Goal: Task Accomplishment & Management: Manage account settings

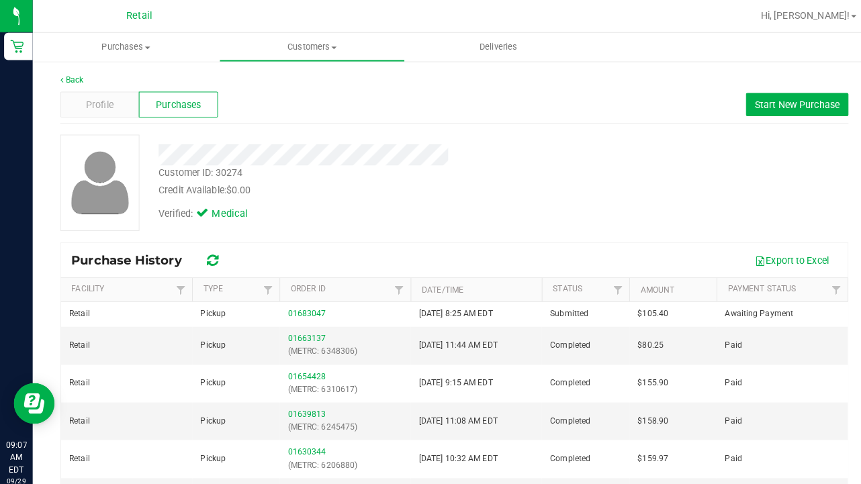
scroll to position [2, 0]
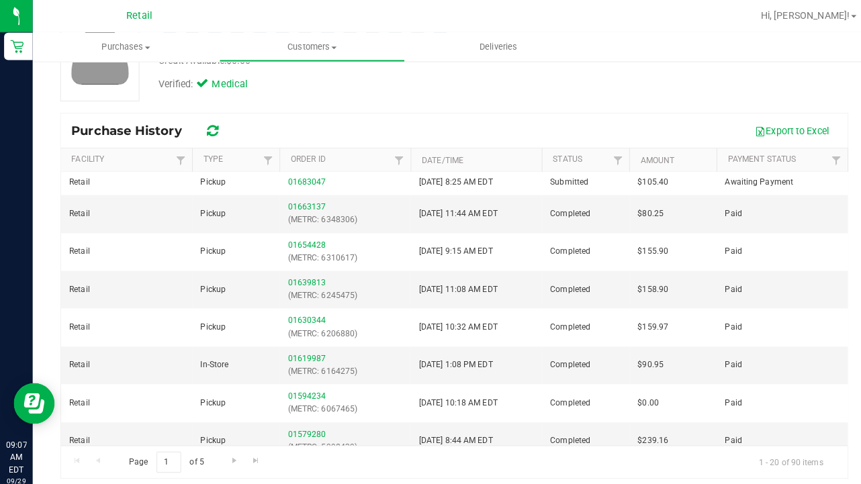
click at [302, 30] on nav "Retail Hi, [PERSON_NAME]!" at bounding box center [446, 16] width 829 height 32
click at [302, 41] on span "Customers" at bounding box center [307, 46] width 182 height 12
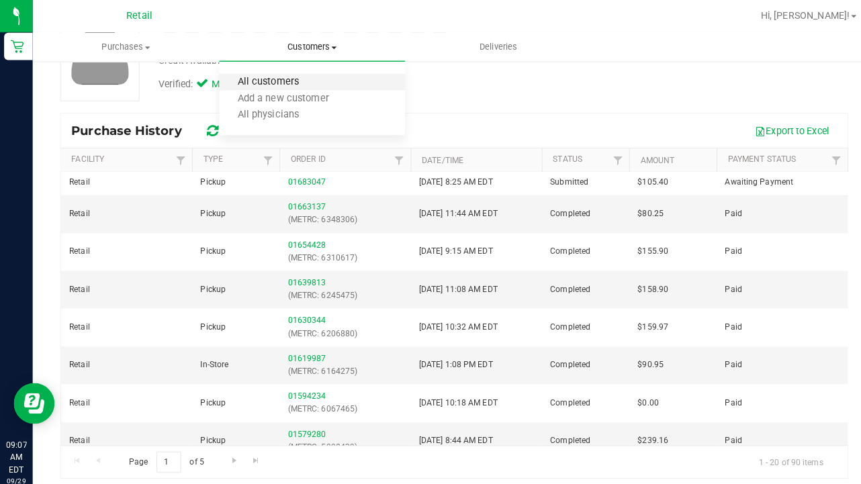
click at [300, 78] on span "All customers" at bounding box center [264, 80] width 97 height 11
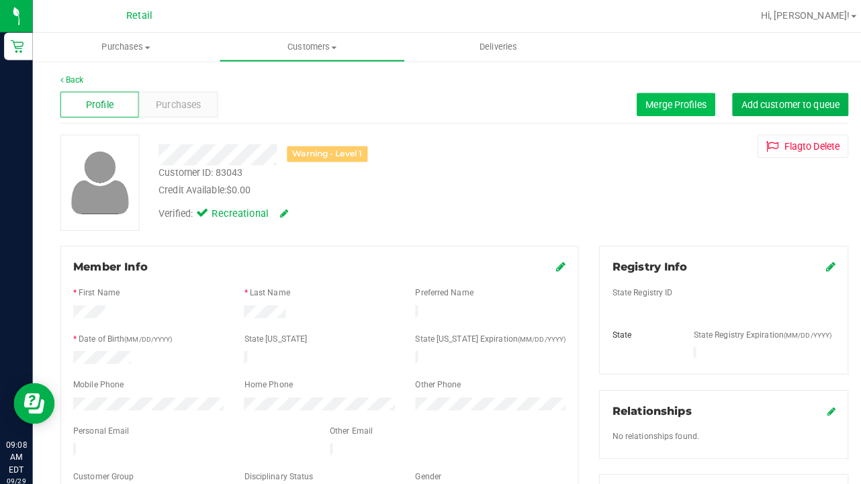
click at [635, 101] on span "Merge Profiles" at bounding box center [665, 102] width 60 height 11
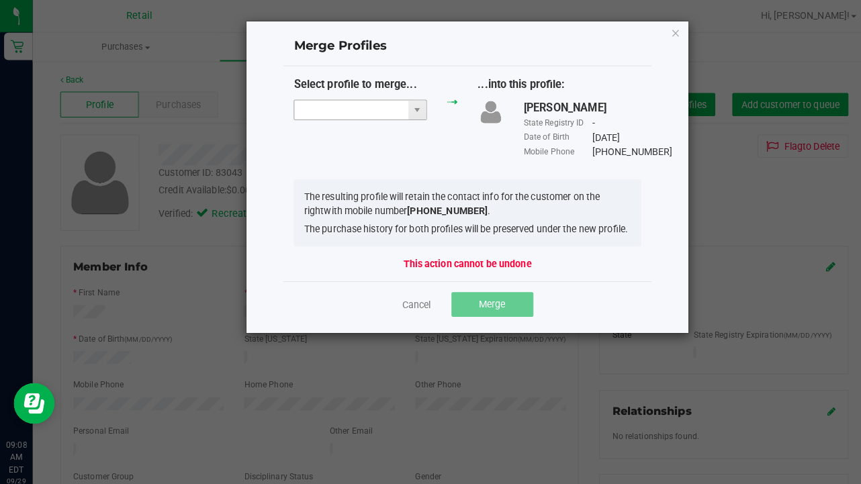
click at [335, 106] on input "NO DATA FOUND" at bounding box center [346, 108] width 112 height 19
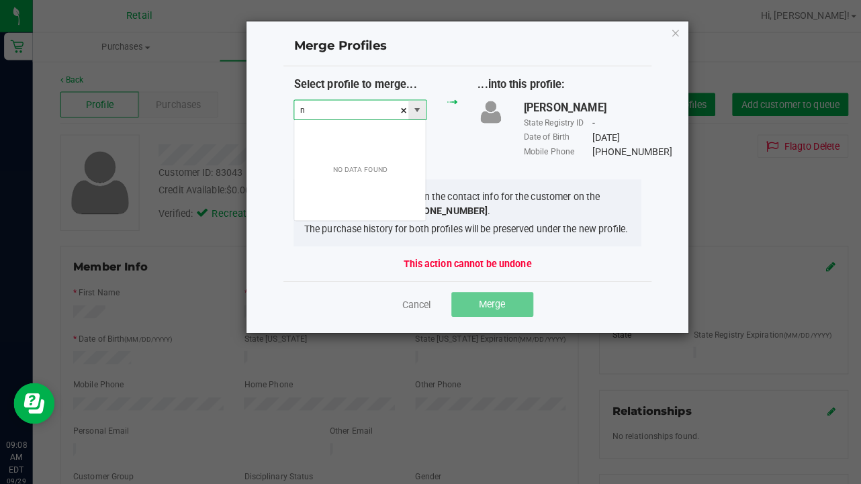
scroll to position [20, 131]
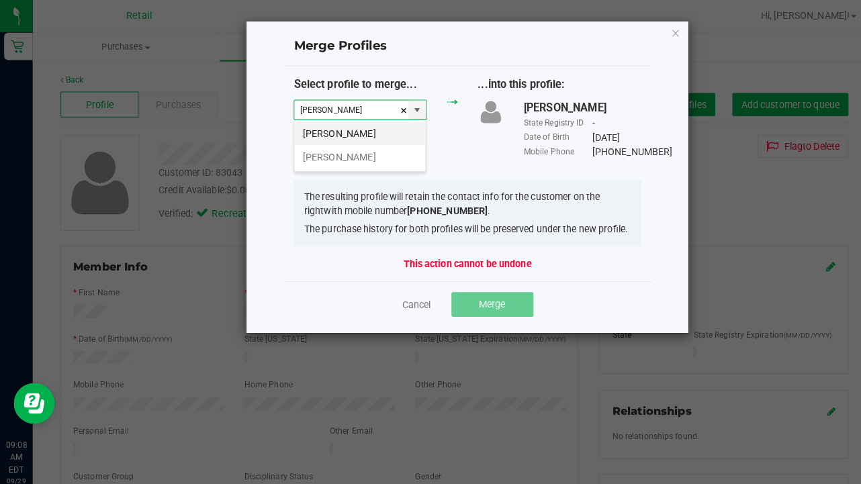
click at [345, 128] on li "Naomi Sanchez" at bounding box center [354, 131] width 129 height 23
type input "Naomi Sanchez"
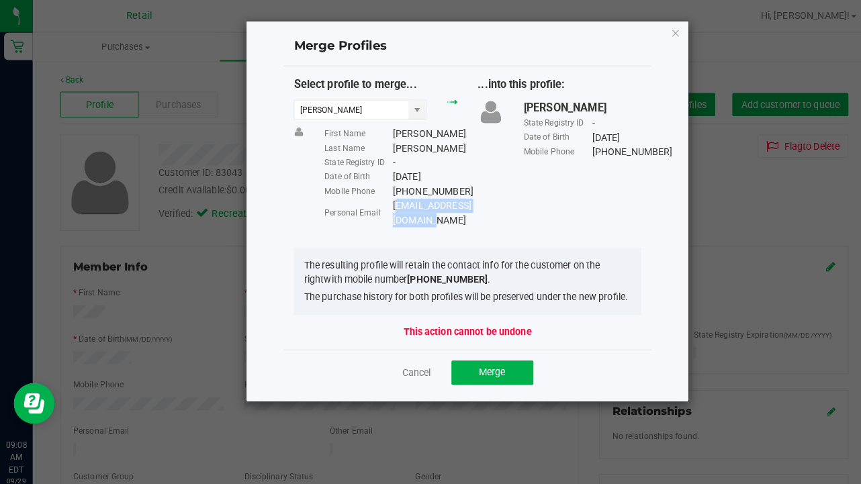
drag, startPoint x: 494, startPoint y: 216, endPoint x: 388, endPoint y: 218, distance: 105.5
click at [388, 218] on div "queenleenina@gmail.com" at bounding box center [424, 210] width 77 height 28
copy div "queenleenina@gmail.com"
click at [488, 366] on span "Merge" at bounding box center [484, 366] width 26 height 11
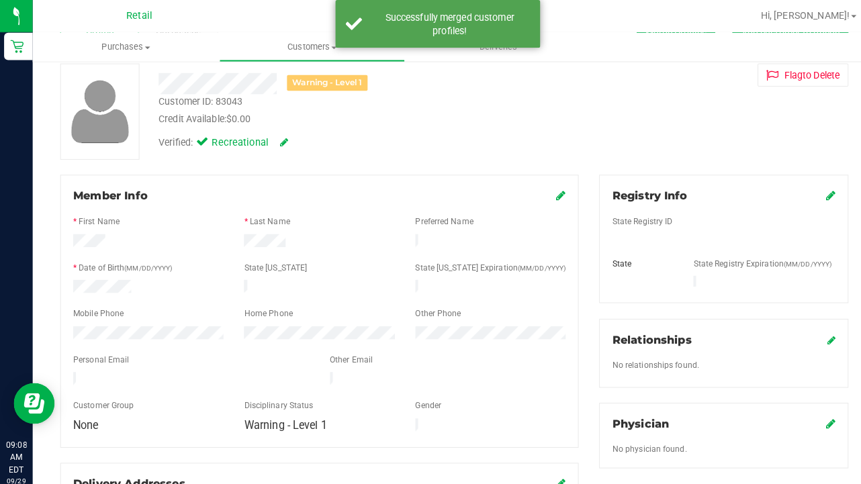
scroll to position [71, 0]
click at [550, 194] on icon at bounding box center [551, 191] width 9 height 11
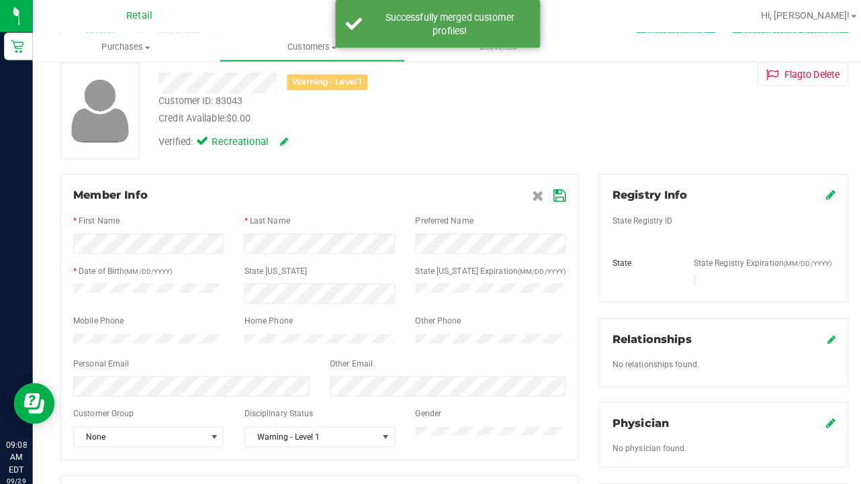
click at [552, 188] on icon at bounding box center [550, 192] width 12 height 11
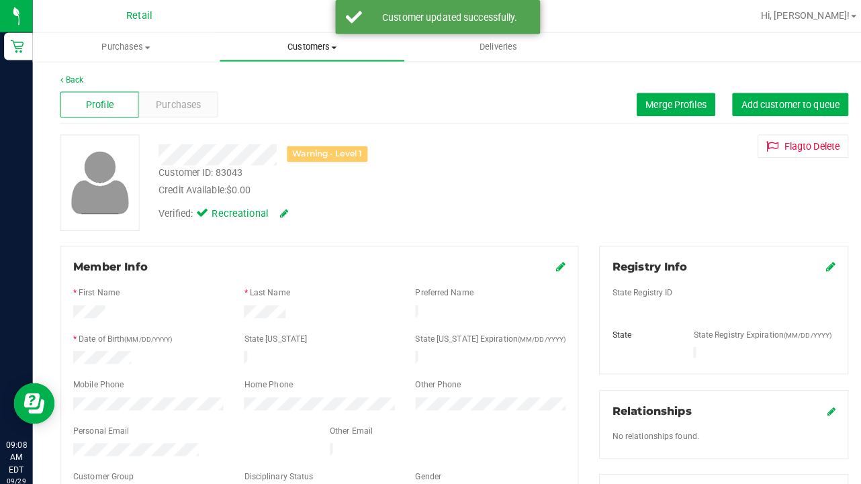
scroll to position [0, 0]
click at [304, 50] on span "Customers" at bounding box center [307, 46] width 182 height 12
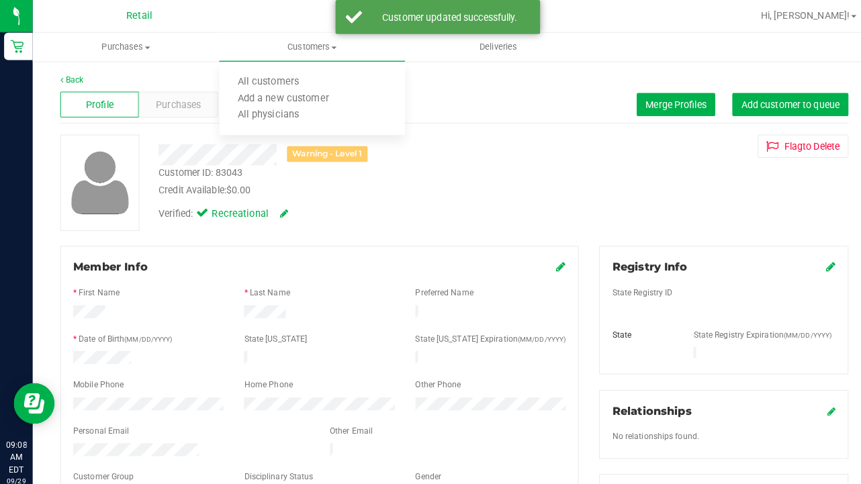
click at [646, 153] on div "Flag to Delete" at bounding box center [711, 143] width 265 height 23
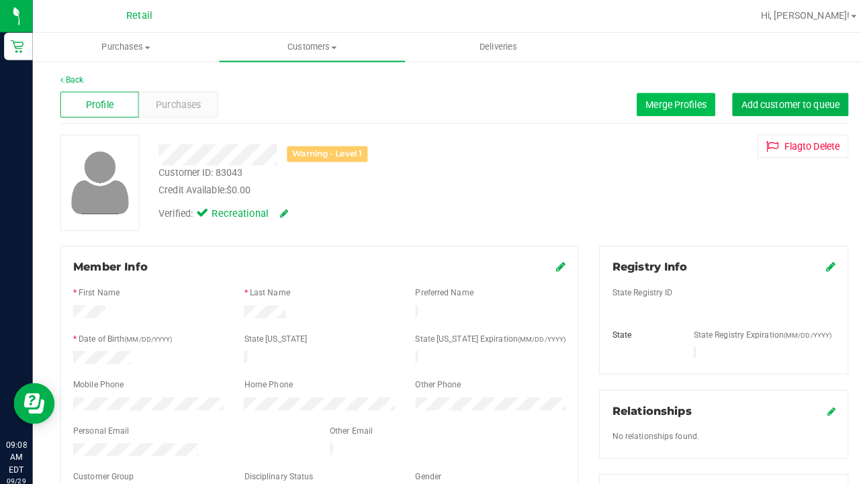
click at [652, 103] on span "Merge Profiles" at bounding box center [665, 102] width 60 height 11
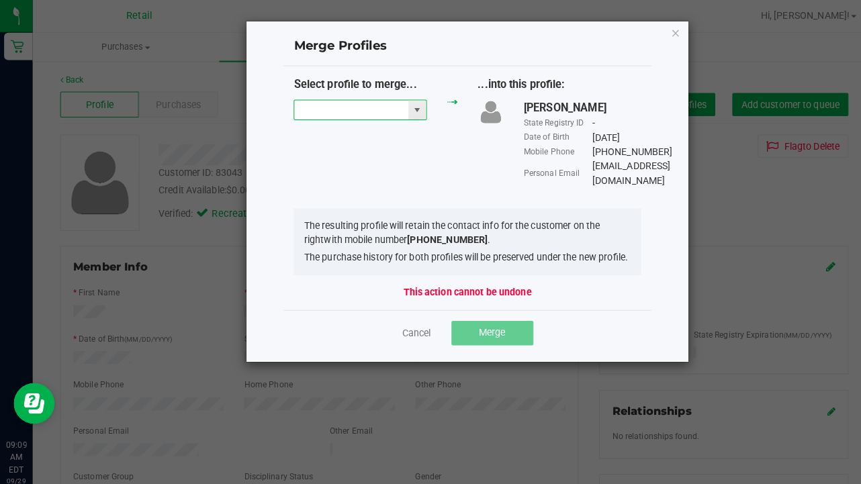
click at [325, 115] on input "NO DATA FOUND" at bounding box center [346, 108] width 112 height 19
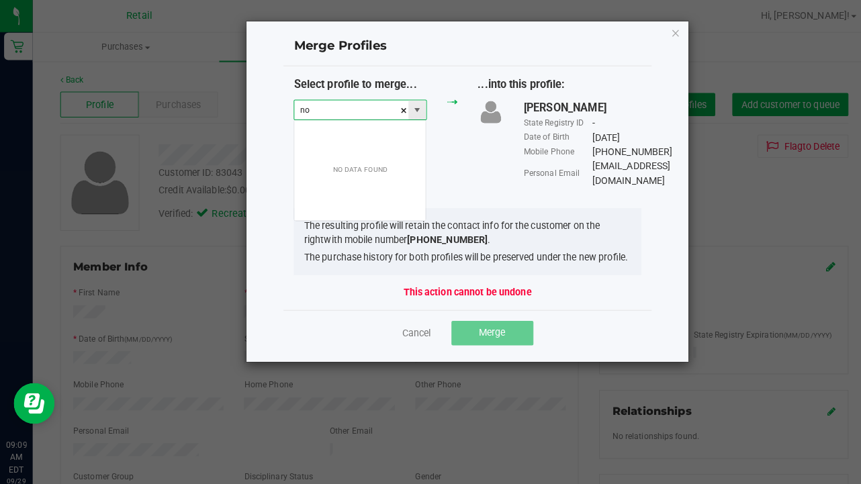
scroll to position [20, 131]
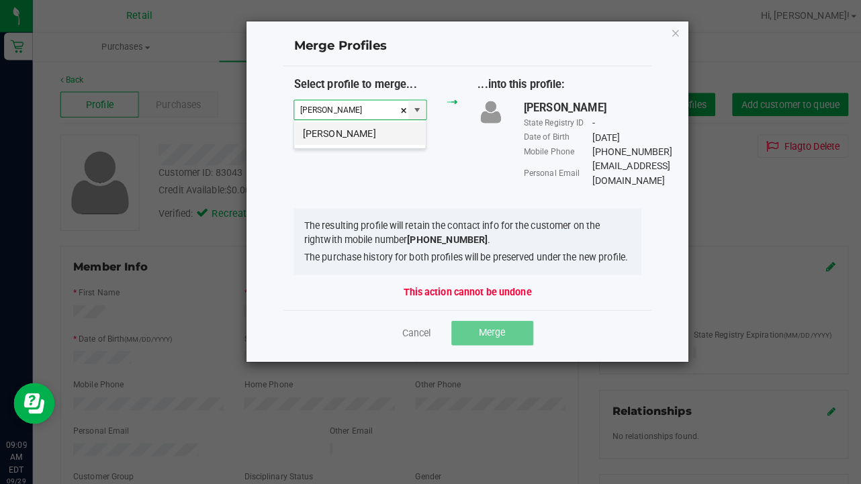
click at [326, 132] on li "Naomi Sanchez" at bounding box center [354, 131] width 129 height 23
type input "Naomi Sanchez"
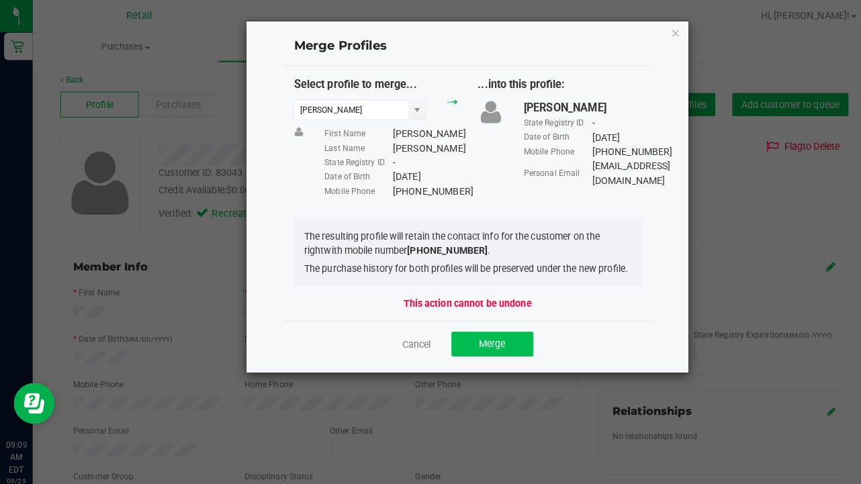
click at [476, 343] on span "Merge" at bounding box center [484, 338] width 26 height 11
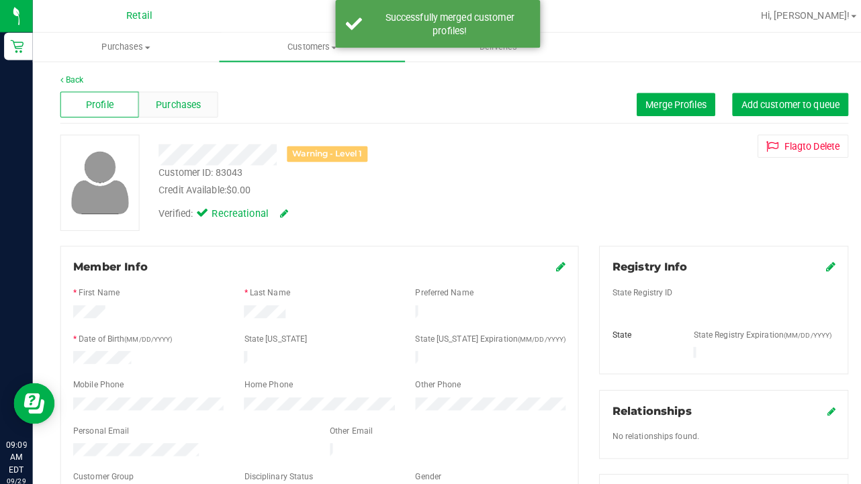
click at [170, 107] on span "Purchases" at bounding box center [175, 103] width 44 height 14
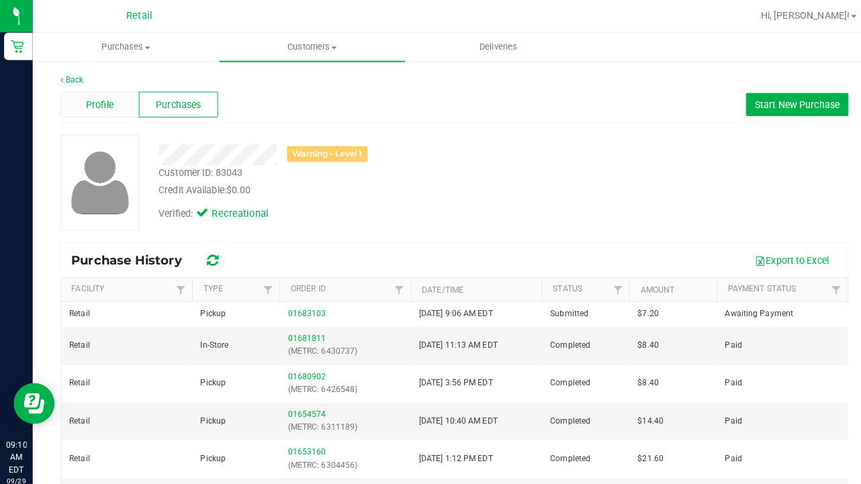
click at [103, 108] on span "Profile" at bounding box center [98, 103] width 27 height 14
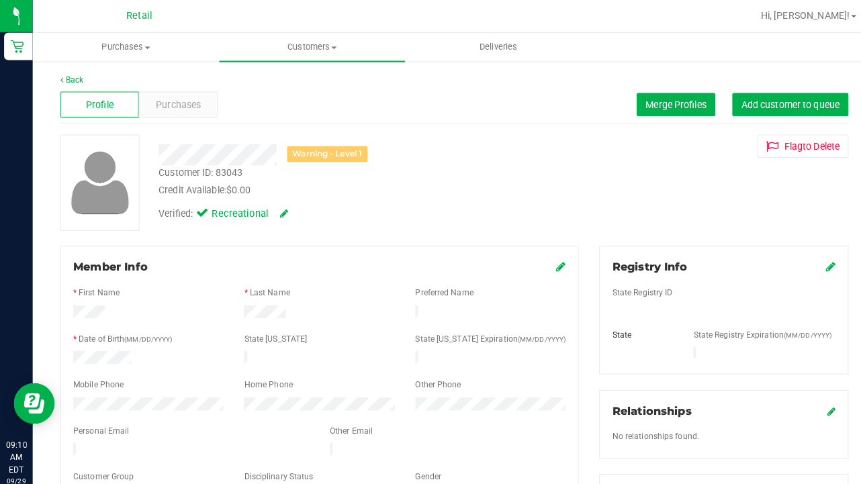
drag, startPoint x: 198, startPoint y: 432, endPoint x: 71, endPoint y: 429, distance: 127.7
click at [71, 436] on div at bounding box center [188, 444] width 253 height 16
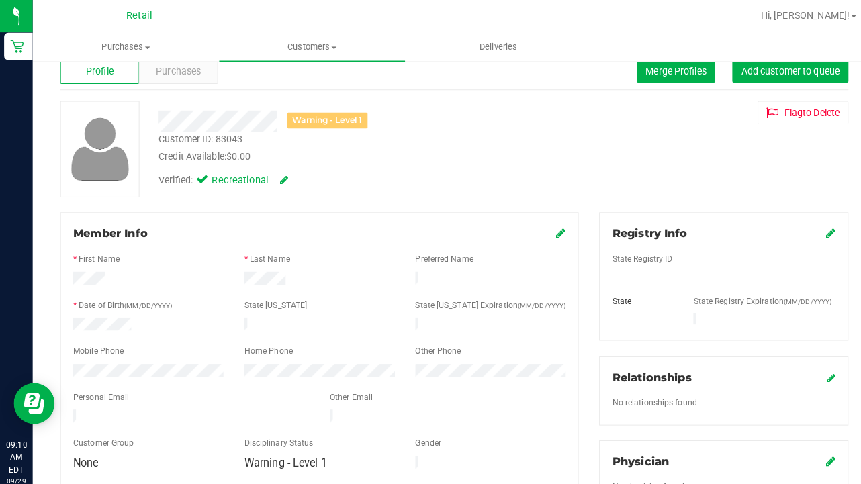
click at [38, 349] on div "Back Profile Purchases Merge Profiles Add customer to queue Warning - Level 1 C…" at bounding box center [446, 480] width 829 height 908
click at [288, 65] on div "Profile Purchases Merge Profiles Add customer to queue" at bounding box center [446, 70] width 775 height 37
click at [289, 47] on span "Customers" at bounding box center [307, 46] width 183 height 12
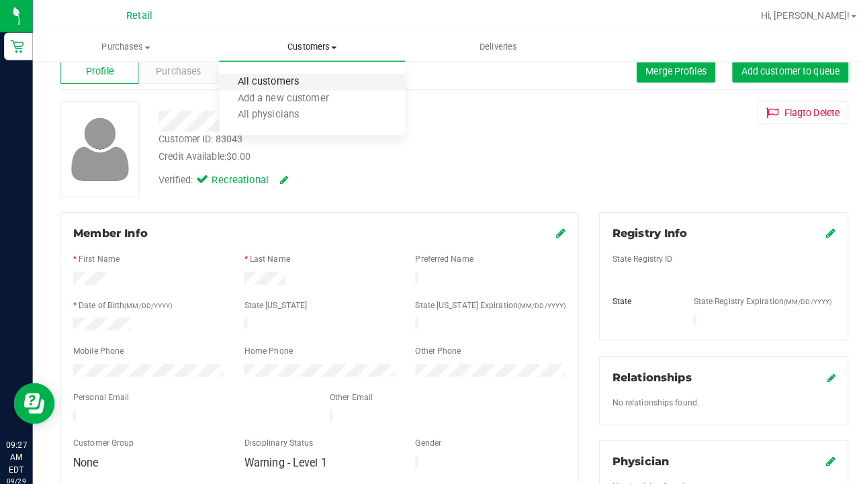
click at [286, 78] on span "All customers" at bounding box center [264, 80] width 97 height 11
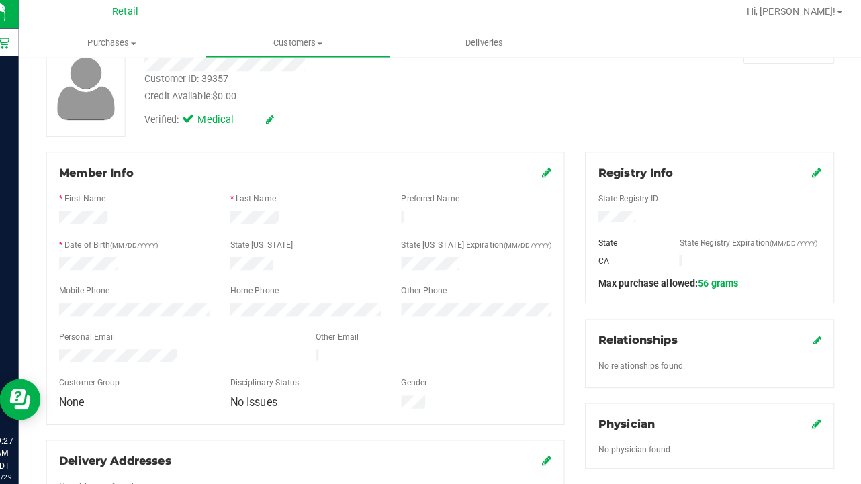
scroll to position [91, 0]
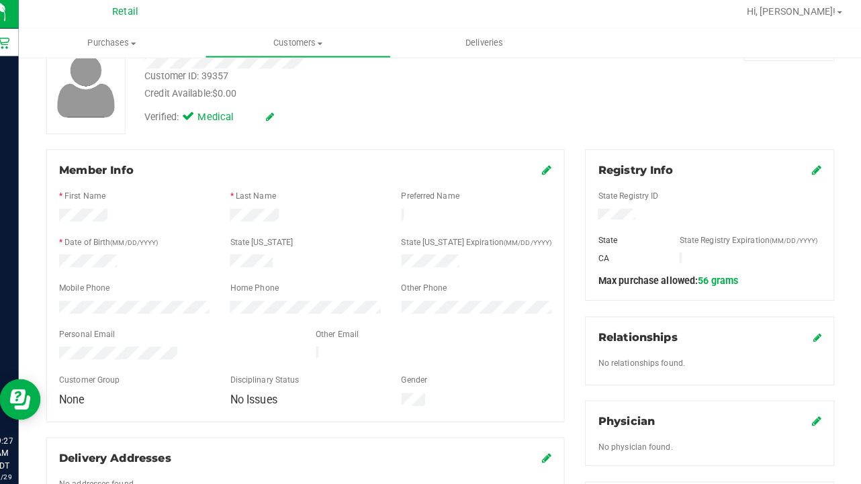
click at [547, 165] on icon at bounding box center [551, 170] width 9 height 11
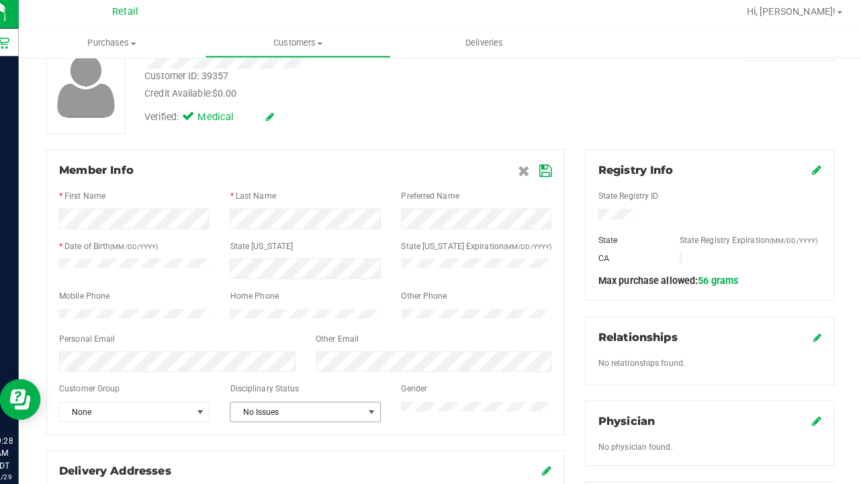
click at [323, 417] on span "No Issues" at bounding box center [306, 409] width 130 height 19
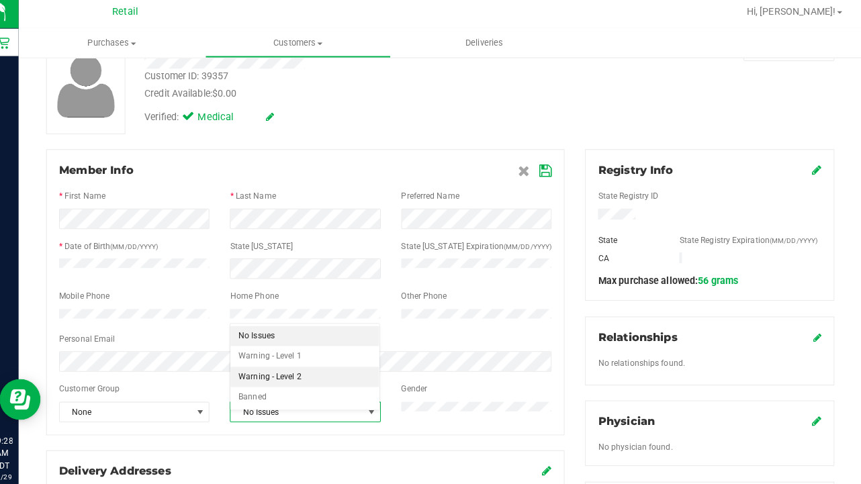
click at [316, 370] on li "Warning - Level 2" at bounding box center [314, 375] width 146 height 20
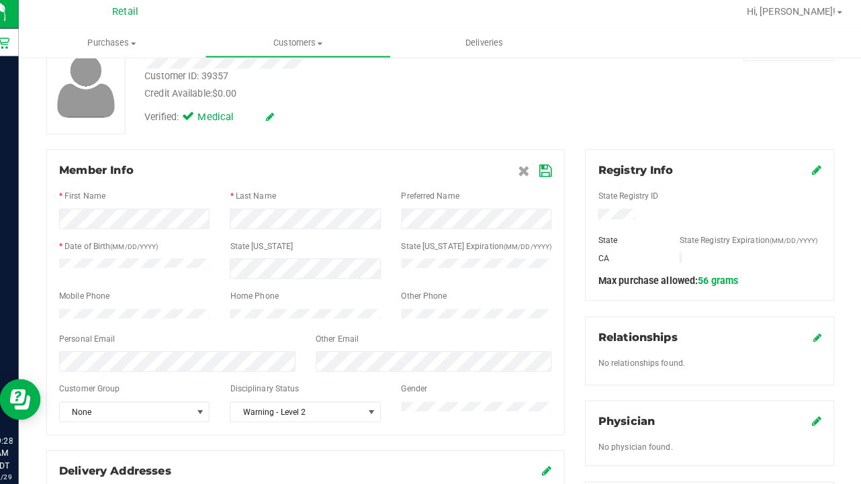
click at [544, 171] on icon at bounding box center [550, 172] width 12 height 11
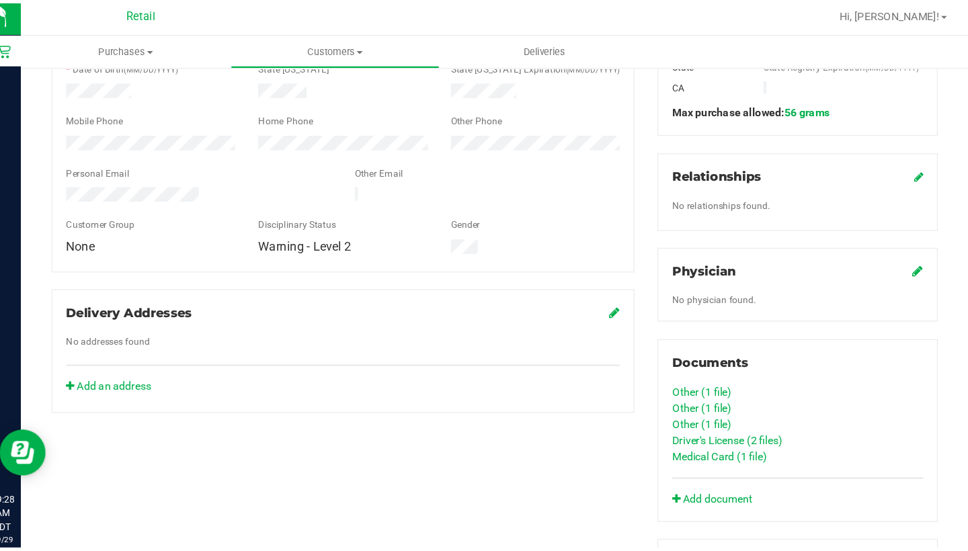
scroll to position [274, 0]
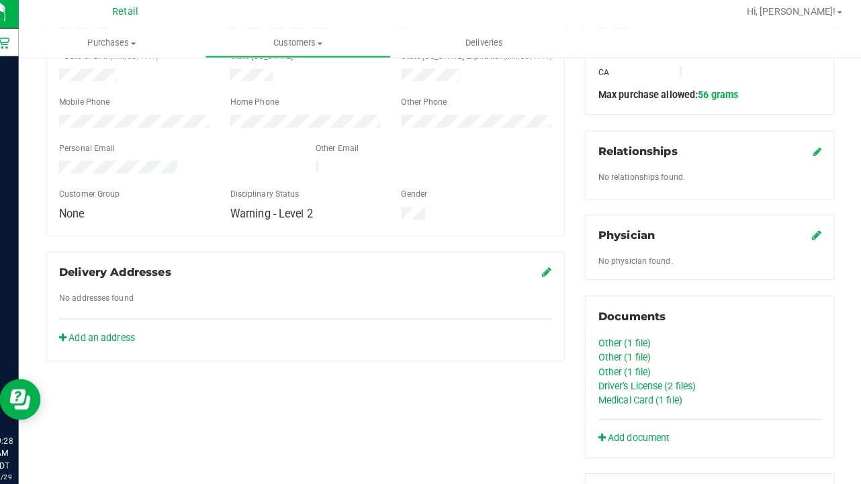
click at [618, 365] on link "Other (1 file)" at bounding box center [628, 369] width 52 height 11
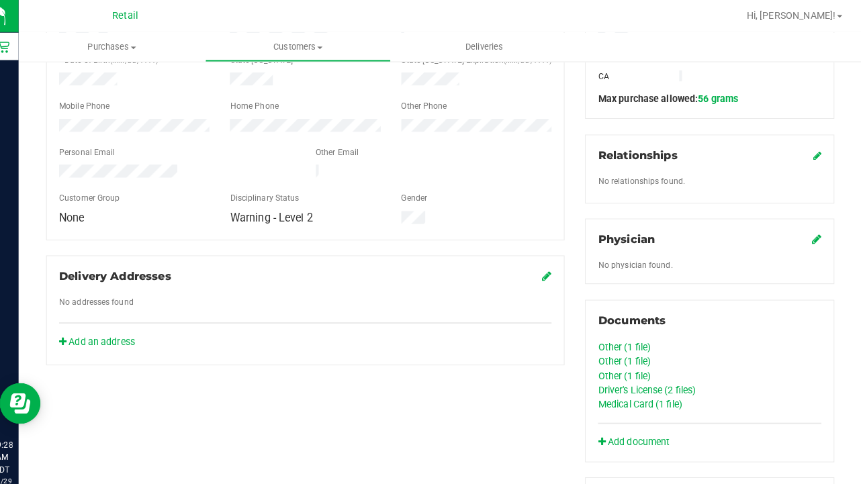
click at [614, 341] on link "Other (1 file)" at bounding box center [628, 341] width 52 height 11
click at [614, 354] on link "Other (1 file)" at bounding box center [628, 355] width 52 height 11
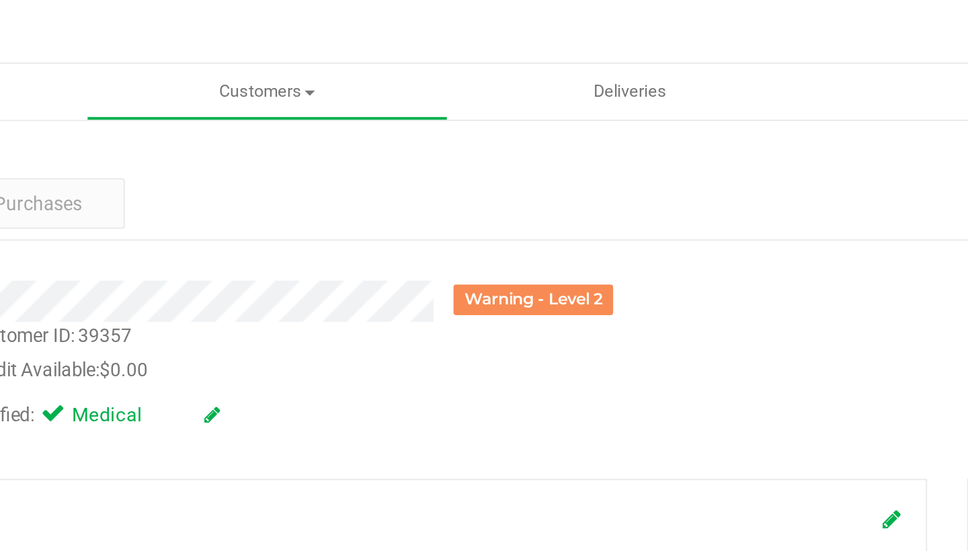
scroll to position [0, 0]
click at [216, 48] on span "Customers" at bounding box center [307, 46] width 182 height 12
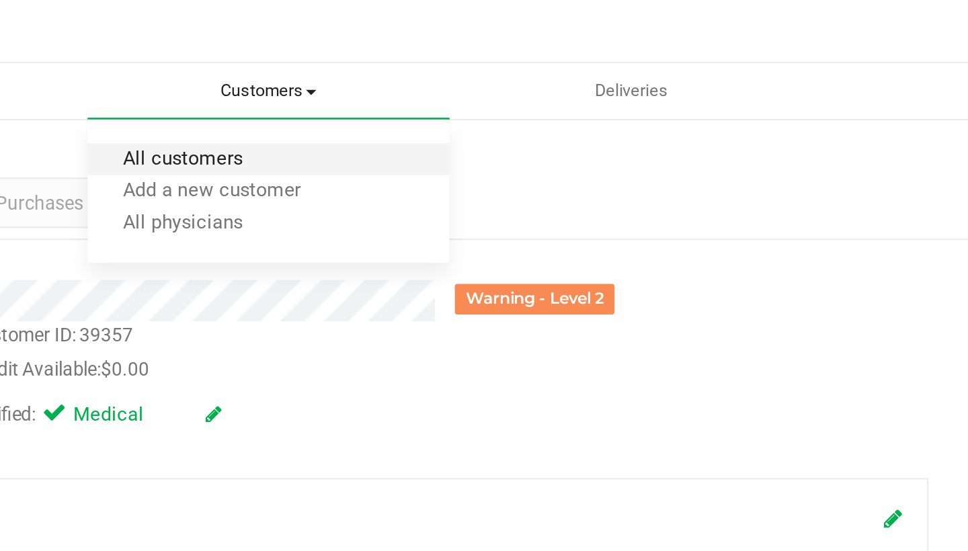
click at [216, 75] on span "All customers" at bounding box center [264, 80] width 97 height 11
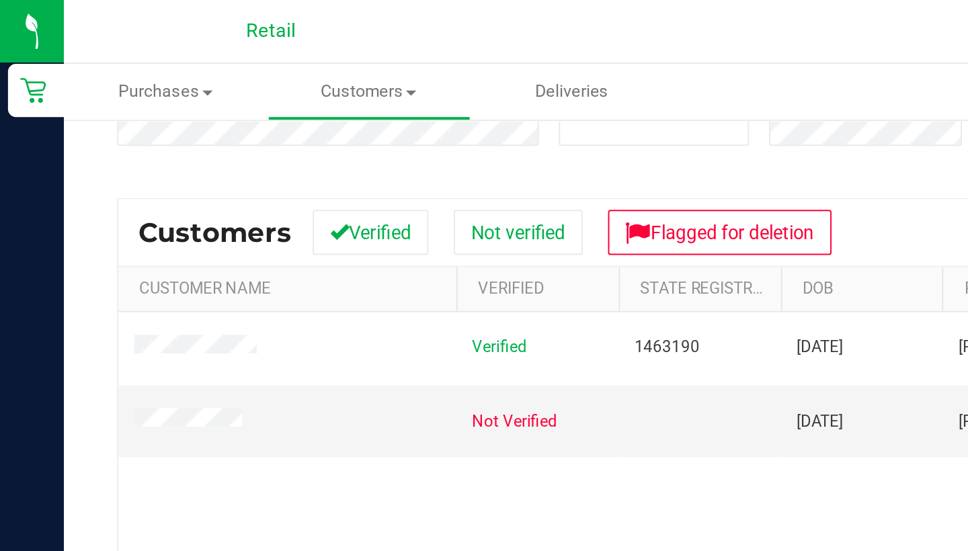
scroll to position [143, 0]
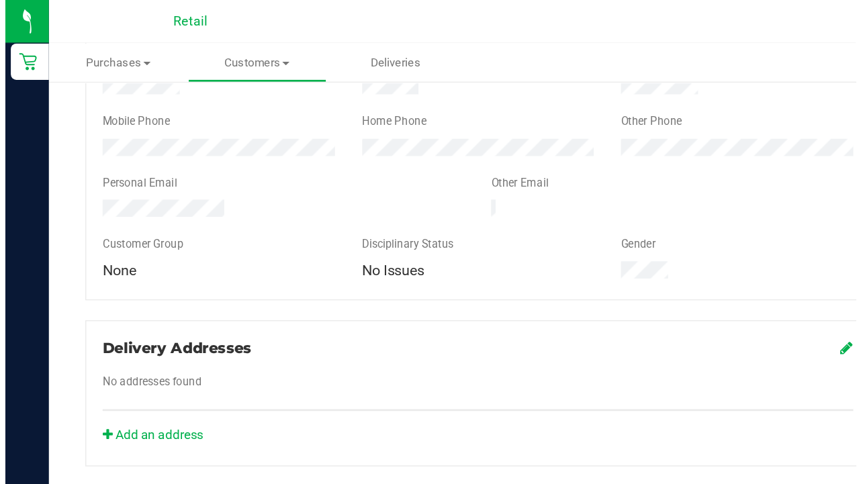
scroll to position [298, 0]
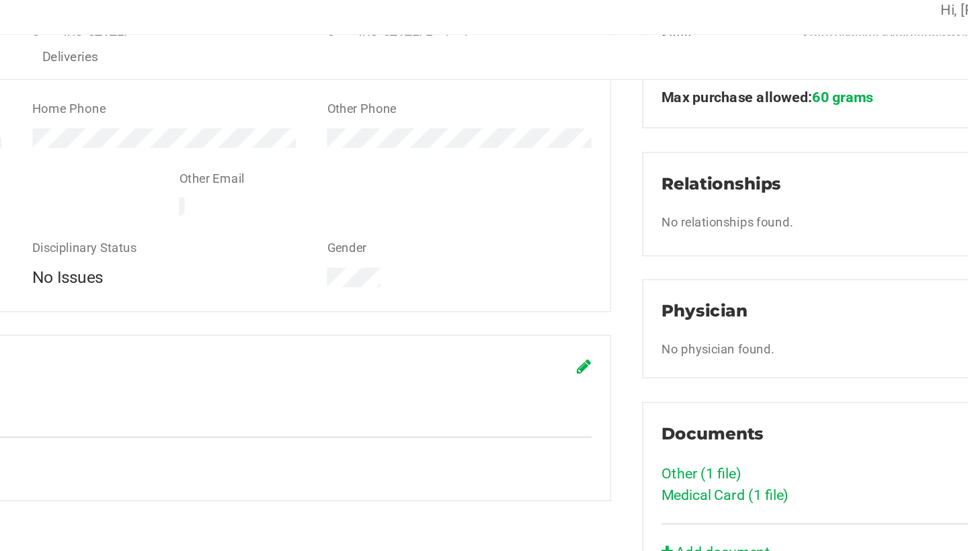
click at [673, 312] on link "Other (1 file)" at bounding box center [699, 317] width 52 height 11
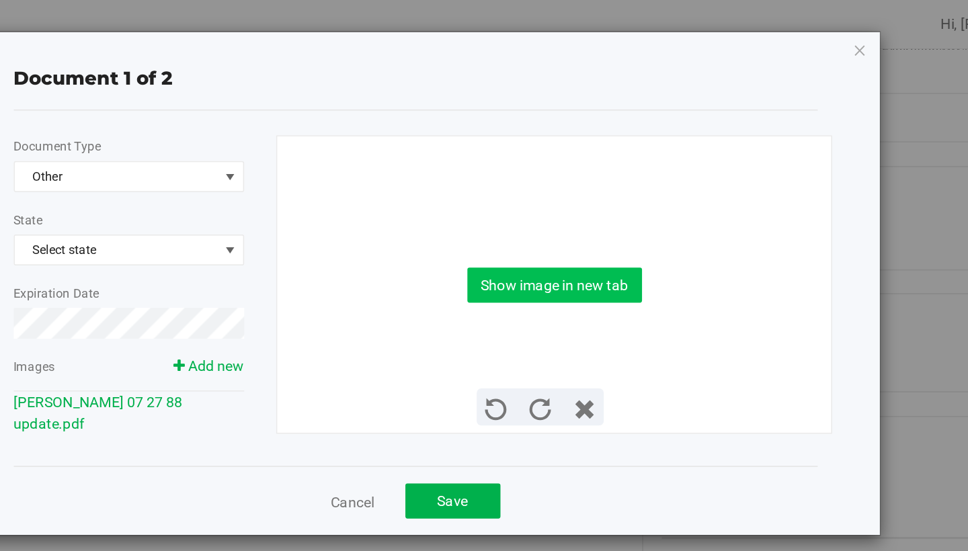
click at [547, 188] on button "Show image in new tab" at bounding box center [604, 185] width 114 height 23
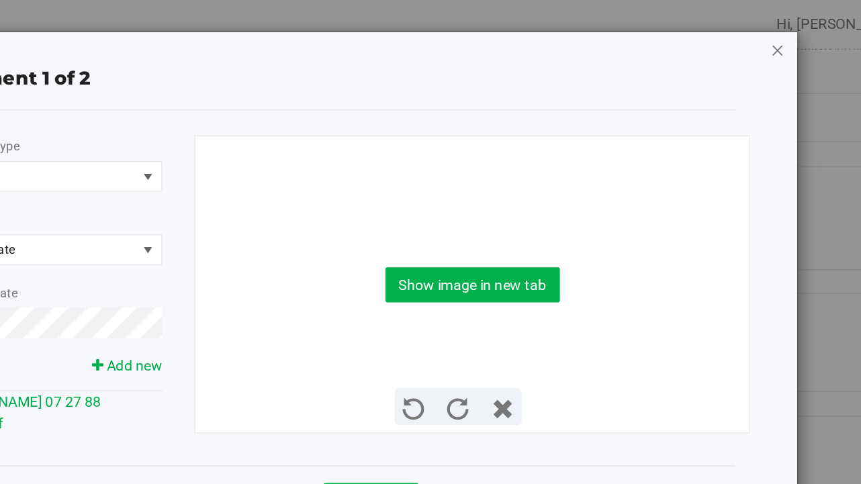
click at [745, 32] on icon "button" at bounding box center [749, 32] width 9 height 16
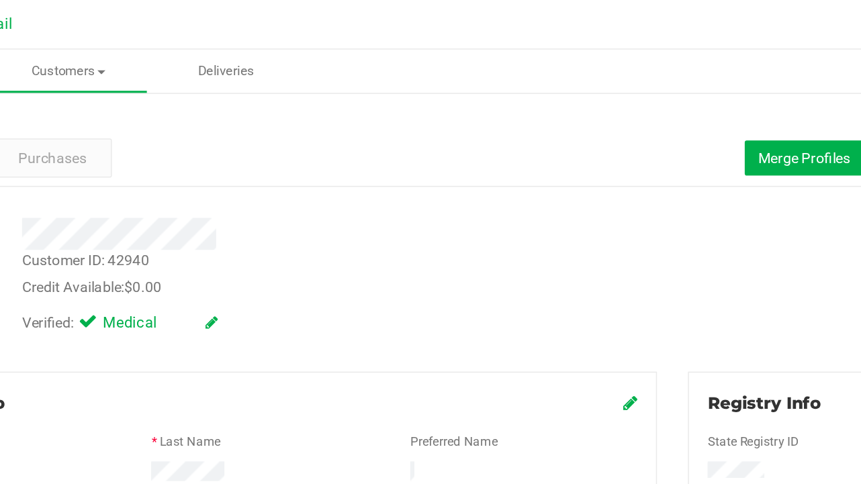
scroll to position [0, 0]
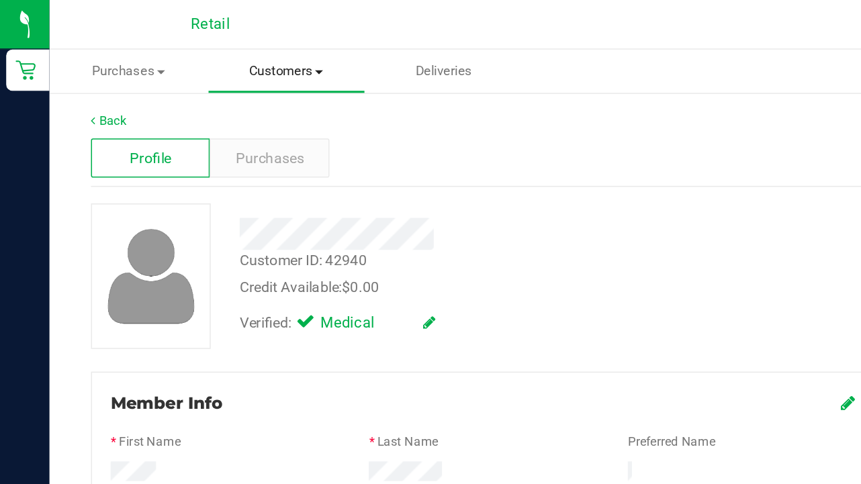
click at [175, 45] on span "Customers" at bounding box center [186, 46] width 101 height 12
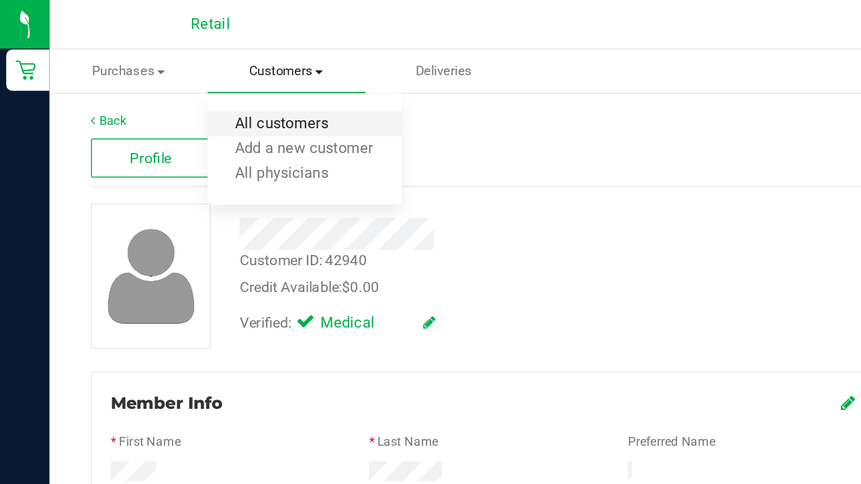
click at [177, 79] on span "All customers" at bounding box center [183, 80] width 97 height 11
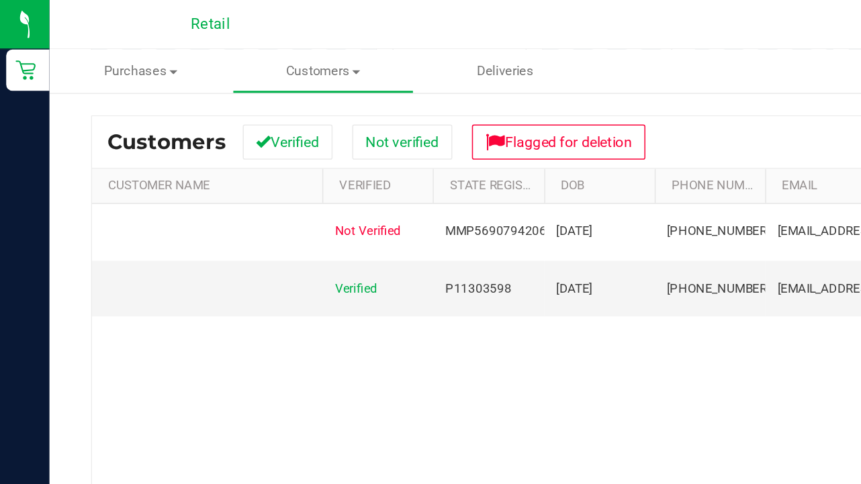
scroll to position [61, 0]
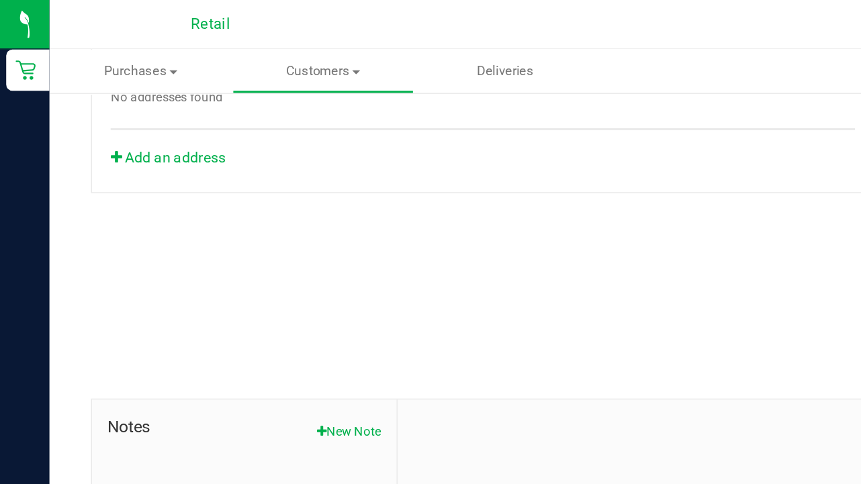
scroll to position [508, 0]
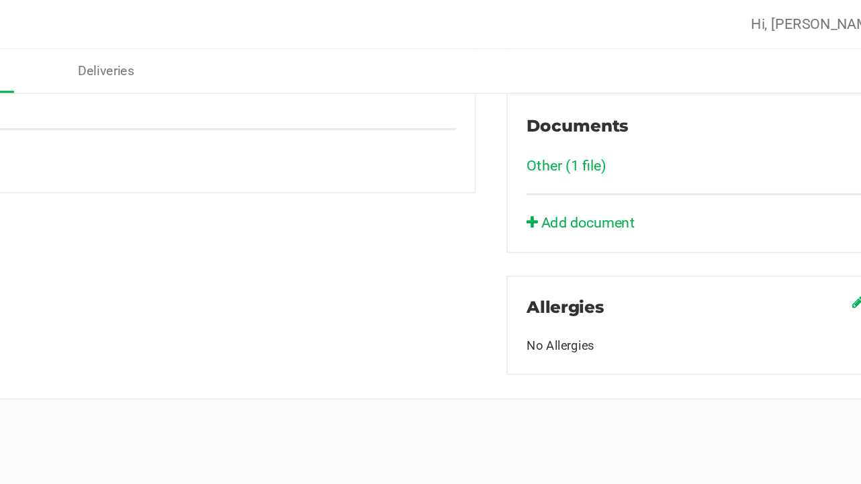
click at [602, 106] on link "Other (1 file)" at bounding box center [628, 107] width 52 height 11
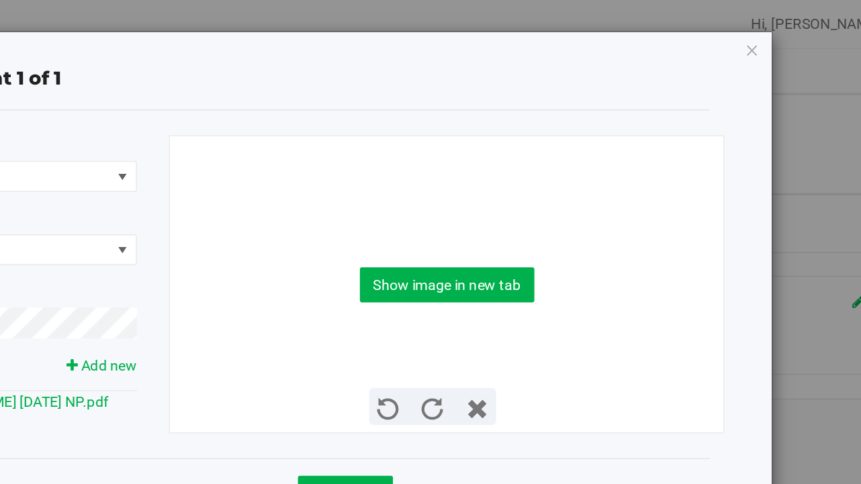
click at [380, 198] on div "Show image in new tab" at bounding box center [550, 185] width 341 height 193
click at [494, 180] on button "Show image in new tab" at bounding box center [551, 185] width 114 height 23
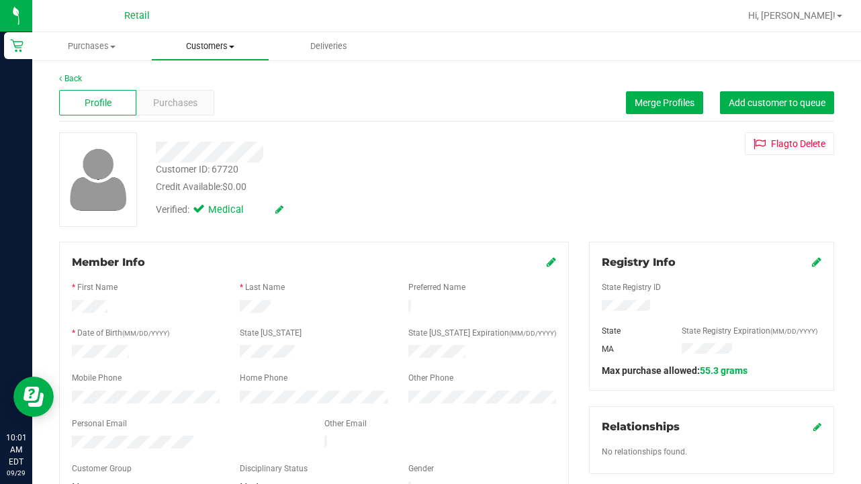
scroll to position [-1, 0]
click at [223, 46] on span "Customers" at bounding box center [211, 46] width 118 height 12
click at [223, 82] on span "All customers" at bounding box center [199, 80] width 97 height 11
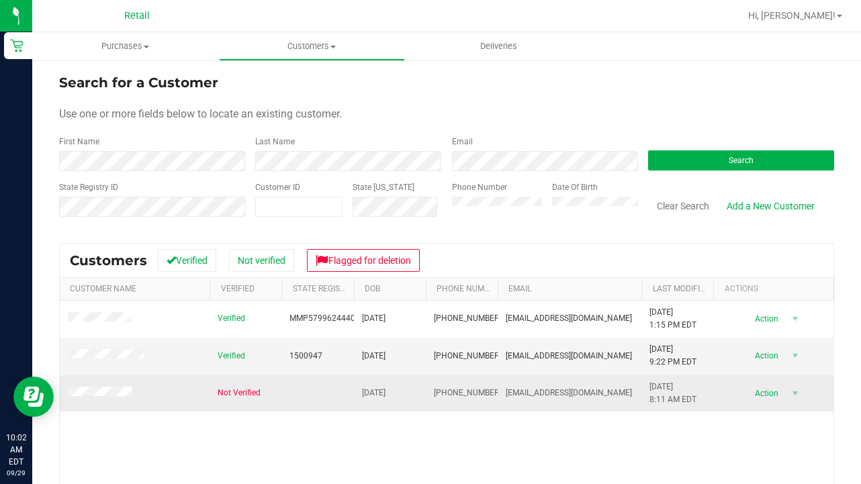
drag, startPoint x: 490, startPoint y: 392, endPoint x: 431, endPoint y: 392, distance: 58.5
click at [431, 392] on td "(401) 949-5041" at bounding box center [462, 394] width 72 height 36
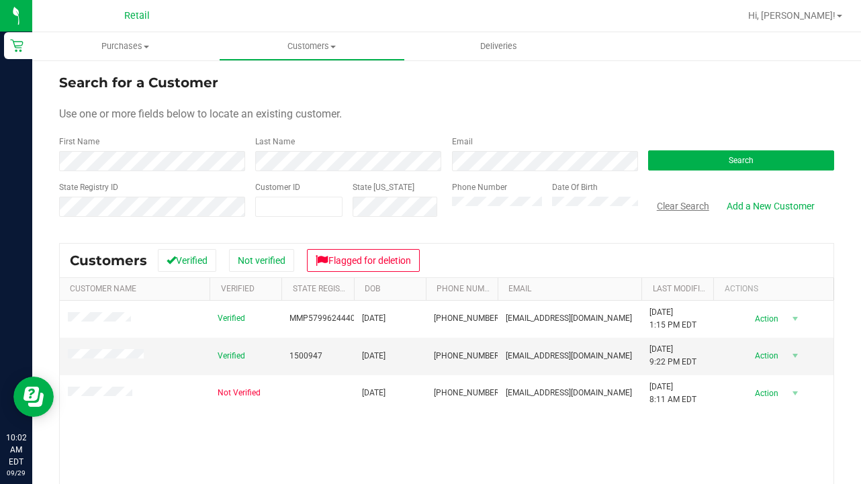
click at [702, 206] on button "Clear Search" at bounding box center [683, 206] width 70 height 23
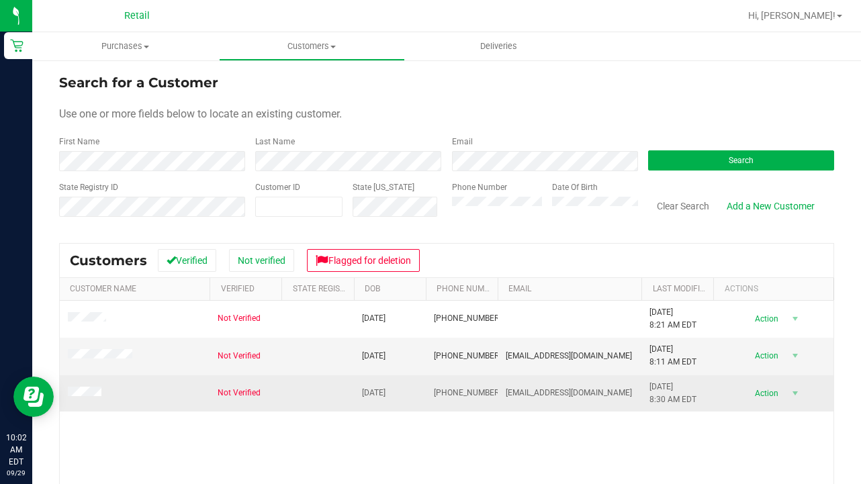
drag, startPoint x: 594, startPoint y: 392, endPoint x: 504, endPoint y: 394, distance: 90.1
click at [504, 394] on td "Ihavenodun@gmail.com" at bounding box center [570, 394] width 144 height 36
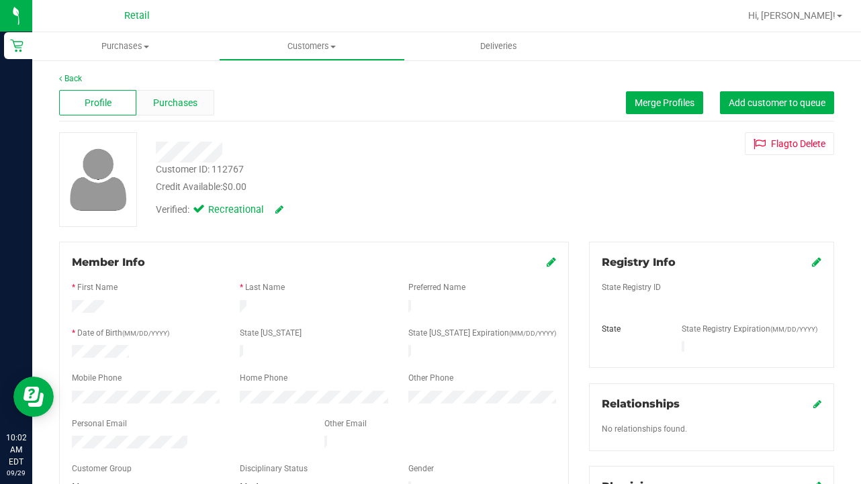
click at [180, 107] on span "Purchases" at bounding box center [175, 103] width 44 height 14
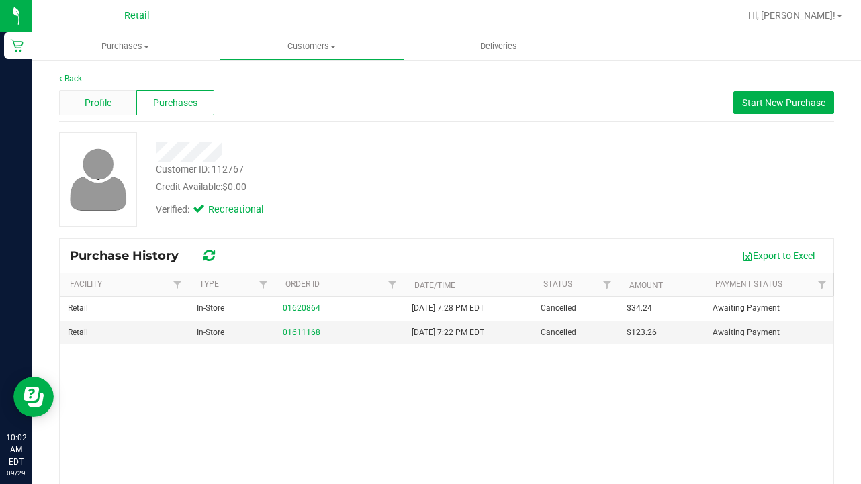
click at [86, 112] on div "Profile" at bounding box center [97, 103] width 77 height 26
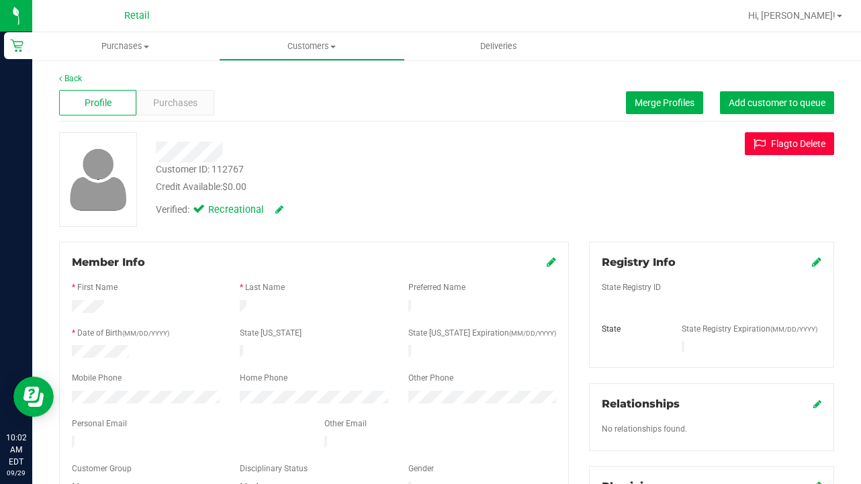
click at [779, 146] on button "Flag to Delete" at bounding box center [789, 143] width 89 height 23
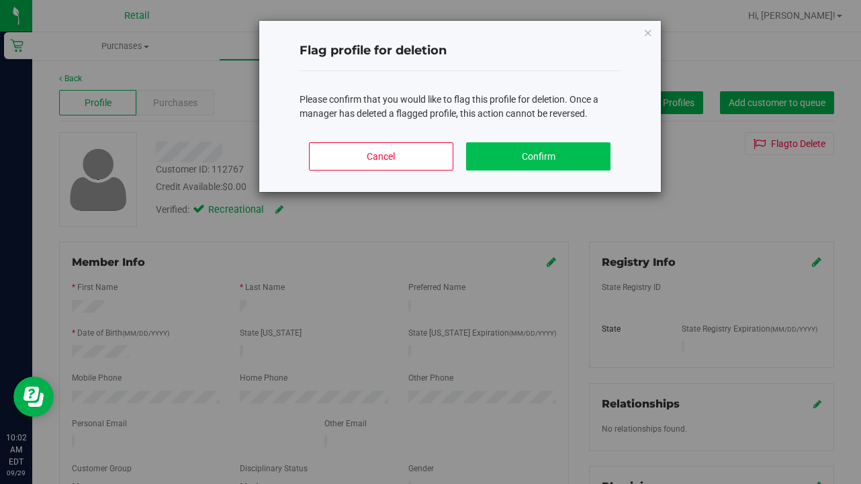
click at [557, 150] on button "Confirm" at bounding box center [538, 156] width 144 height 28
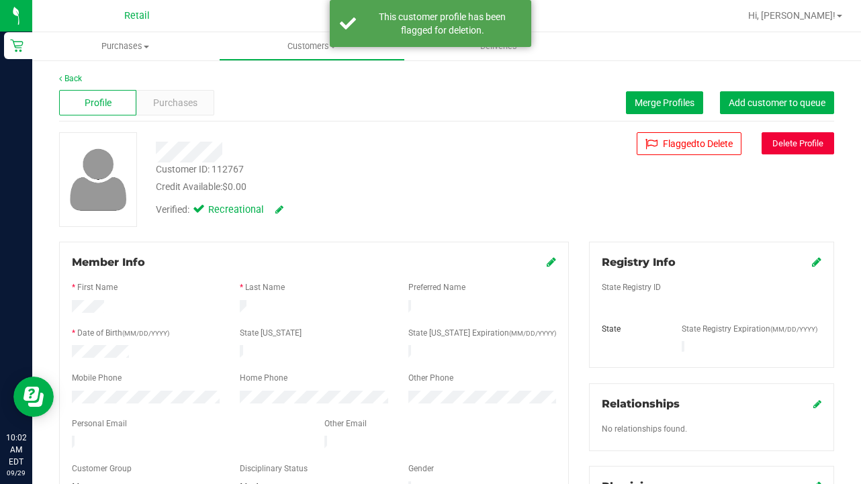
click at [808, 145] on button "Delete Profile" at bounding box center [798, 143] width 73 height 22
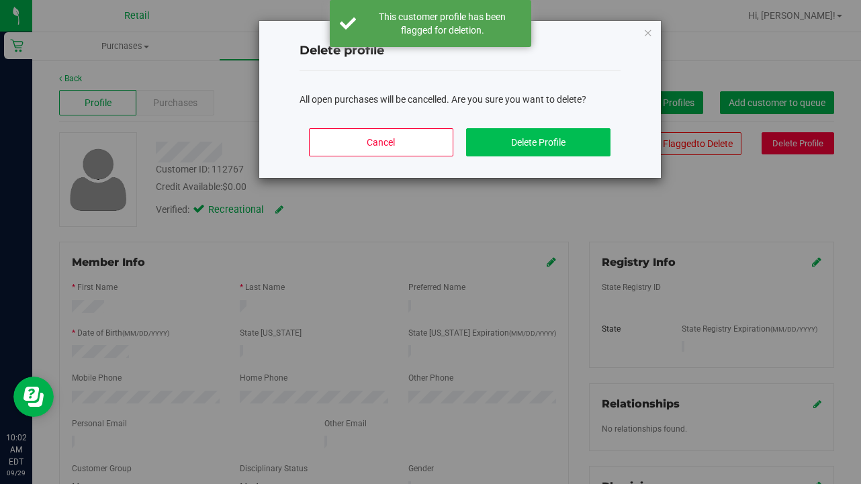
click at [529, 142] on button "Delete Profile" at bounding box center [538, 142] width 144 height 28
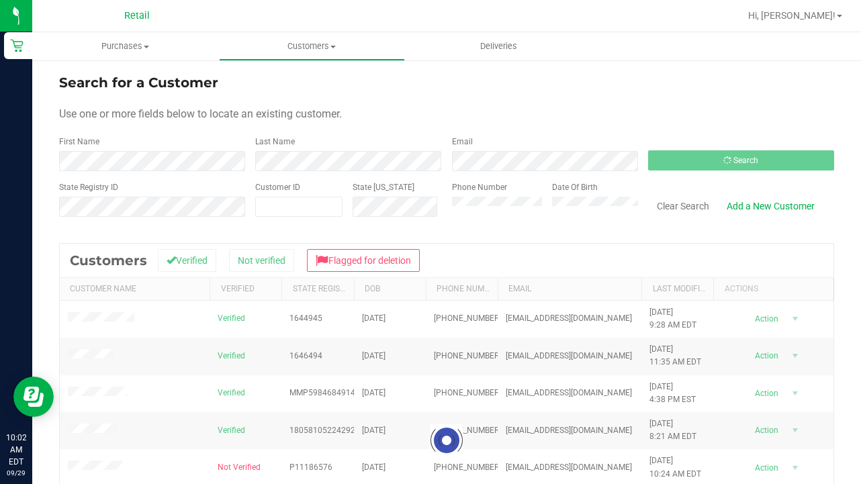
click at [92, 175] on form "Search for a Customer Use one or more fields below to locate an existing custom…" at bounding box center [446, 151] width 775 height 157
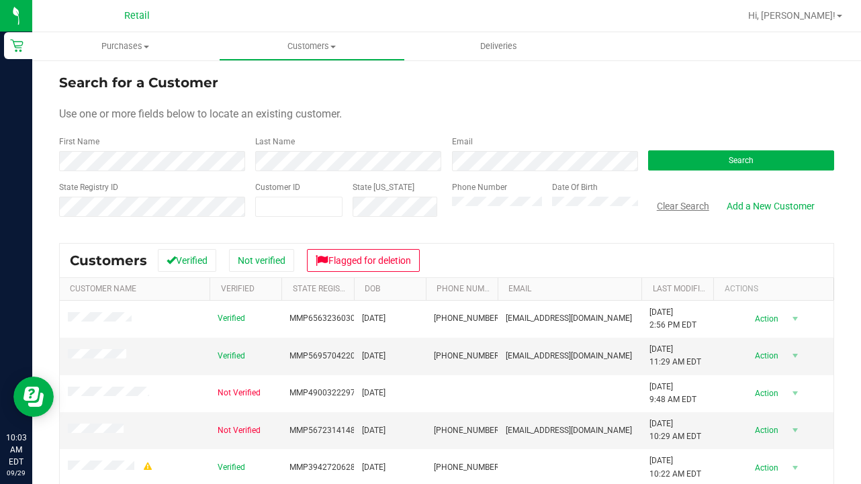
click at [671, 213] on button "Clear Search" at bounding box center [683, 206] width 70 height 23
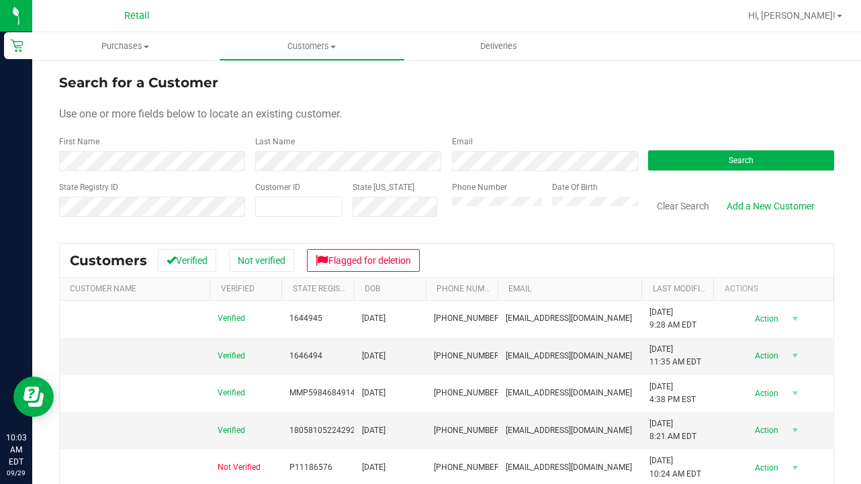
click at [495, 218] on div "Phone Number" at bounding box center [497, 205] width 90 height 48
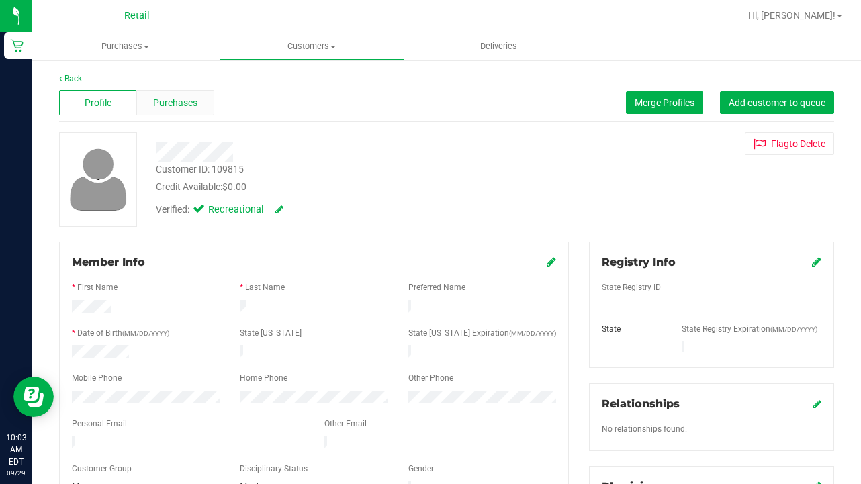
click at [165, 105] on span "Purchases" at bounding box center [175, 103] width 44 height 14
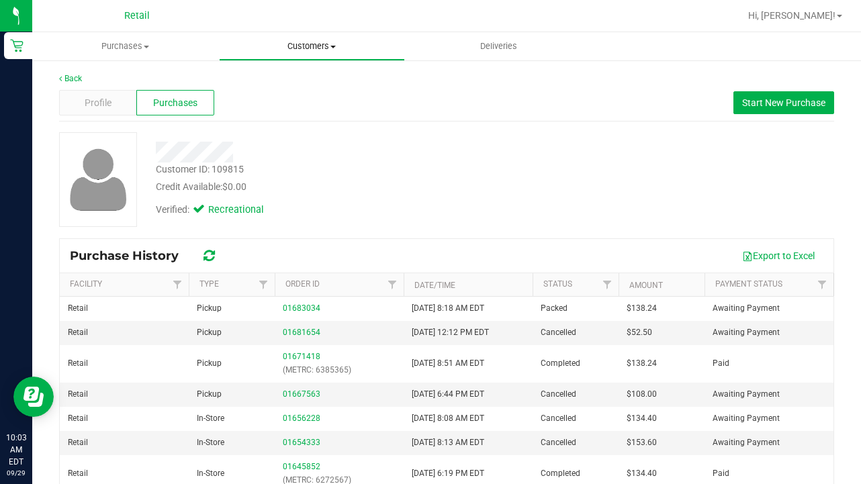
click at [306, 39] on uib-tab-heading "Customers All customers Add a new customer All physicians" at bounding box center [312, 46] width 185 height 27
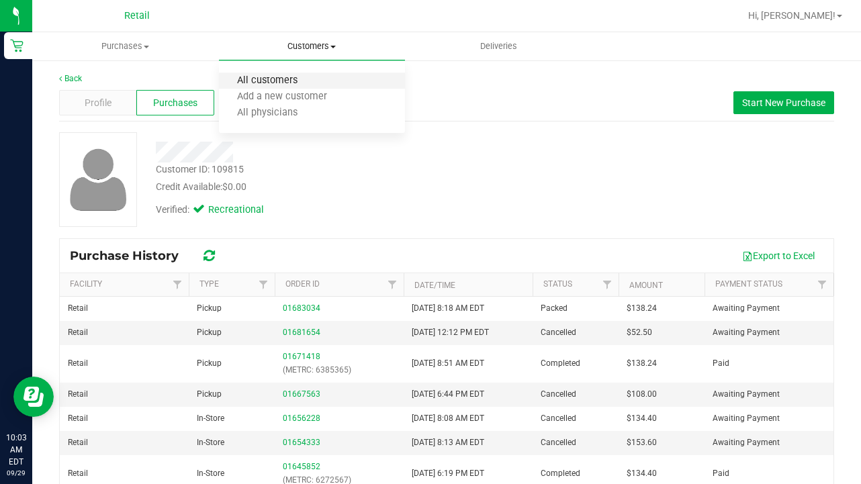
click at [300, 75] on span "All customers" at bounding box center [267, 80] width 97 height 11
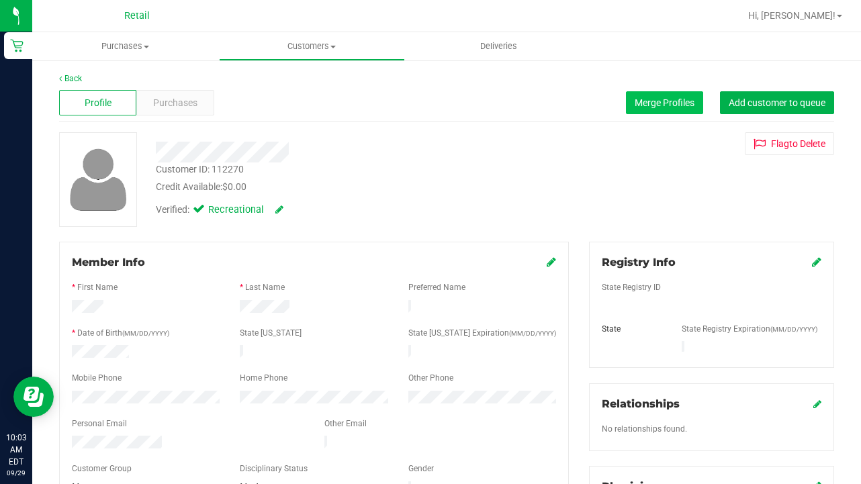
click at [671, 103] on span "Merge Profiles" at bounding box center [665, 102] width 60 height 11
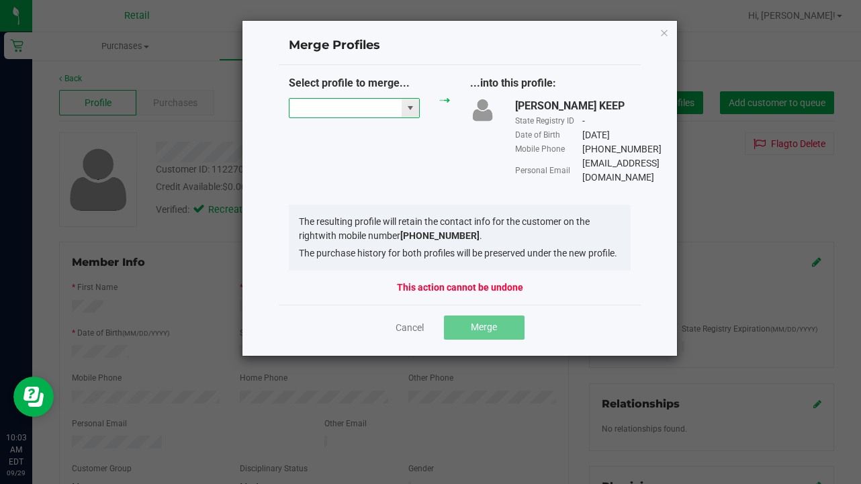
click at [329, 103] on input "NO DATA FOUND" at bounding box center [346, 108] width 112 height 19
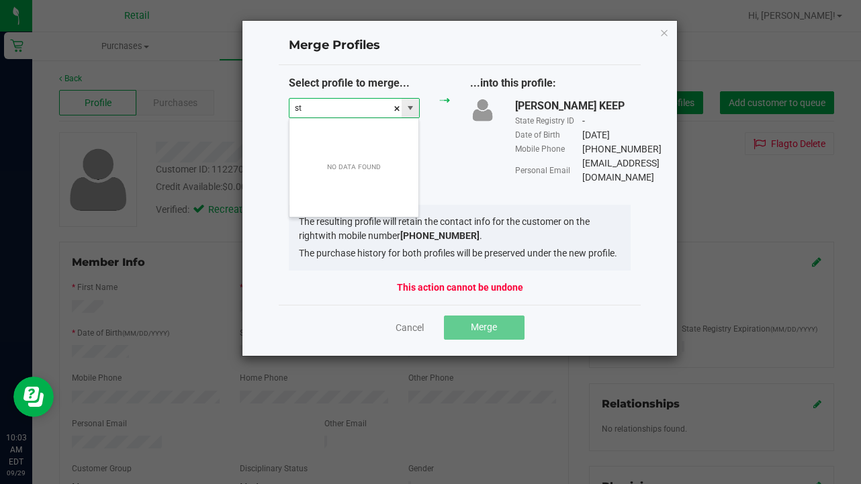
scroll to position [20, 131]
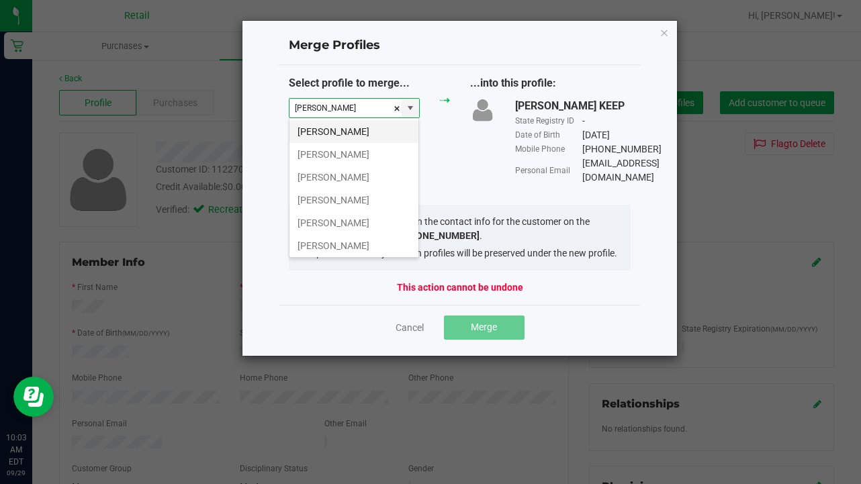
click at [332, 128] on li "Stephen P" at bounding box center [354, 131] width 129 height 23
type input "Stephen P"
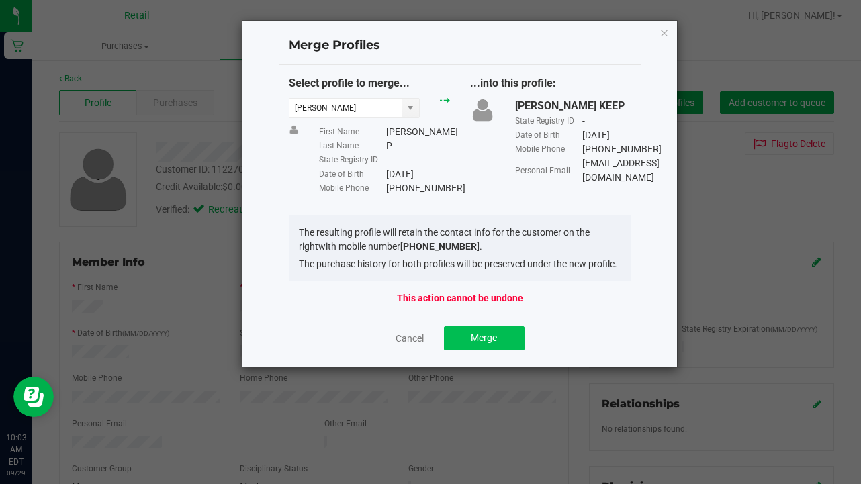
click at [490, 351] on button "Merge" at bounding box center [484, 339] width 81 height 24
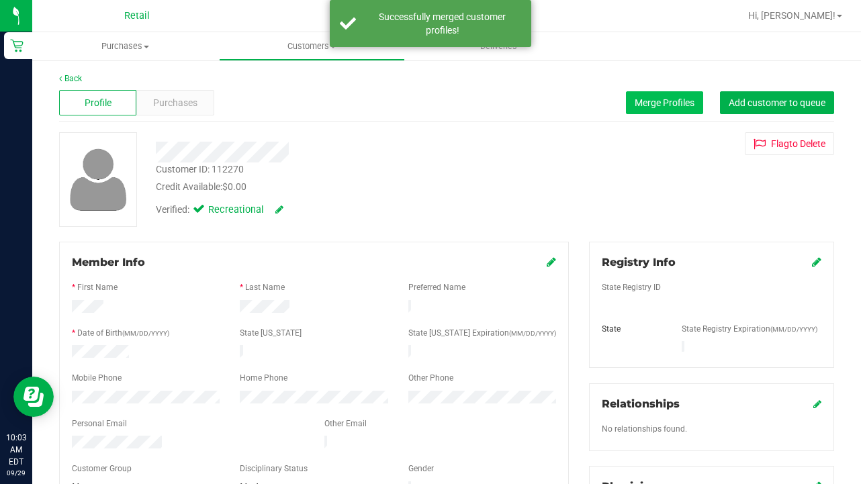
click at [670, 97] on button "Merge Profiles" at bounding box center [664, 102] width 77 height 23
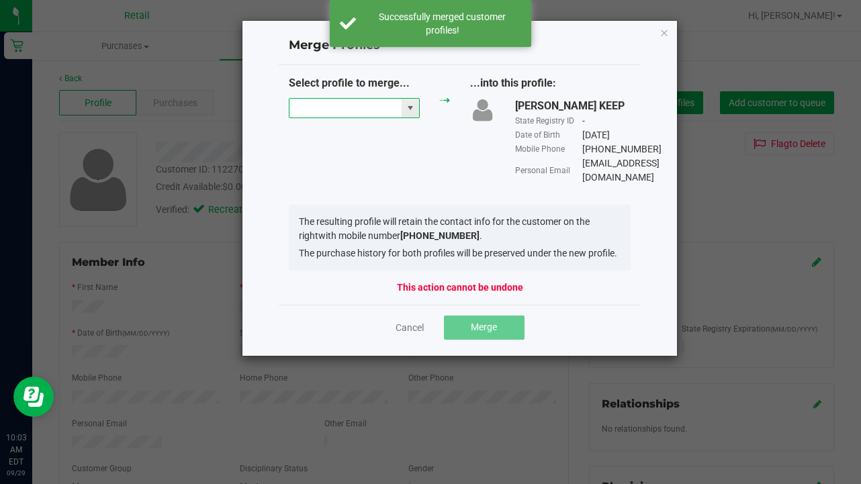
click at [316, 106] on input "NO DATA FOUND" at bounding box center [346, 108] width 112 height 19
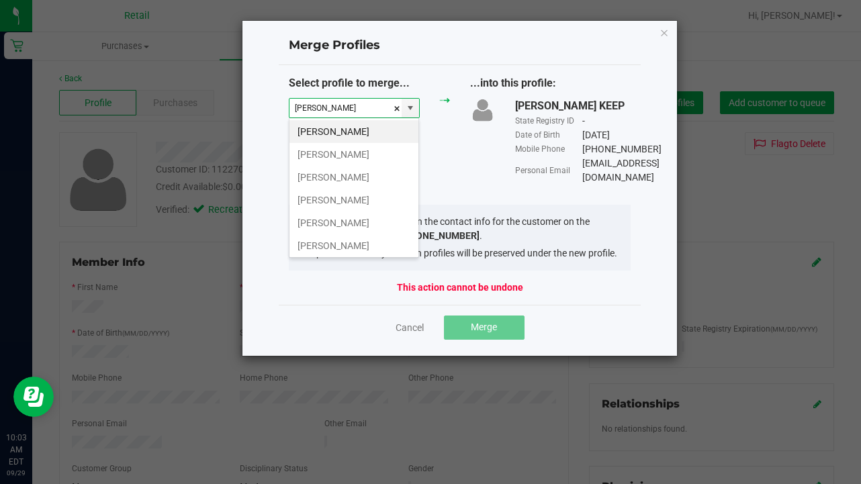
click at [321, 132] on li "Stephen P" at bounding box center [354, 131] width 129 height 23
type input "Stephen P"
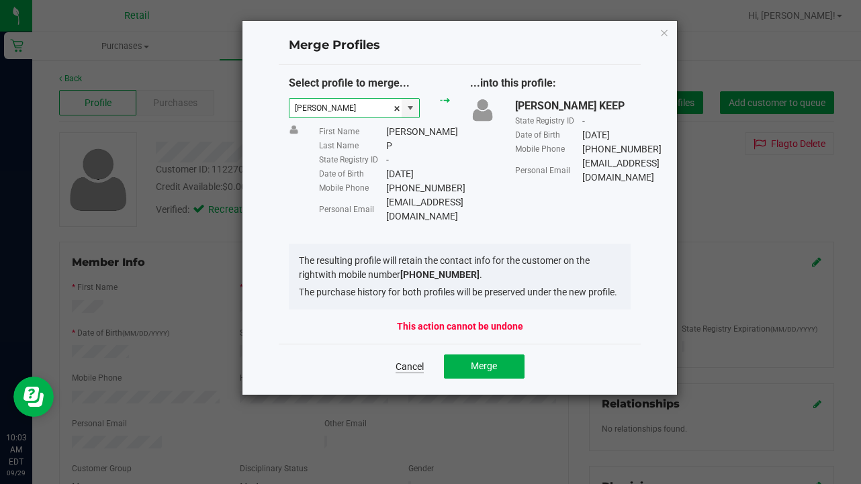
click at [410, 362] on link "Cancel" at bounding box center [410, 366] width 28 height 13
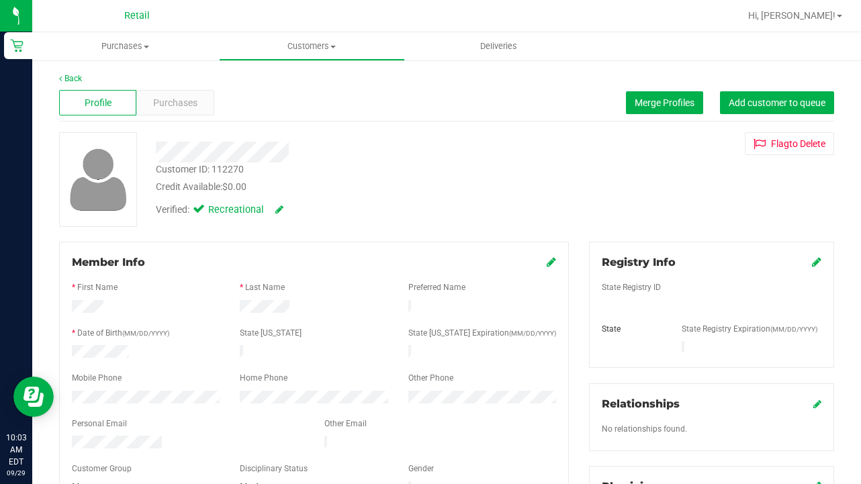
scroll to position [65, 0]
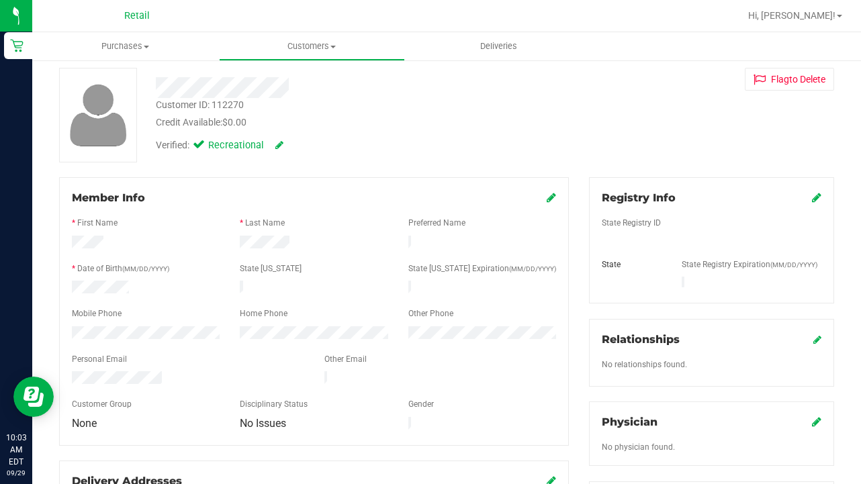
click at [554, 198] on icon at bounding box center [551, 197] width 9 height 11
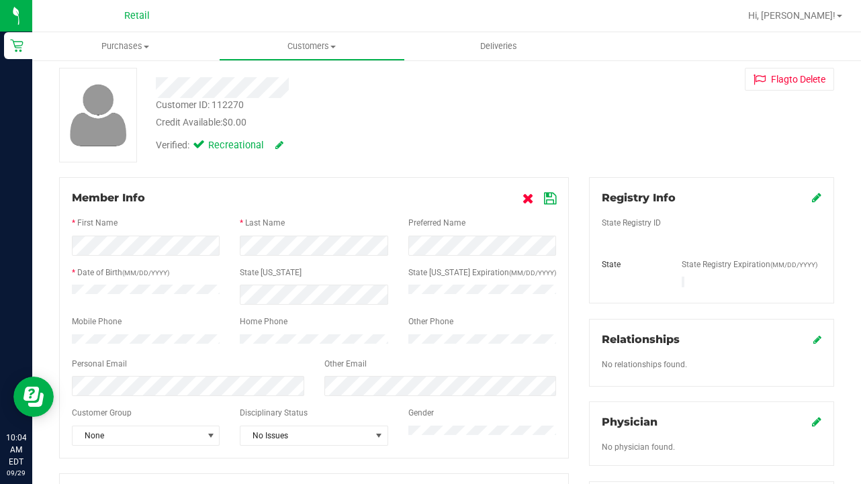
click at [525, 196] on icon at bounding box center [528, 199] width 11 height 11
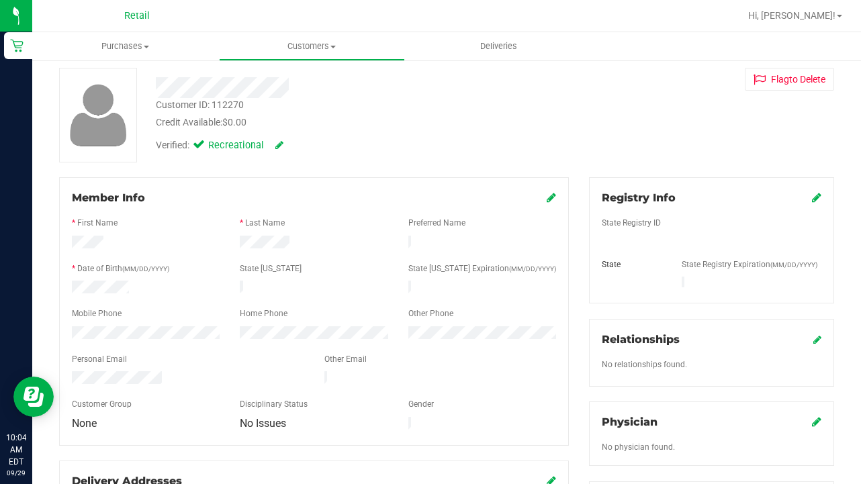
click at [546, 198] on div "Member Info" at bounding box center [314, 198] width 484 height 16
click at [554, 200] on icon at bounding box center [551, 197] width 9 height 11
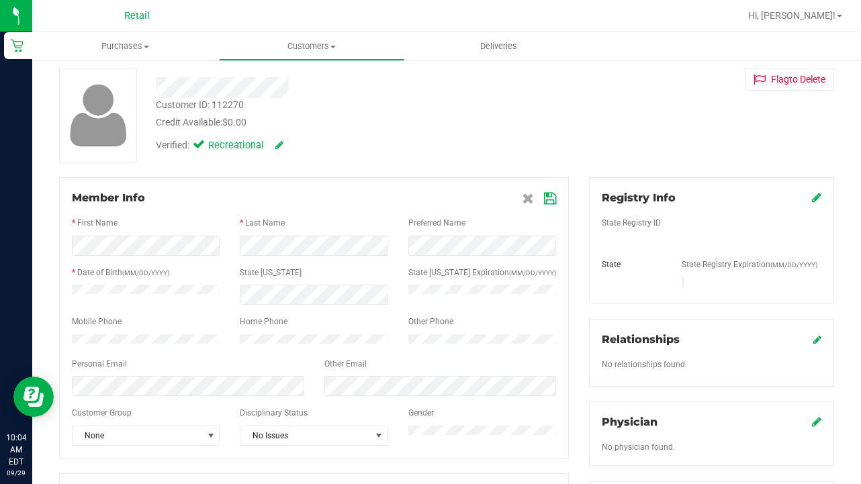
click at [553, 201] on icon at bounding box center [550, 199] width 12 height 11
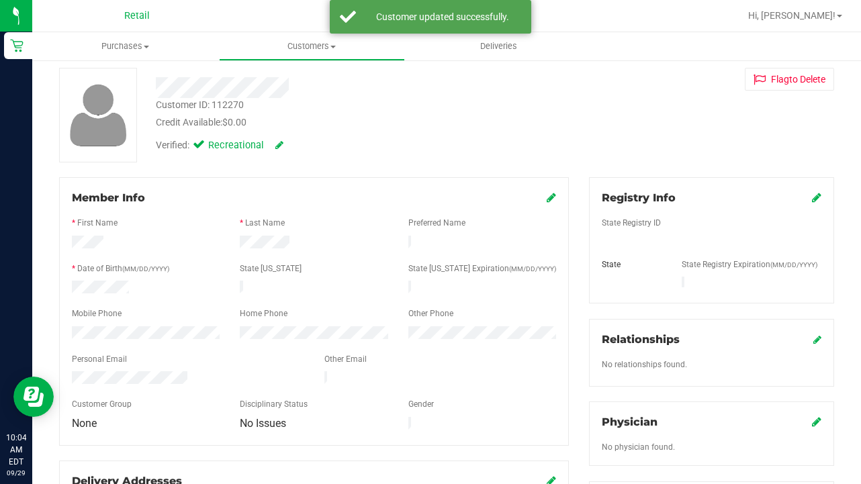
click at [552, 200] on icon at bounding box center [551, 197] width 9 height 11
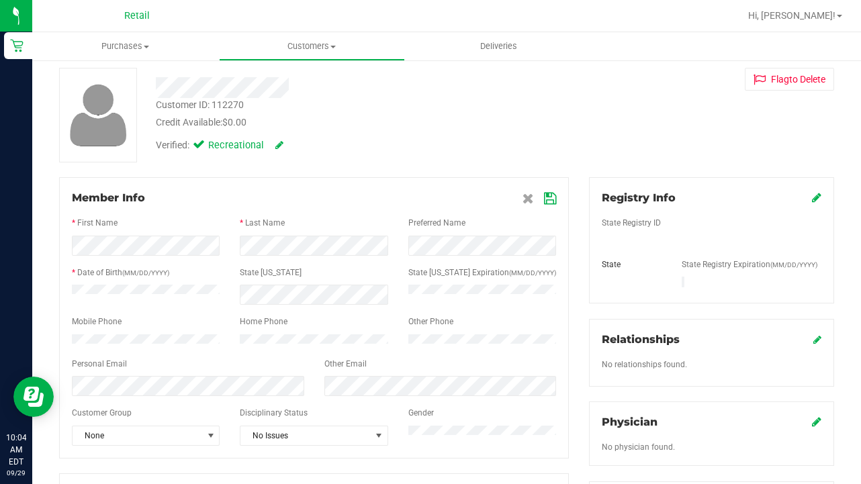
click at [556, 199] on icon at bounding box center [550, 199] width 12 height 11
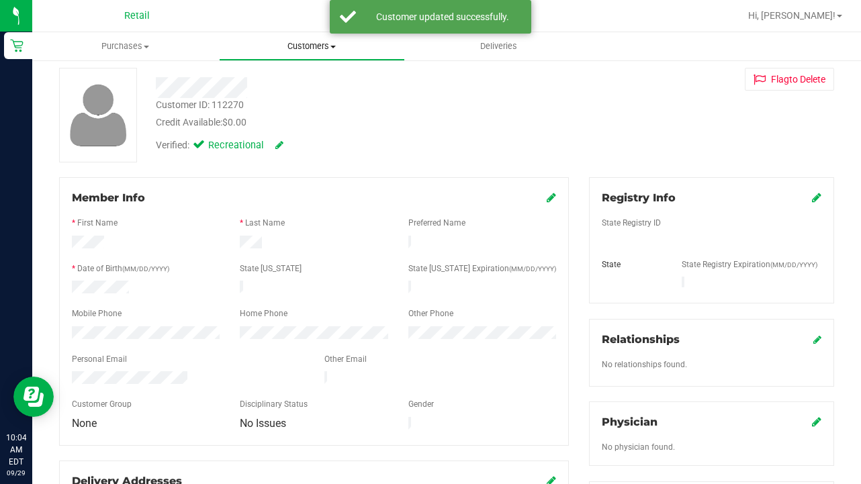
click at [322, 45] on span "Customers" at bounding box center [312, 46] width 185 height 12
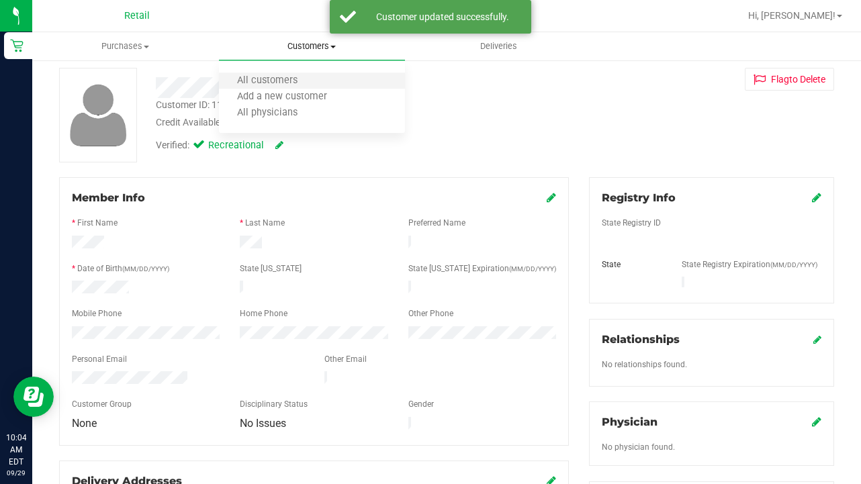
click at [320, 84] on li "All customers" at bounding box center [312, 81] width 187 height 16
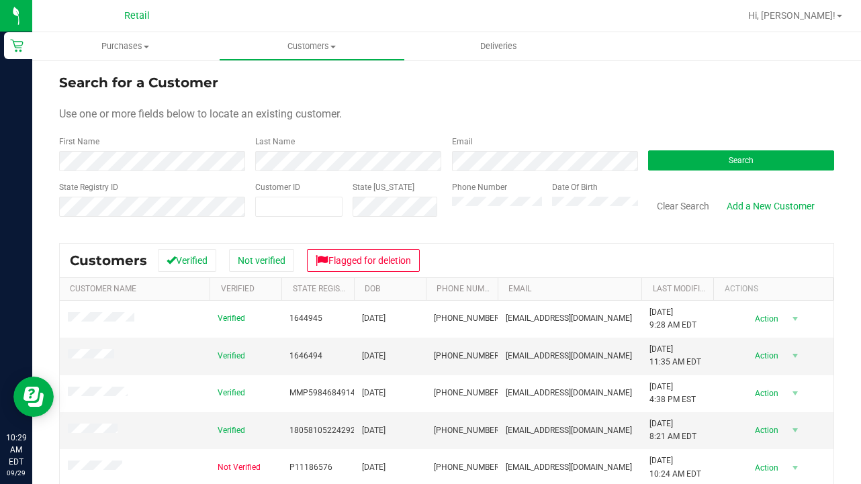
click at [208, 150] on div "First Name" at bounding box center [152, 154] width 186 height 36
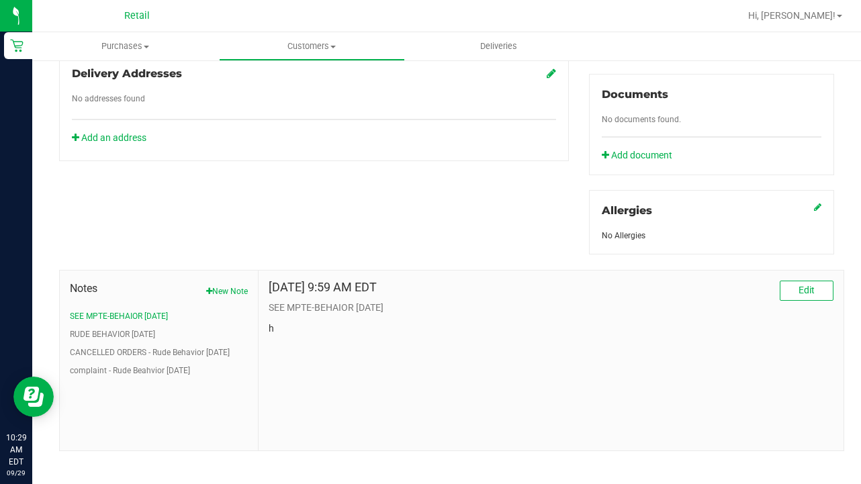
scroll to position [472, 0]
click at [815, 283] on button "Edit" at bounding box center [807, 292] width 54 height 20
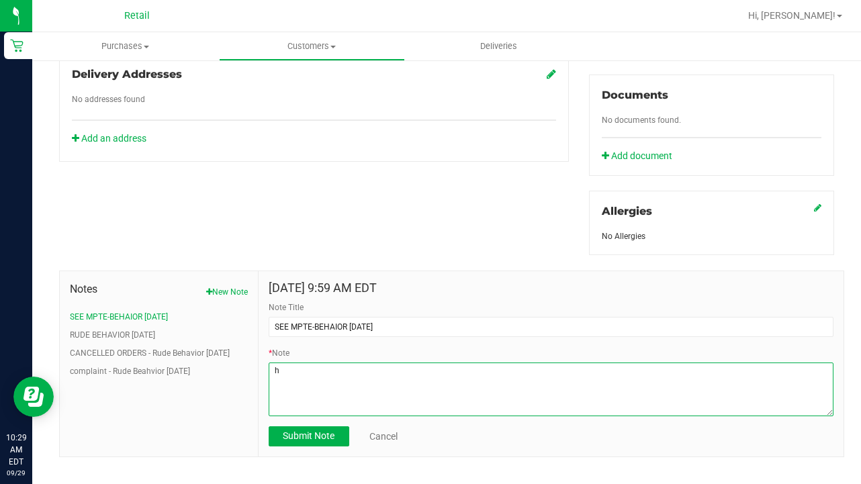
drag, startPoint x: 326, startPoint y: 368, endPoint x: 65, endPoint y: 345, distance: 261.7
click at [65, 345] on div "Notes New Note SEE MPTE-BEHAIOR 09.29.2025 RUDE BEHAVIOR 7/17/2025 CANCELLED OR…" at bounding box center [452, 364] width 786 height 187
paste textarea "This morning, a patron called inquiring about her loyalty points and it was dis…"
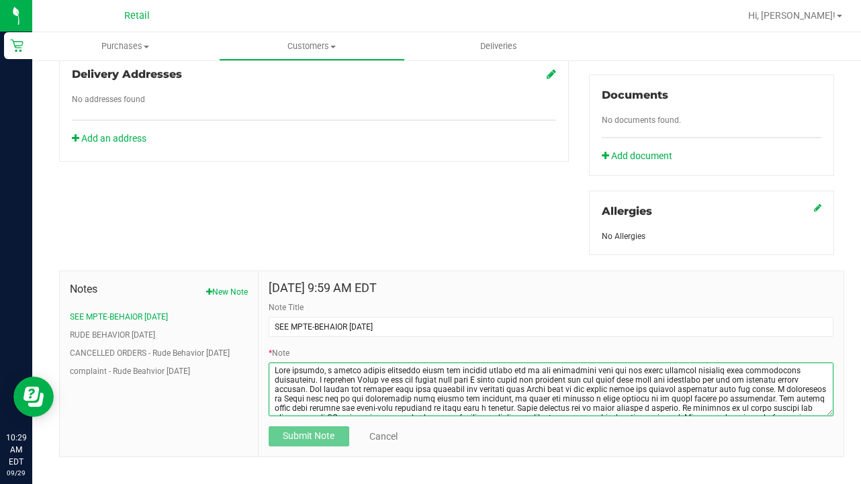
scroll to position [103, 0]
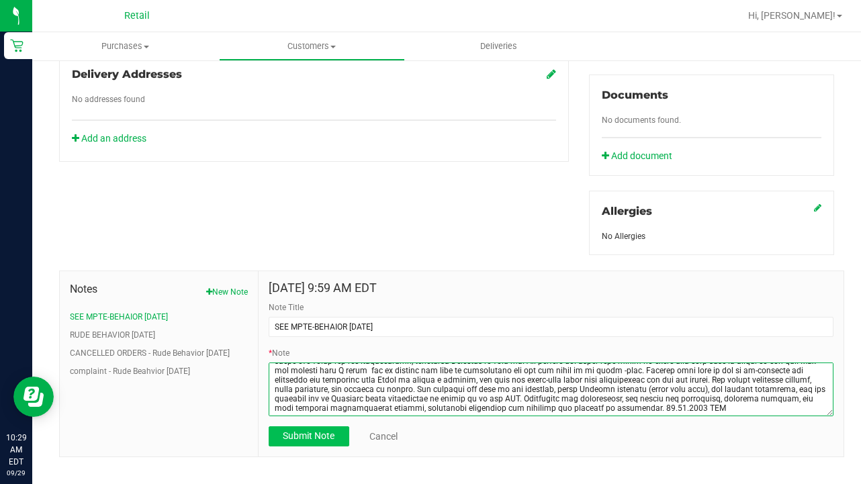
type textarea "This morning, a patron called inquiring about her loyalty points and it was dis…"
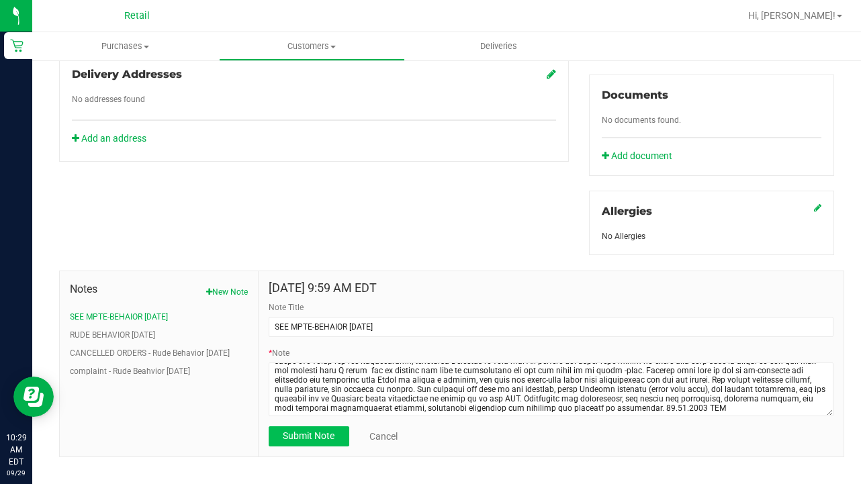
click at [299, 434] on button "Submit Note" at bounding box center [309, 437] width 81 height 20
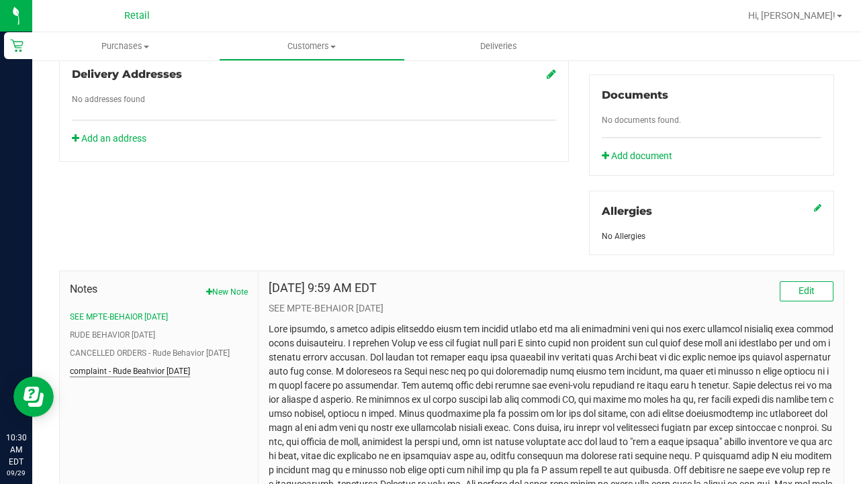
click at [166, 366] on button "complaint - Rude Beahvior 7/1/2024" at bounding box center [130, 372] width 120 height 12
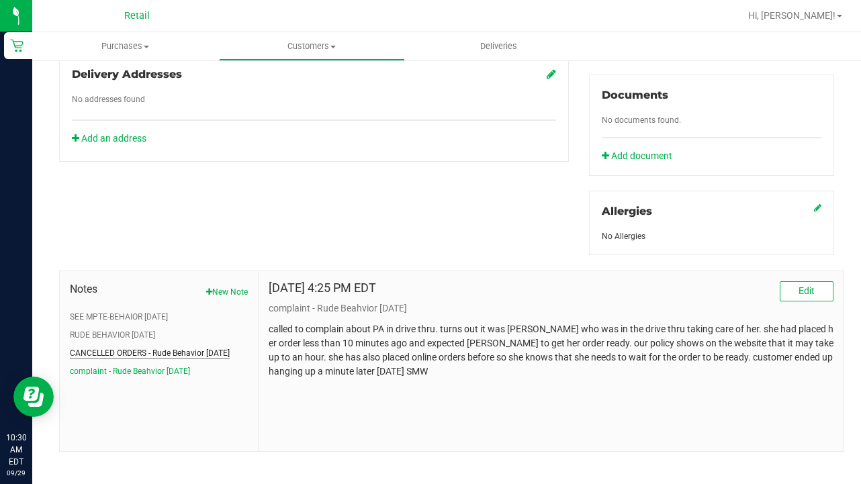
click at [172, 347] on button "CANCELLED ORDERS - Rude Behavior 1/21/2025" at bounding box center [150, 353] width 160 height 12
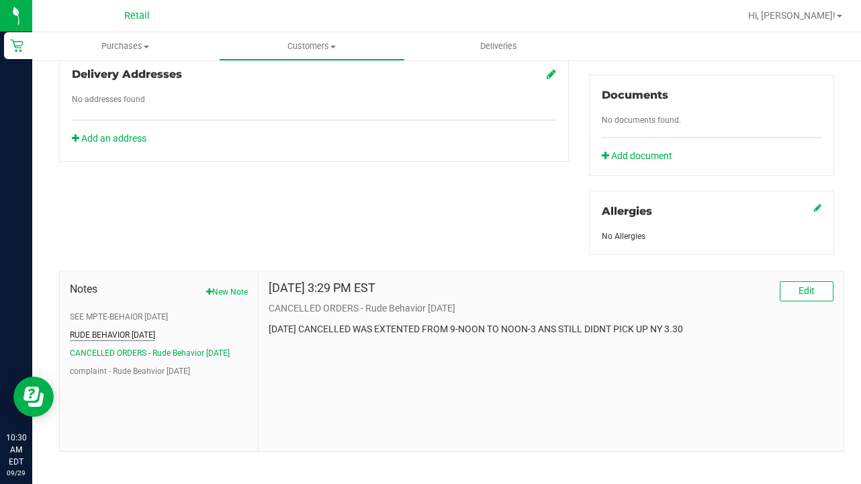
click at [141, 329] on button "RUDE BEHAVIOR 7/17/2025" at bounding box center [112, 335] width 85 height 12
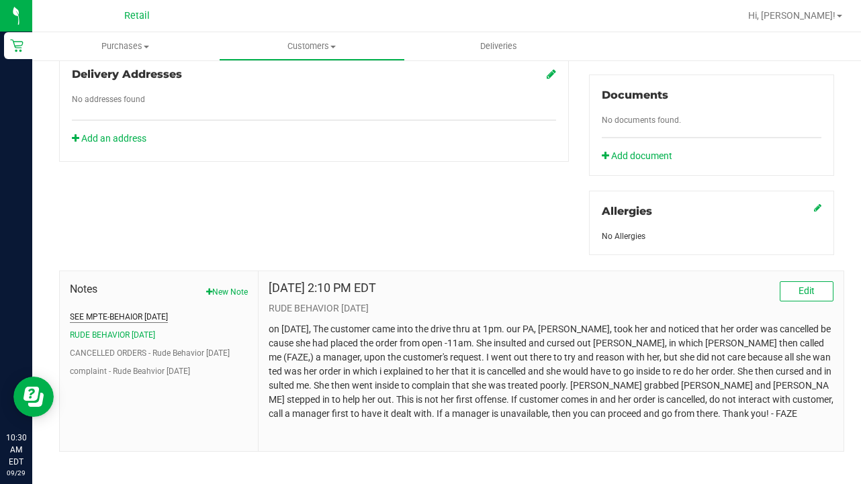
click at [162, 311] on button "SEE MPTE-BEHAIOR 09.29.2025" at bounding box center [119, 317] width 98 height 12
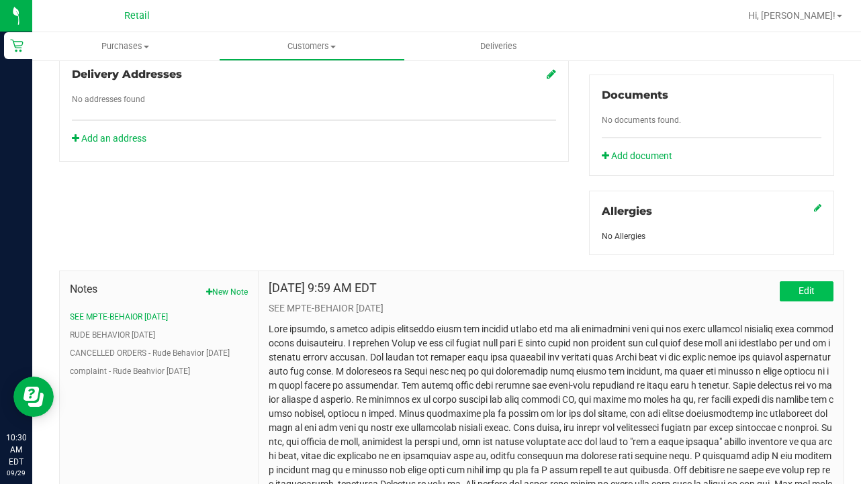
click at [814, 286] on button "Edit" at bounding box center [807, 292] width 54 height 20
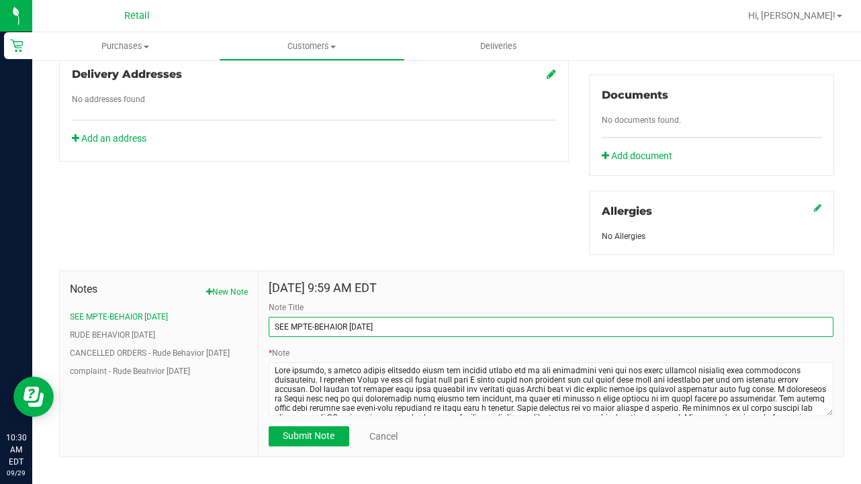
click at [300, 317] on input "SEE MPTE-BEHAIOR 09.29.2025" at bounding box center [551, 327] width 565 height 20
type input "SEE NOTE-BEHAIOR 09.29.2025"
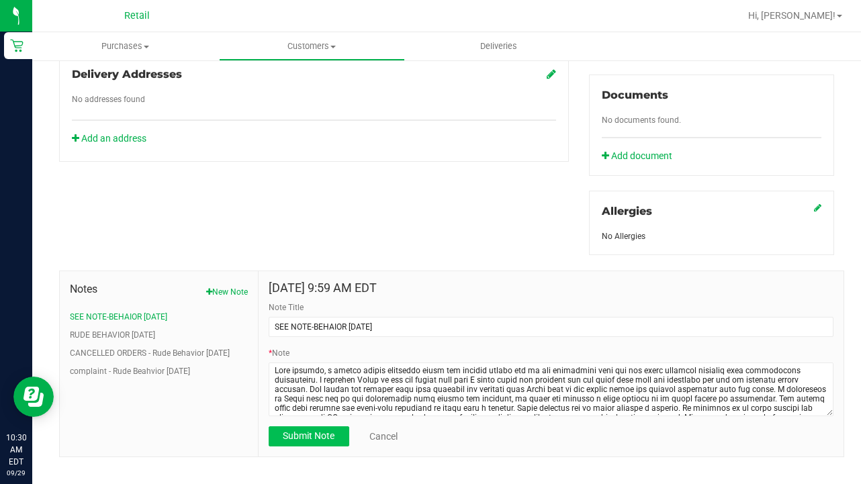
click at [316, 431] on span "Submit Note" at bounding box center [309, 436] width 52 height 11
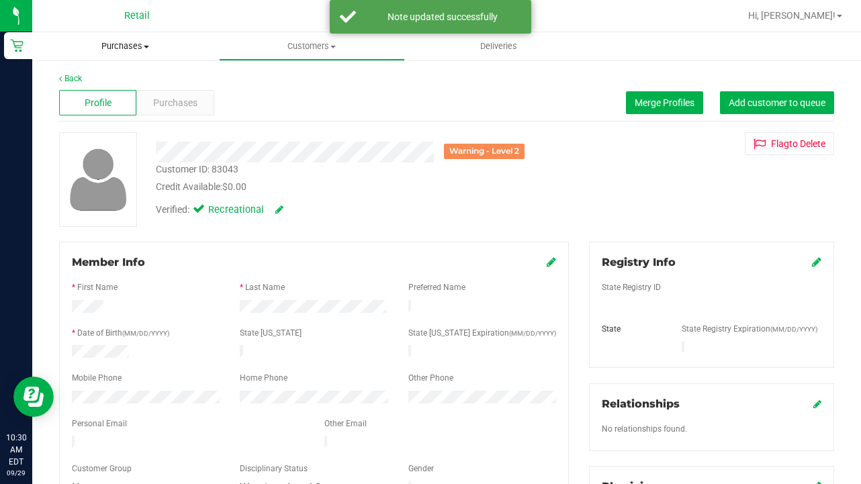
scroll to position [0, 0]
click at [201, 116] on div "Profile Purchases Merge Profiles Add customer to queue" at bounding box center [446, 103] width 775 height 37
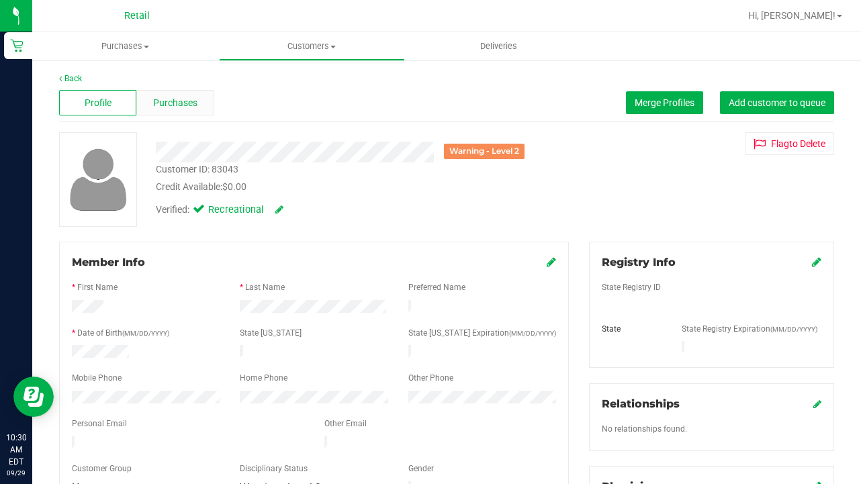
click at [184, 112] on div "Purchases" at bounding box center [174, 103] width 77 height 26
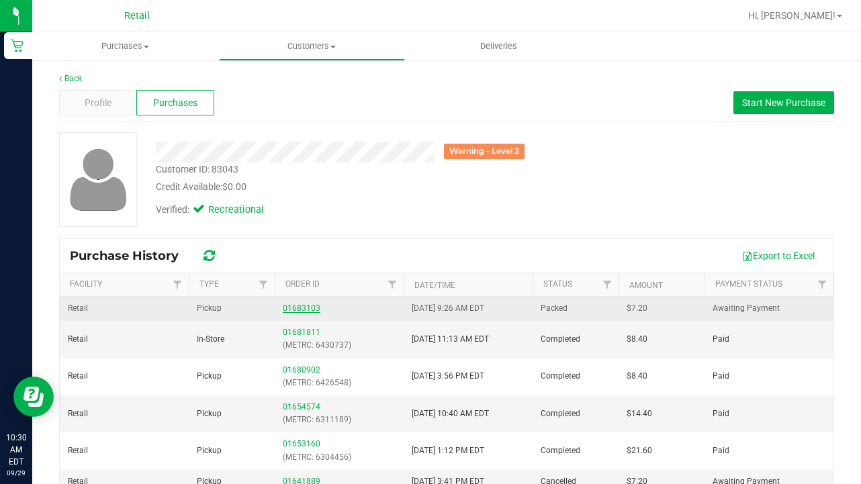
click at [299, 306] on link "01683103" at bounding box center [302, 308] width 38 height 9
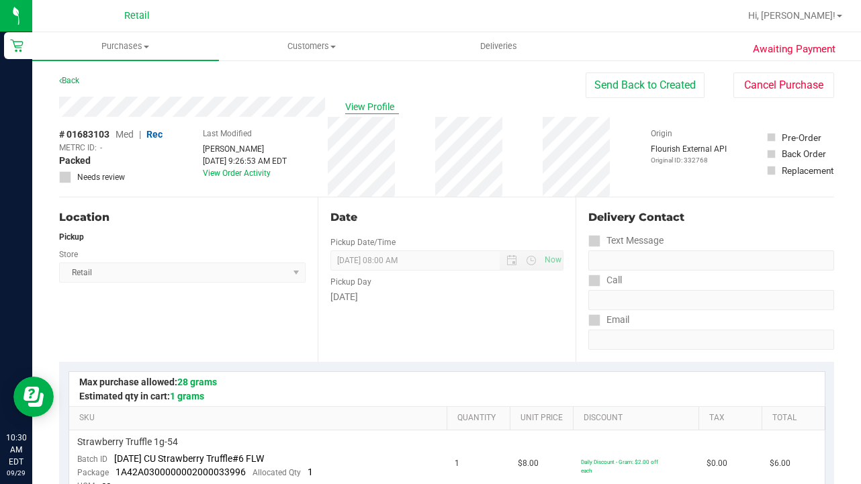
click at [365, 113] on span "View Profile" at bounding box center [372, 107] width 54 height 14
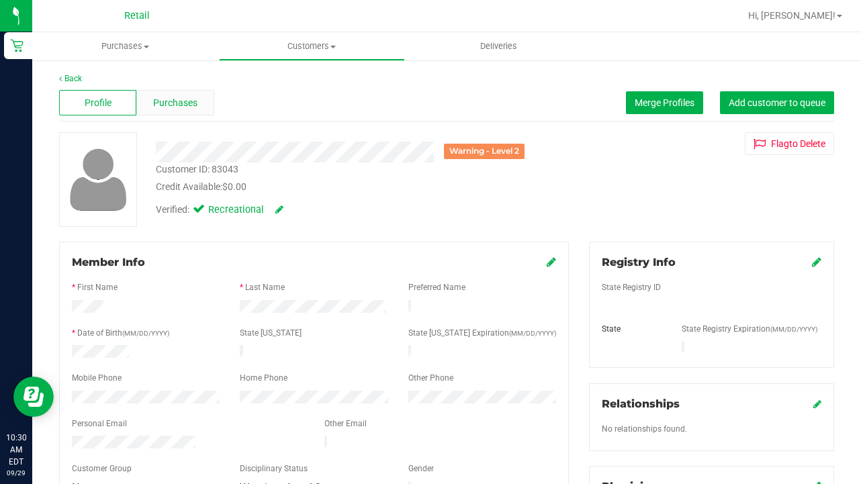
click at [181, 90] on div "Purchases" at bounding box center [174, 103] width 77 height 26
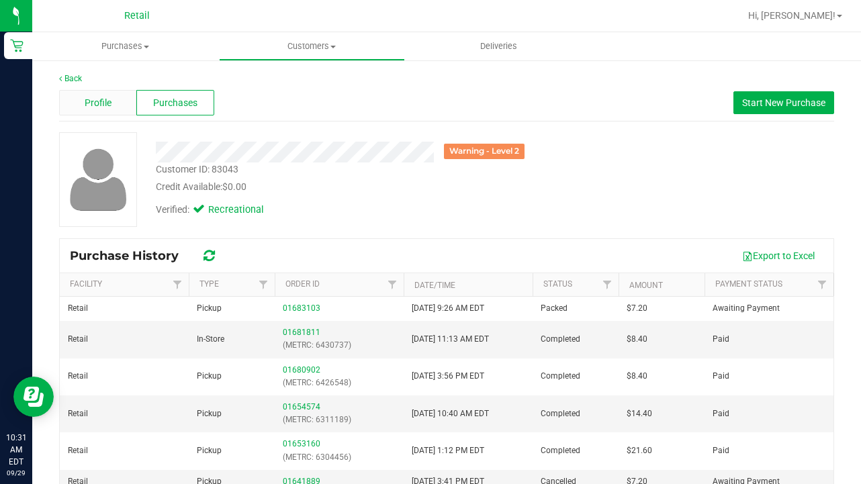
click at [102, 104] on span "Profile" at bounding box center [98, 103] width 27 height 14
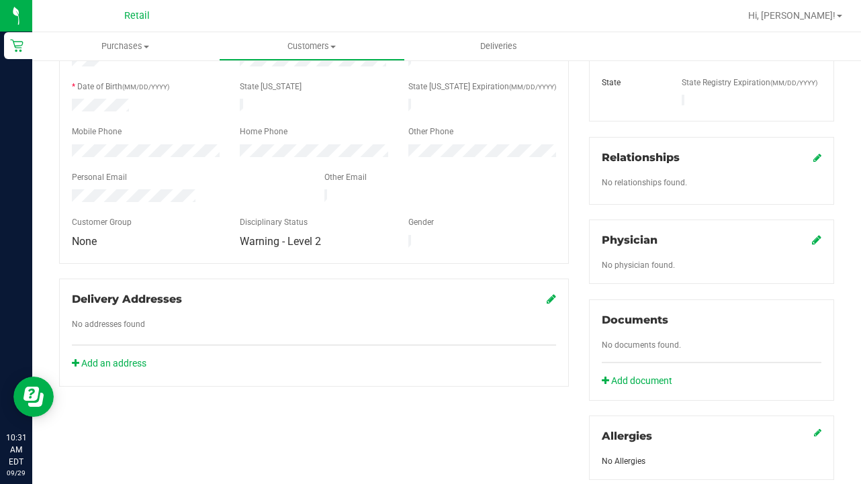
scroll to position [597, 0]
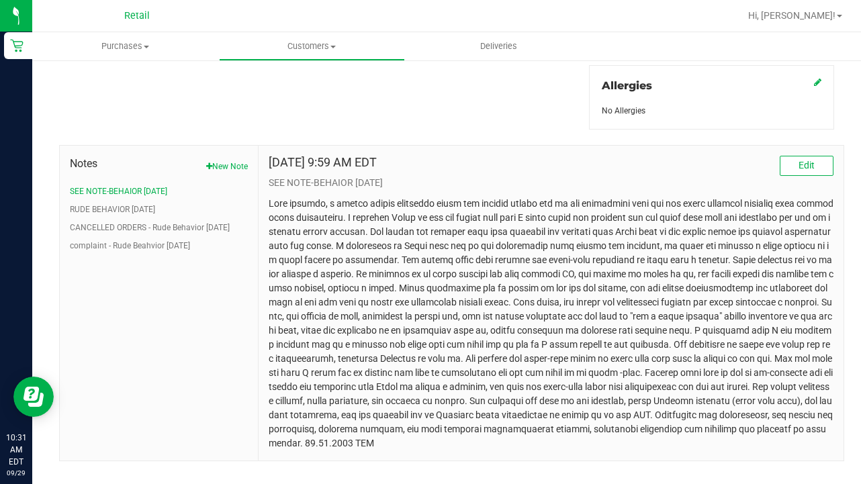
click at [183, 227] on ul "SEE NOTE-BEHAIOR 09.29.2025 RUDE BEHAVIOR 7/17/2025 CANCELLED ORDERS - Rude Beh…" at bounding box center [159, 218] width 178 height 67
click at [190, 240] on button "complaint - Rude Beahvior 7/1/2024" at bounding box center [130, 246] width 120 height 12
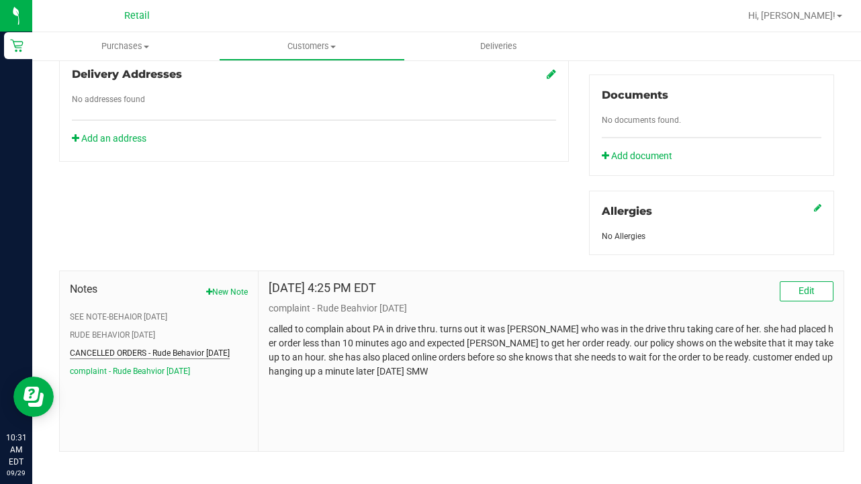
click at [199, 347] on button "CANCELLED ORDERS - Rude Behavior 1/21/2025" at bounding box center [150, 353] width 160 height 12
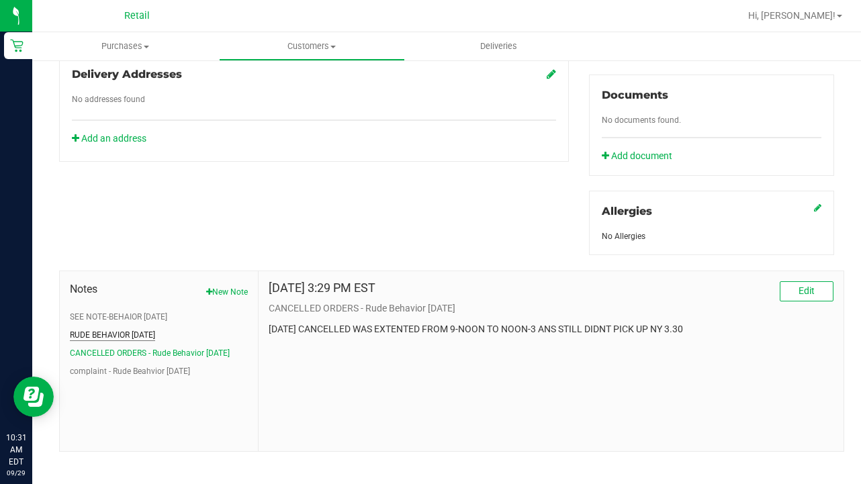
click at [144, 329] on button "RUDE BEHAVIOR 7/17/2025" at bounding box center [112, 335] width 85 height 12
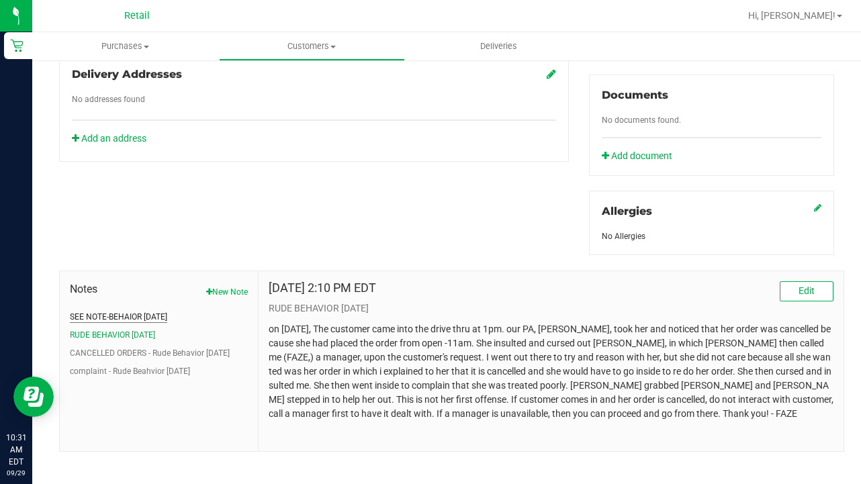
click at [154, 311] on button "SEE NOTE-BEHAIOR 09.29.2025" at bounding box center [118, 317] width 97 height 12
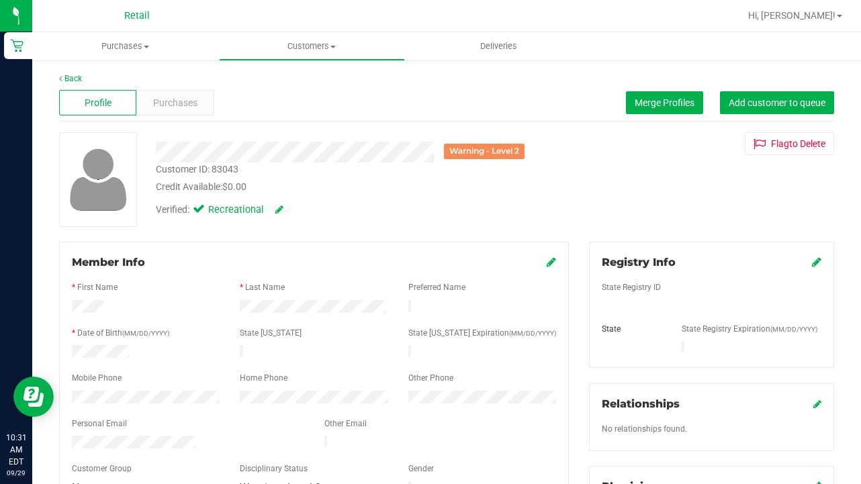
scroll to position [0, 0]
click at [315, 46] on span "Customers" at bounding box center [312, 46] width 185 height 12
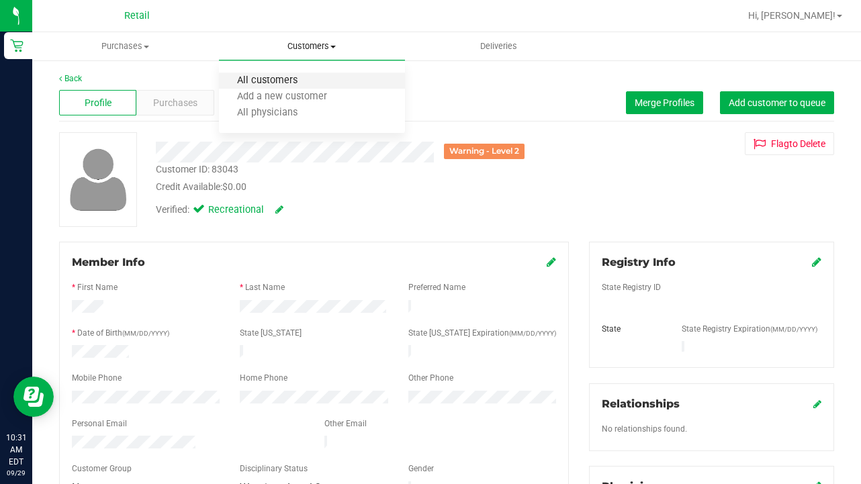
click at [304, 81] on span "All customers" at bounding box center [267, 80] width 97 height 11
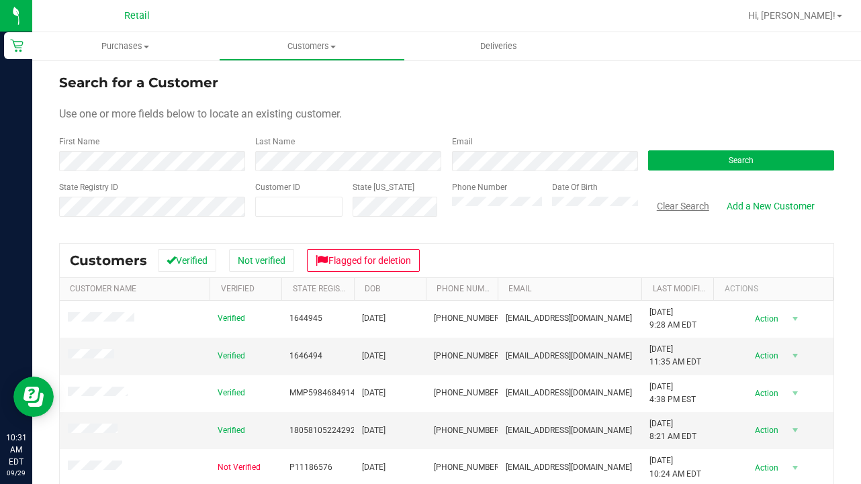
click at [681, 210] on button "Clear Search" at bounding box center [683, 206] width 70 height 23
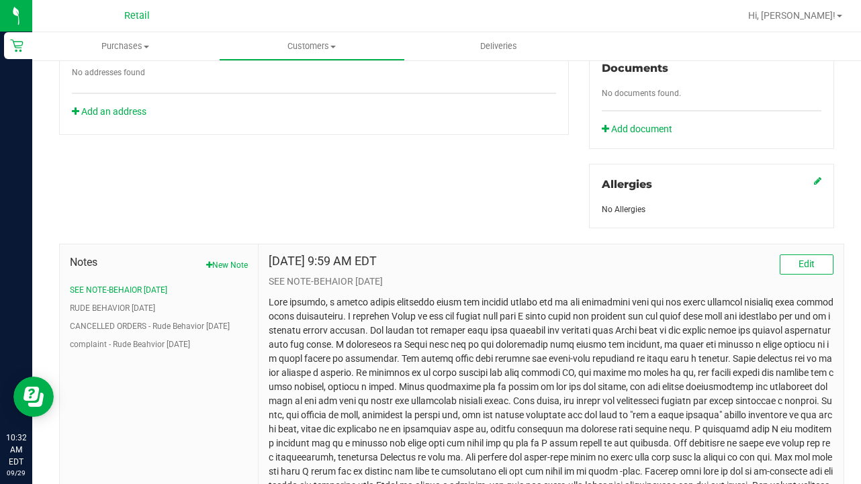
scroll to position [588, 0]
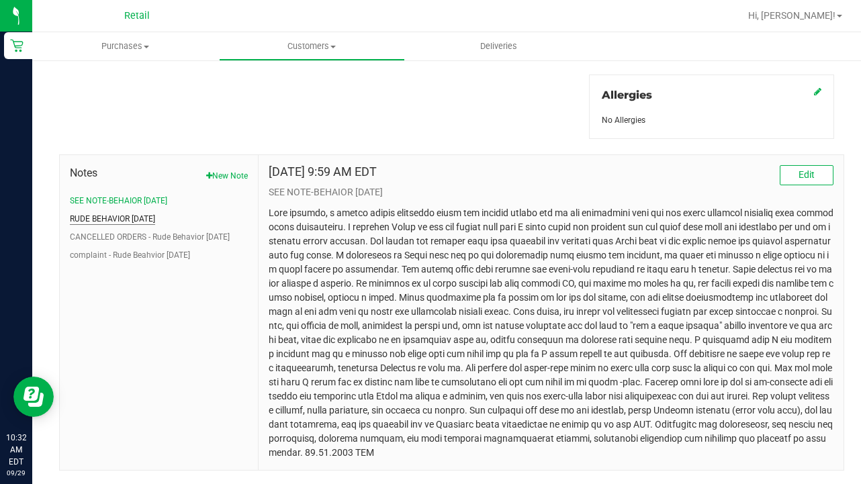
click at [149, 213] on button "RUDE BEHAVIOR 7/17/2025" at bounding box center [112, 219] width 85 height 12
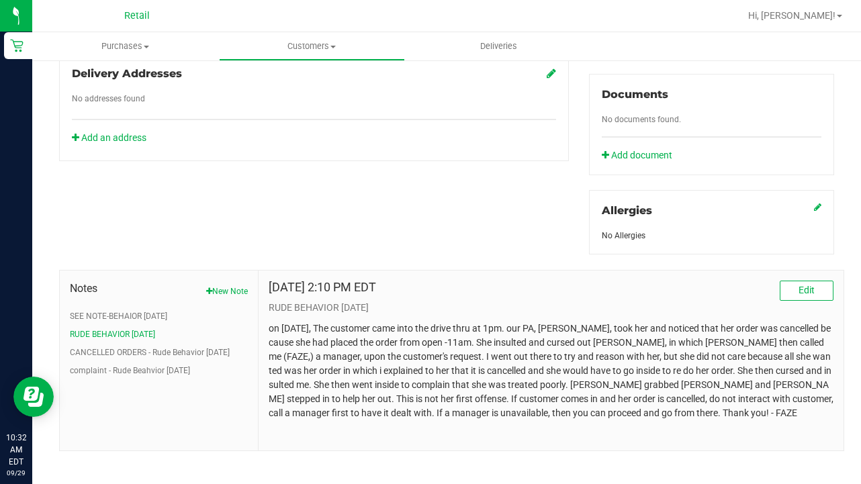
scroll to position [472, 0]
drag, startPoint x: 386, startPoint y: 296, endPoint x: 253, endPoint y: 255, distance: 139.2
click at [253, 256] on div "Notes New Note SEE NOTE-BEHAIOR 09.29.2025 RUDE BEHAVIOR 7/17/2025 CANCELLED OR…" at bounding box center [447, 353] width 796 height 197
click at [322, 255] on div "Notes New Note SEE NOTE-BEHAIOR 09.29.2025 RUDE BEHAVIOR 7/17/2025 CANCELLED OR…" at bounding box center [447, 353] width 796 height 197
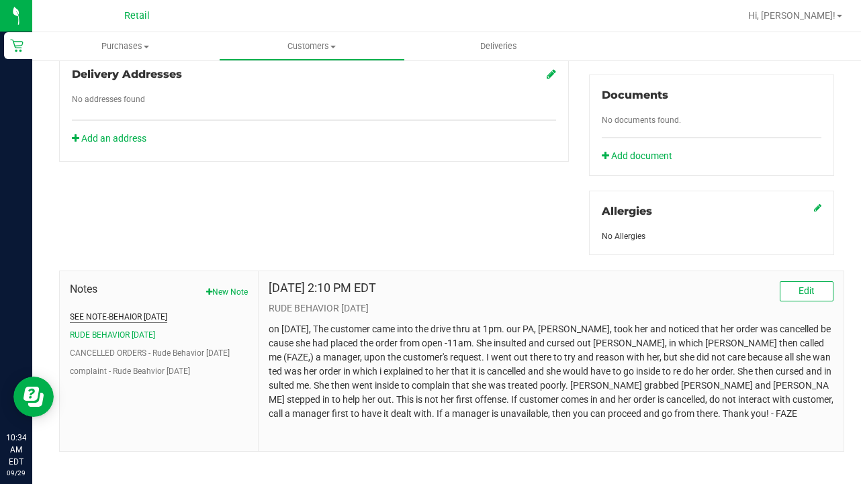
click at [152, 311] on button "SEE NOTE-BEHAIOR 09.29.2025" at bounding box center [118, 317] width 97 height 12
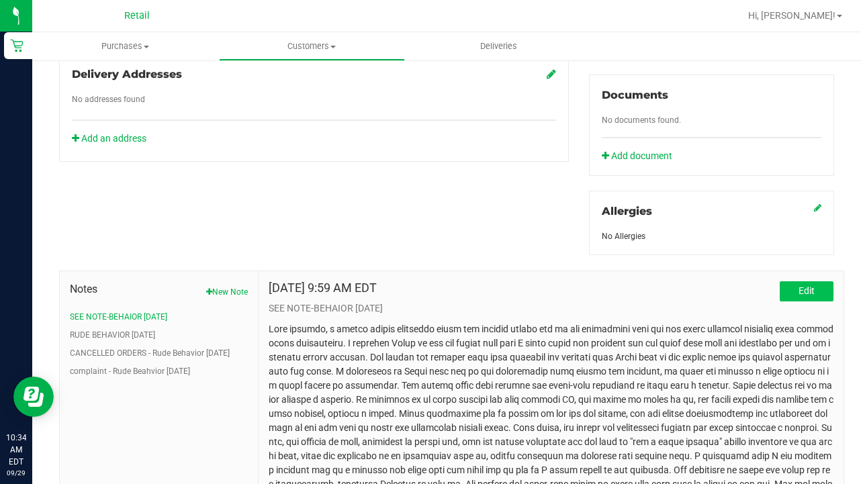
click at [795, 282] on button "Edit" at bounding box center [807, 292] width 54 height 20
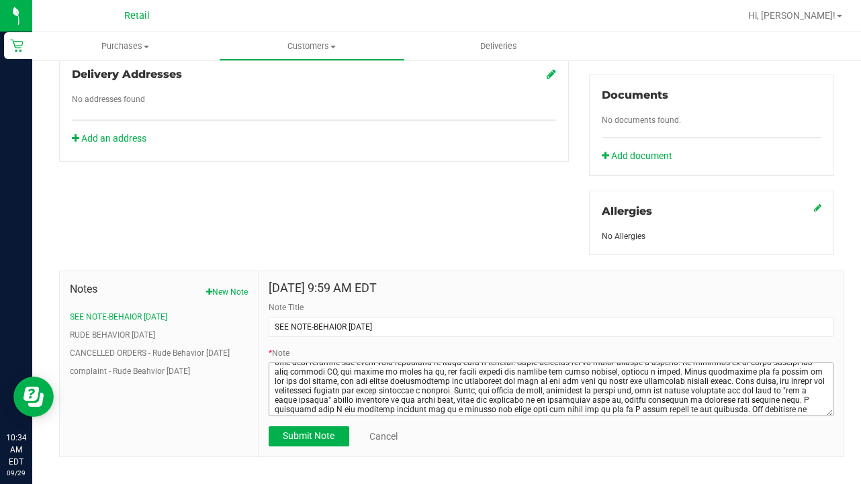
scroll to position [47, 0]
click at [601, 370] on textarea "* Note" at bounding box center [551, 390] width 565 height 54
type textarea "This morning, a patron called inquiring about her loyalty points and it was dis…"
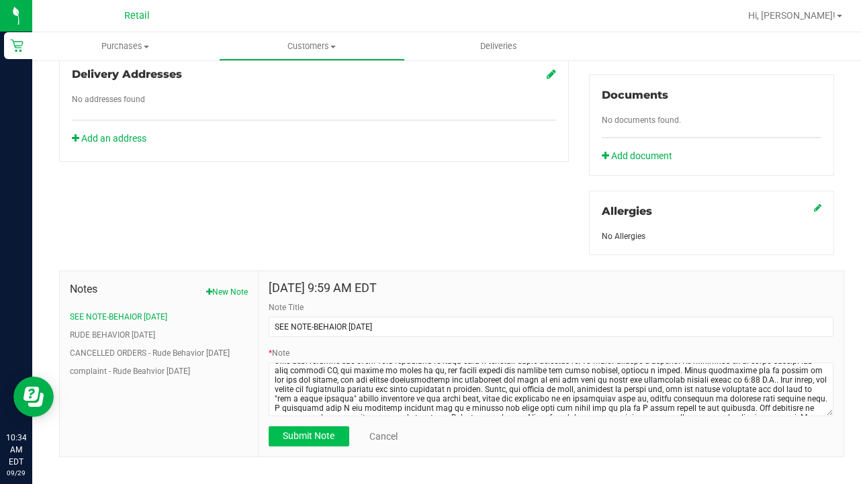
click at [313, 431] on span "Submit Note" at bounding box center [309, 436] width 52 height 11
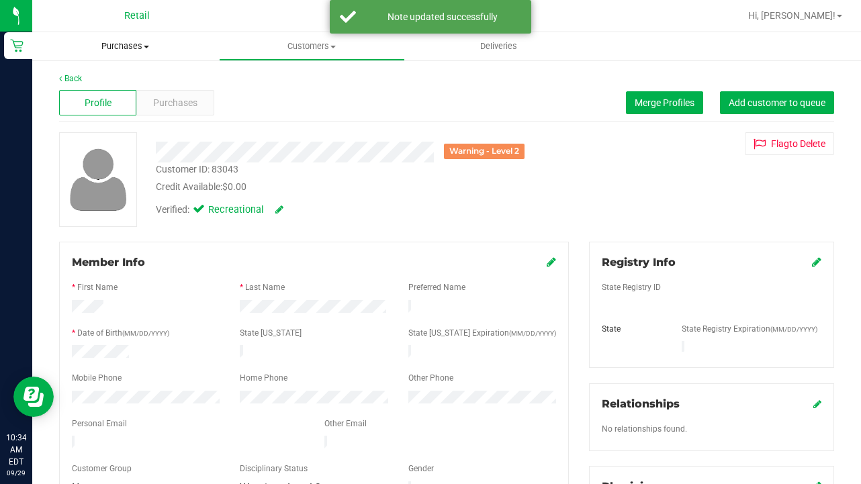
scroll to position [0, 0]
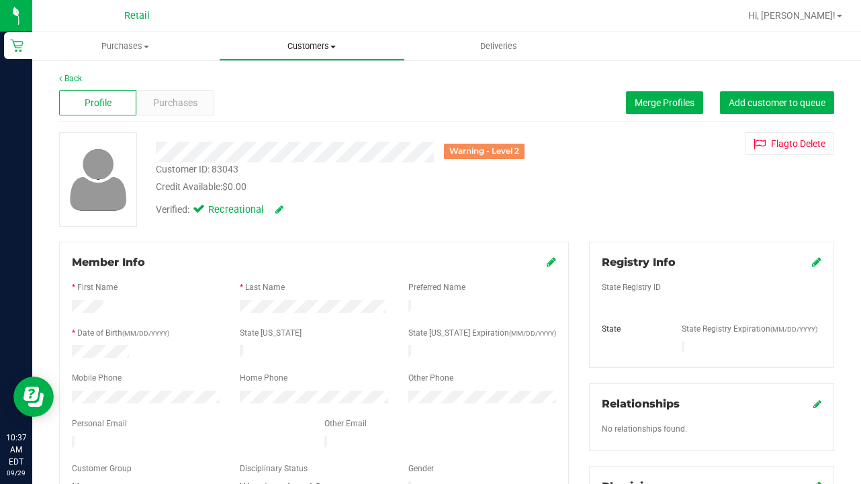
click at [318, 54] on uib-tab-heading "Customers All customers Add a new customer All physicians" at bounding box center [312, 46] width 185 height 27
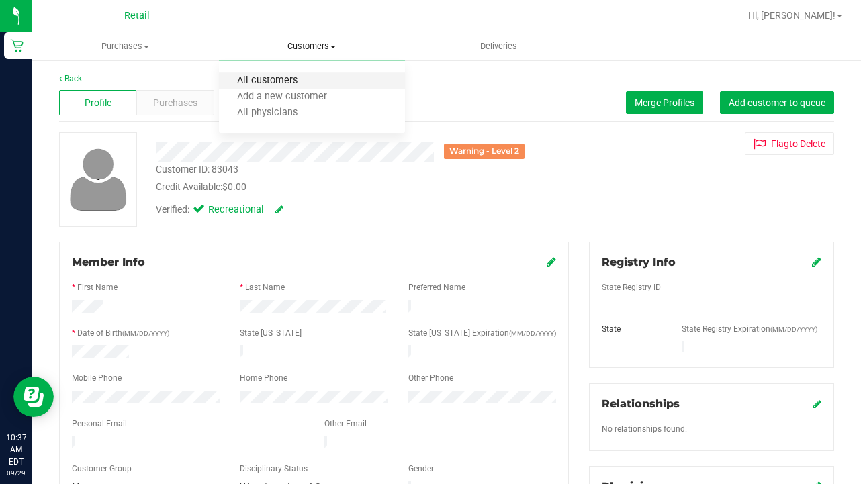
click at [314, 79] on span "All customers" at bounding box center [267, 80] width 97 height 11
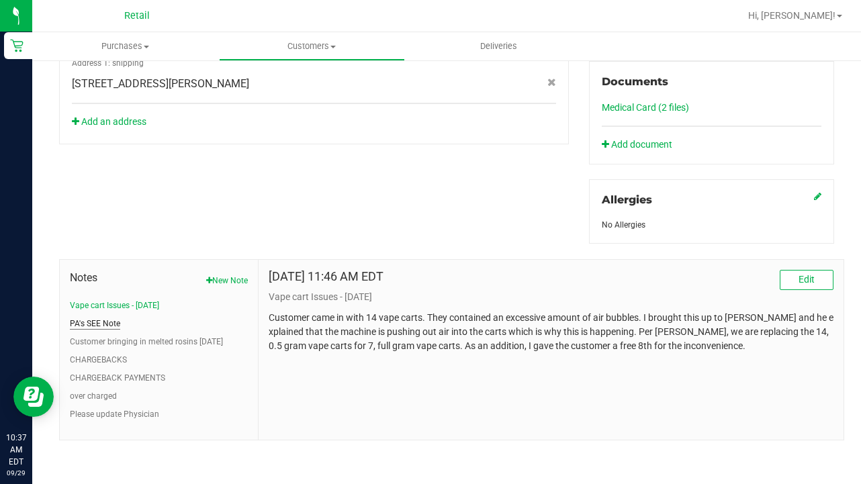
scroll to position [508, 0]
click at [108, 319] on button "PA's SEE Note" at bounding box center [95, 324] width 50 height 12
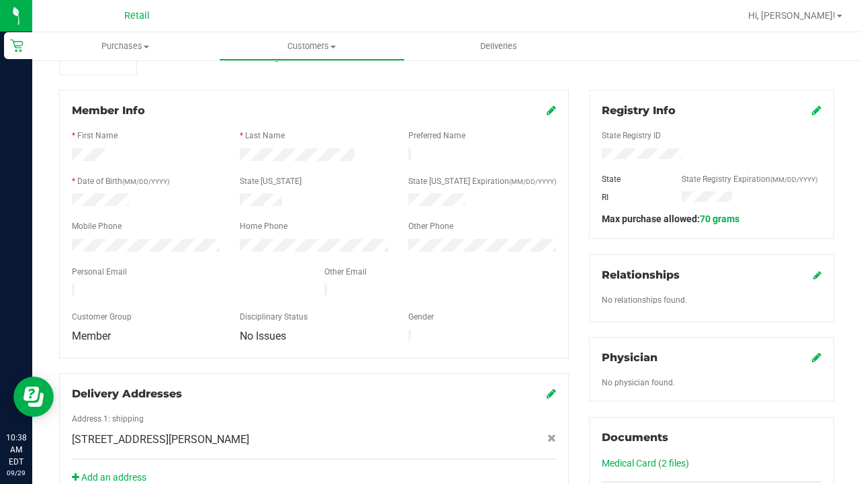
scroll to position [153, 0]
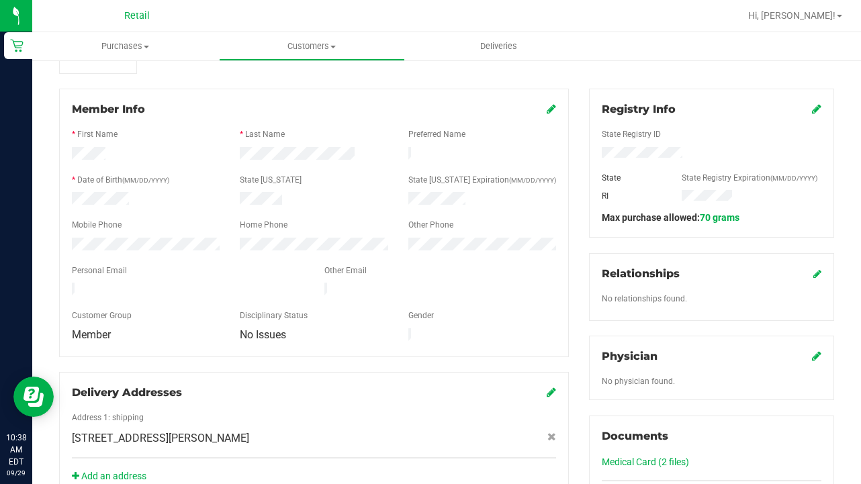
click at [817, 111] on icon at bounding box center [816, 108] width 9 height 11
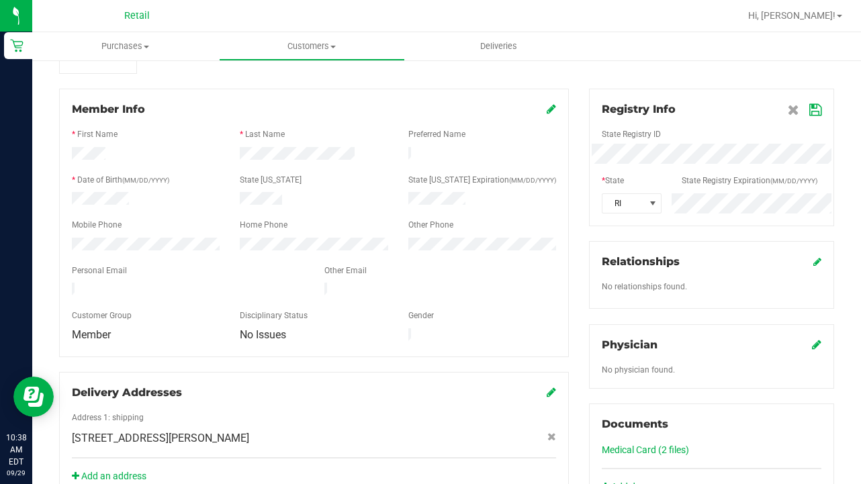
click at [586, 194] on div "Registry Info State Registry ID * State State Registry Expiration (MM/DD/YYYY) …" at bounding box center [711, 338] width 265 height 499
click at [807, 114] on span at bounding box center [805, 109] width 34 height 16
click at [818, 108] on icon at bounding box center [816, 110] width 12 height 11
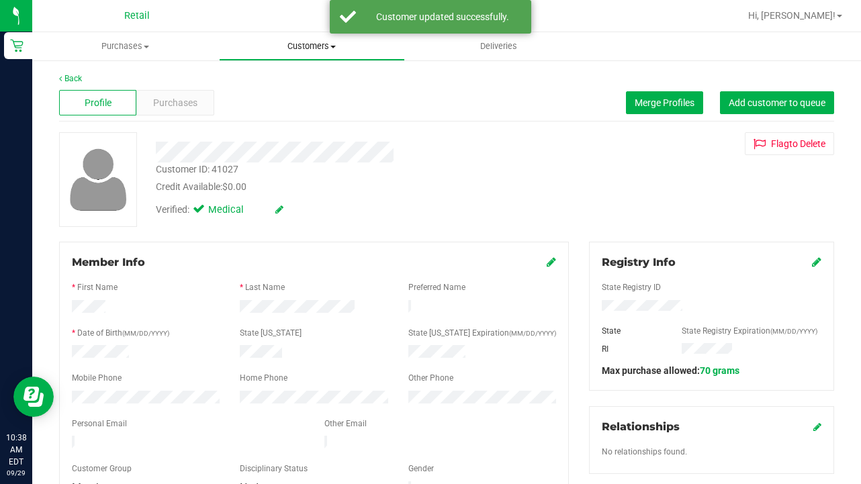
scroll to position [0, 0]
click at [306, 44] on span "Customers" at bounding box center [312, 46] width 185 height 12
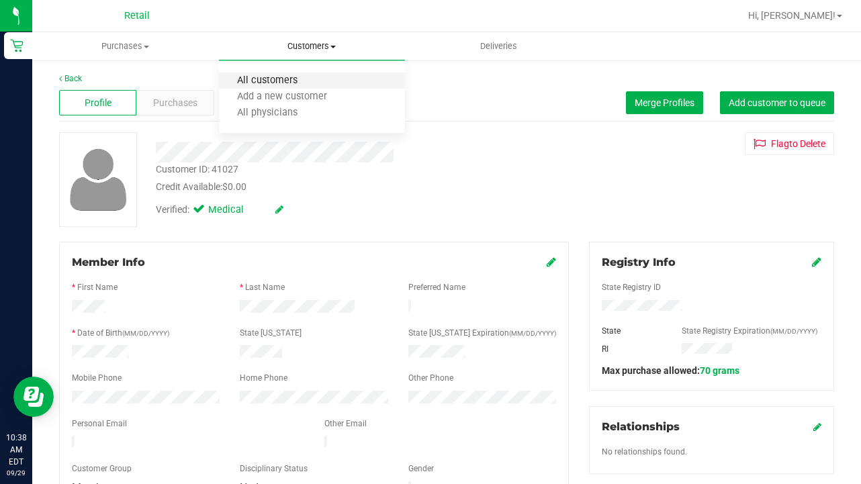
click at [299, 81] on span "All customers" at bounding box center [267, 80] width 97 height 11
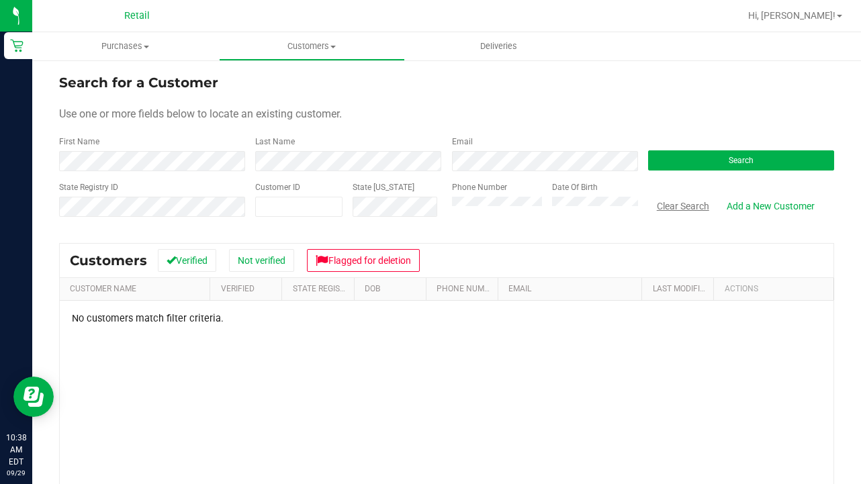
click at [671, 214] on button "Clear Search" at bounding box center [683, 206] width 70 height 23
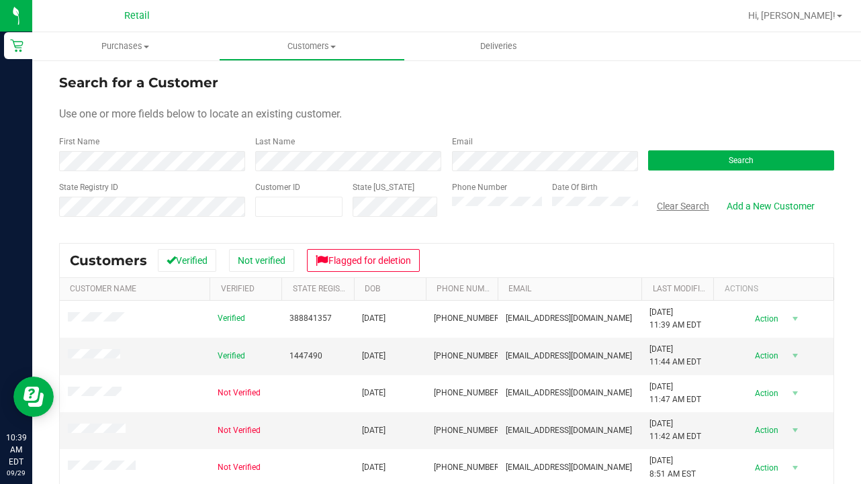
click at [681, 202] on button "Clear Search" at bounding box center [683, 206] width 70 height 23
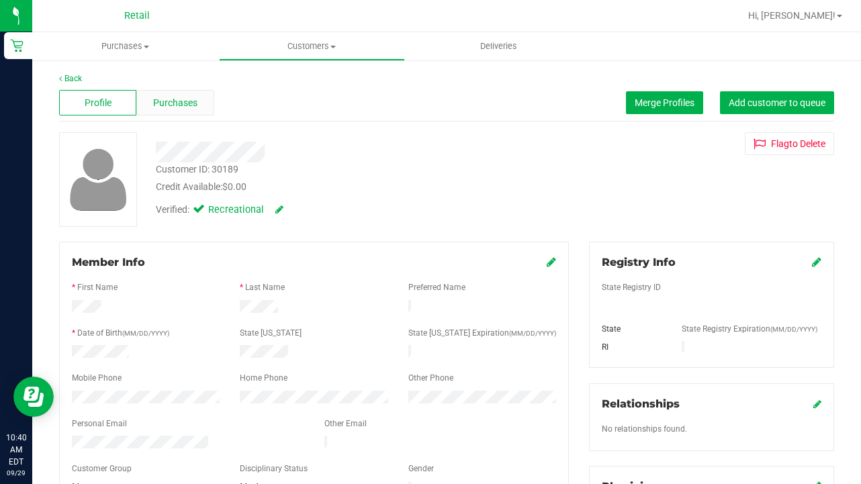
click at [171, 105] on span "Purchases" at bounding box center [175, 103] width 44 height 14
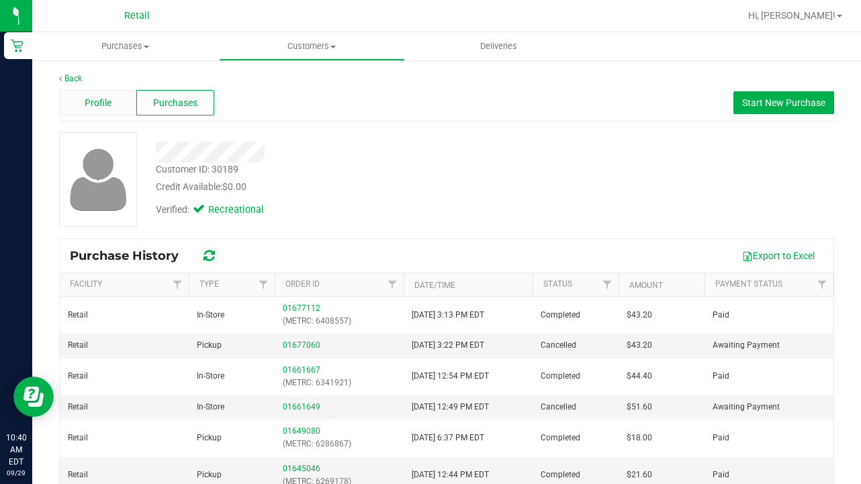
click at [124, 103] on div "Profile" at bounding box center [97, 103] width 77 height 26
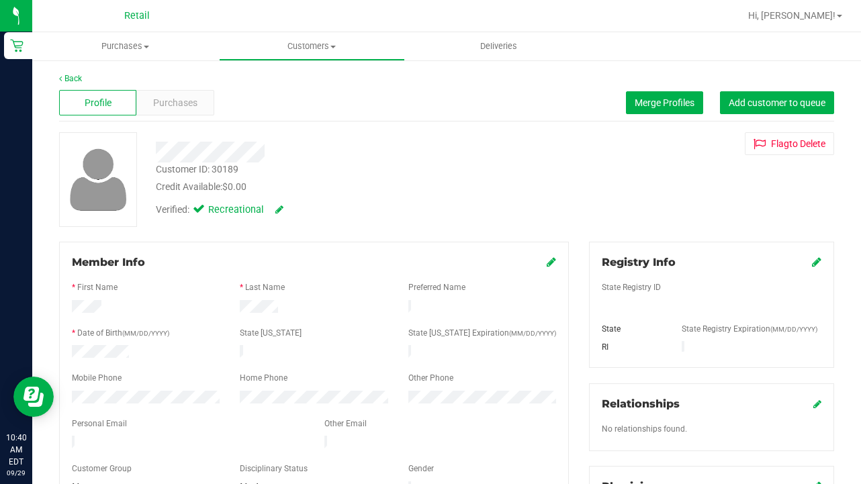
click at [779, 91] on div "Profile Purchases Merge Profiles Add customer to queue" at bounding box center [446, 103] width 775 height 37
click at [773, 105] on span "Add customer to queue" at bounding box center [777, 102] width 97 height 11
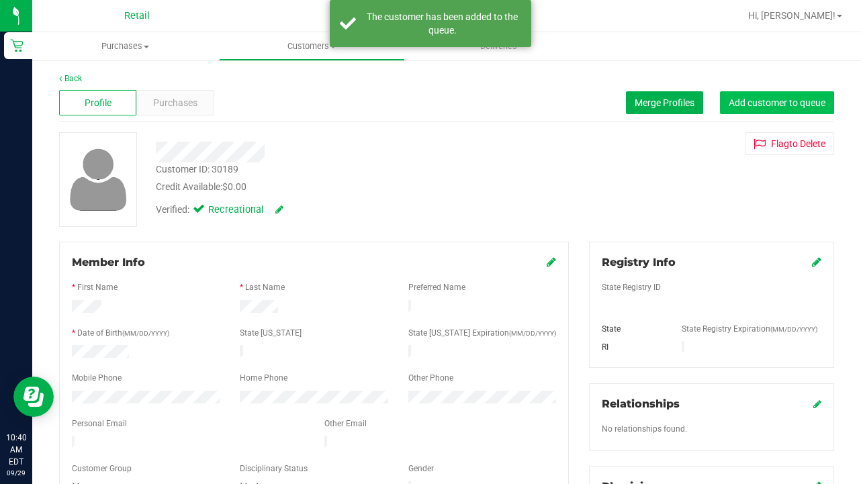
click at [773, 103] on span "Add customer to queue" at bounding box center [777, 102] width 97 height 11
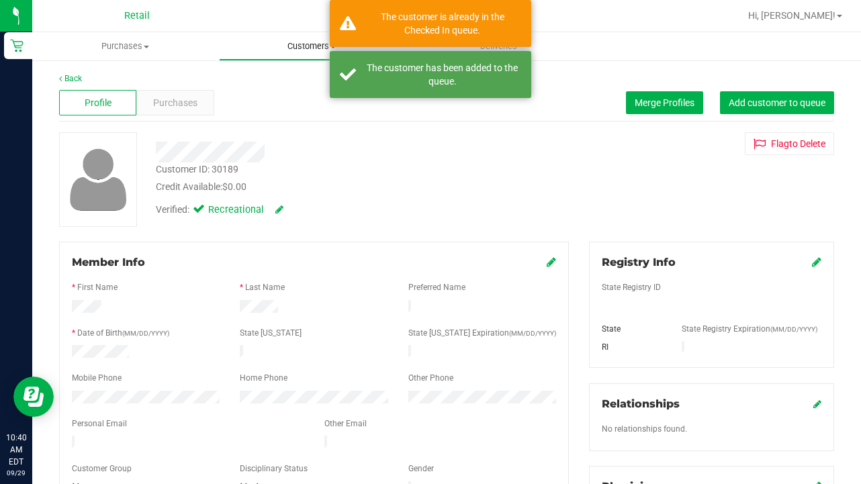
click at [301, 50] on span "Customers" at bounding box center [312, 46] width 185 height 12
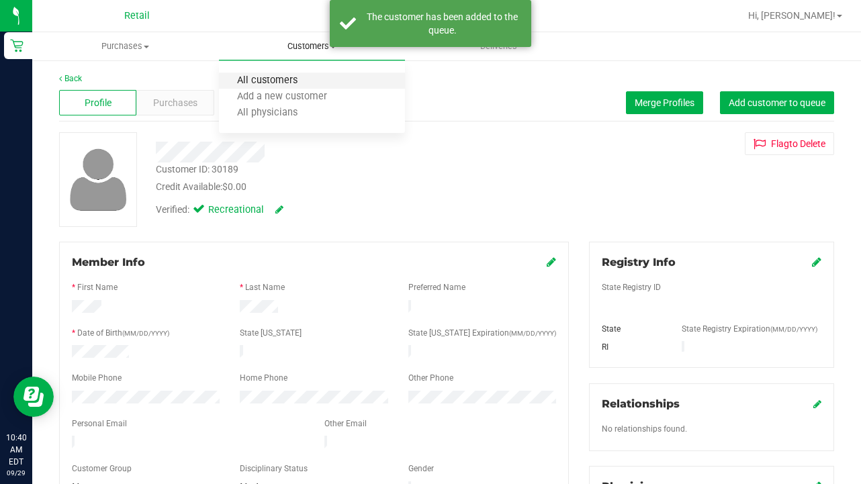
click at [299, 75] on span "All customers" at bounding box center [267, 80] width 97 height 11
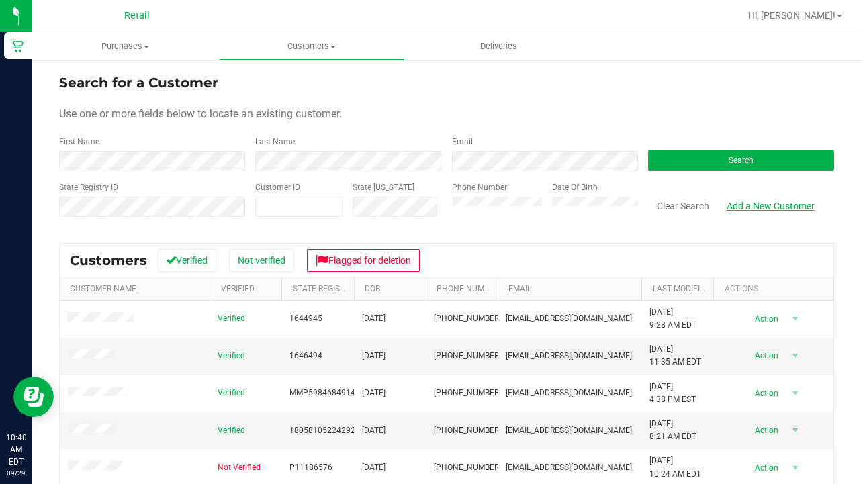
click at [792, 197] on link "Add a New Customer" at bounding box center [770, 206] width 105 height 23
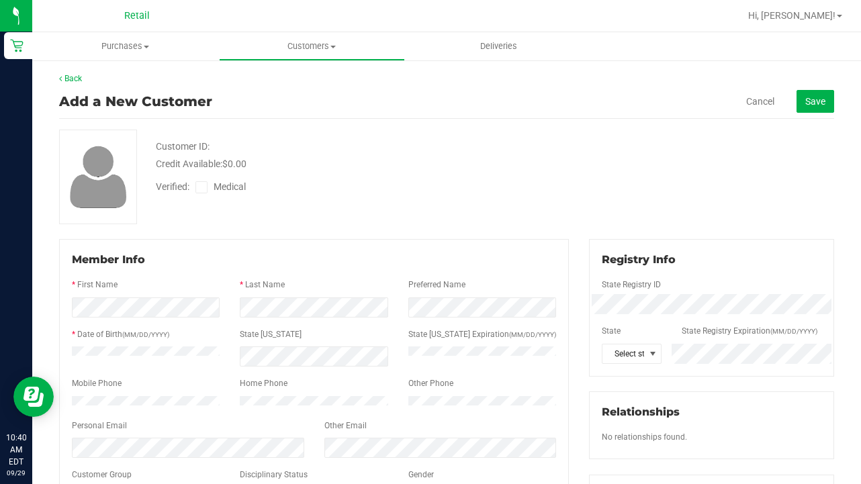
click at [205, 181] on span at bounding box center [202, 187] width 12 height 12
click at [0, 0] on input "Medical" at bounding box center [0, 0] width 0 height 0
click at [804, 110] on button "Save" at bounding box center [816, 101] width 38 height 23
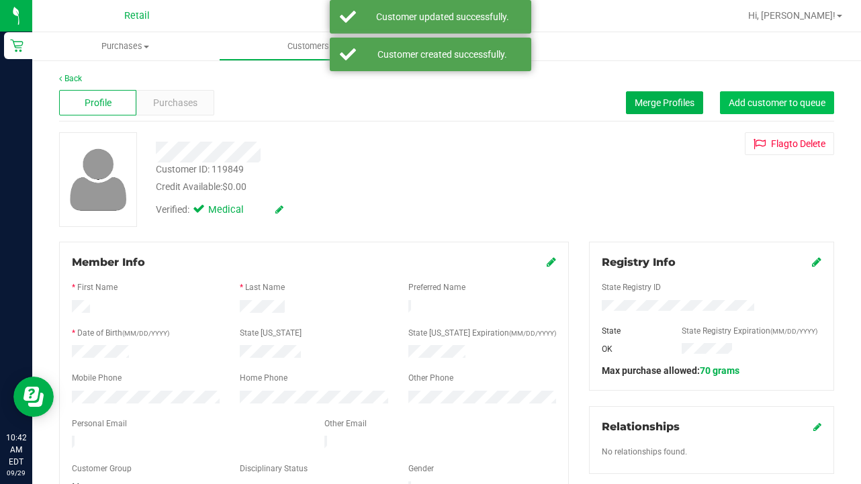
click at [796, 107] on span "Add customer to queue" at bounding box center [777, 102] width 97 height 11
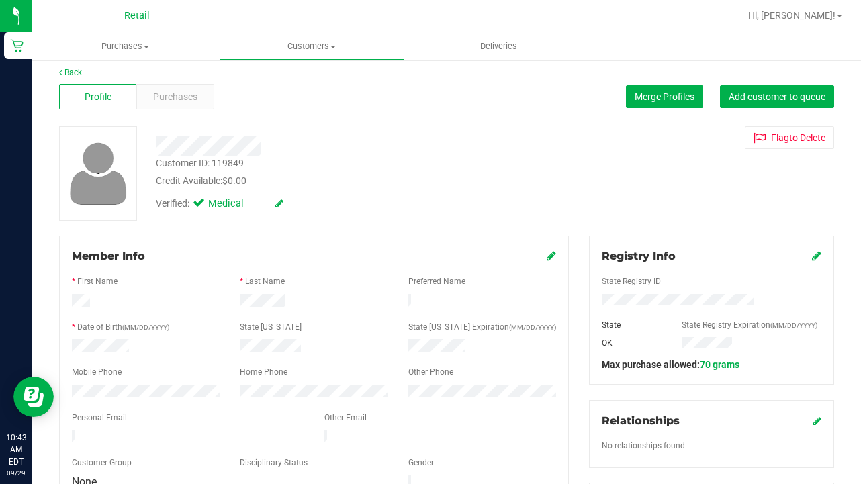
scroll to position [5, 0]
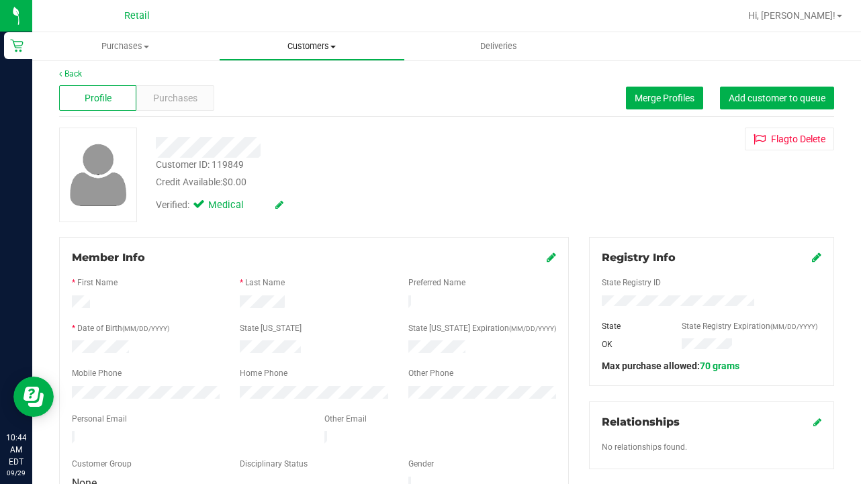
click at [288, 48] on span "Customers" at bounding box center [312, 46] width 185 height 12
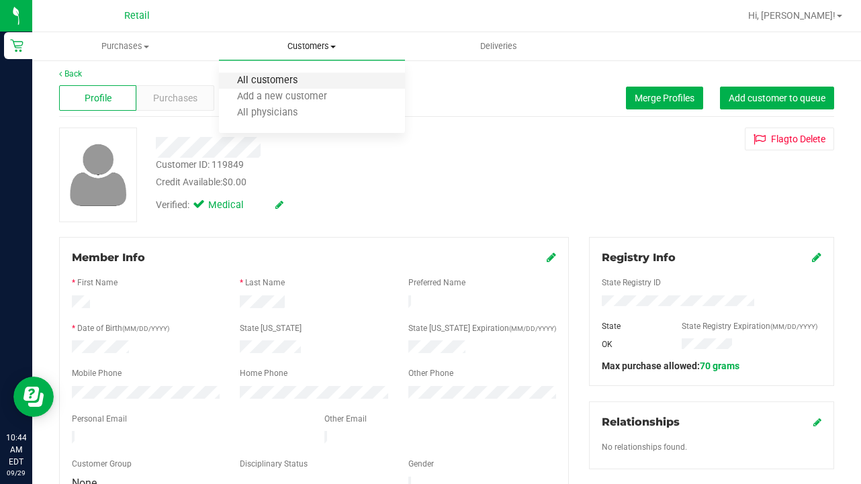
click at [278, 79] on span "All customers" at bounding box center [267, 80] width 97 height 11
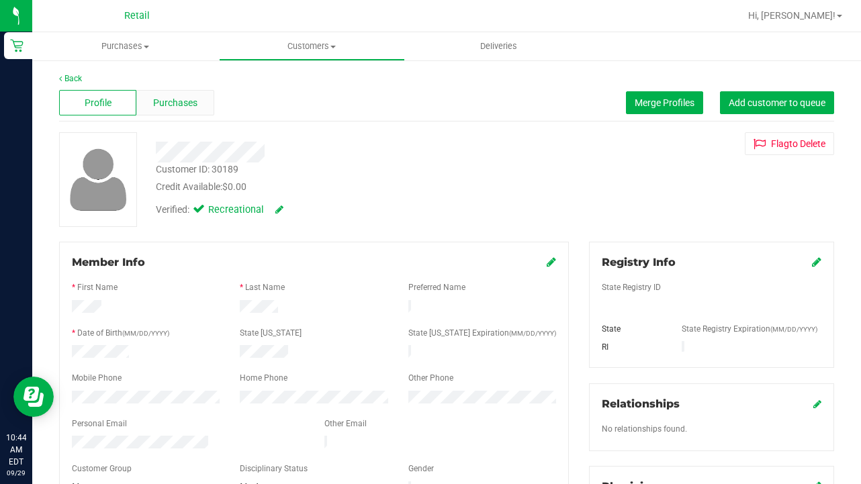
click at [174, 105] on span "Purchases" at bounding box center [175, 103] width 44 height 14
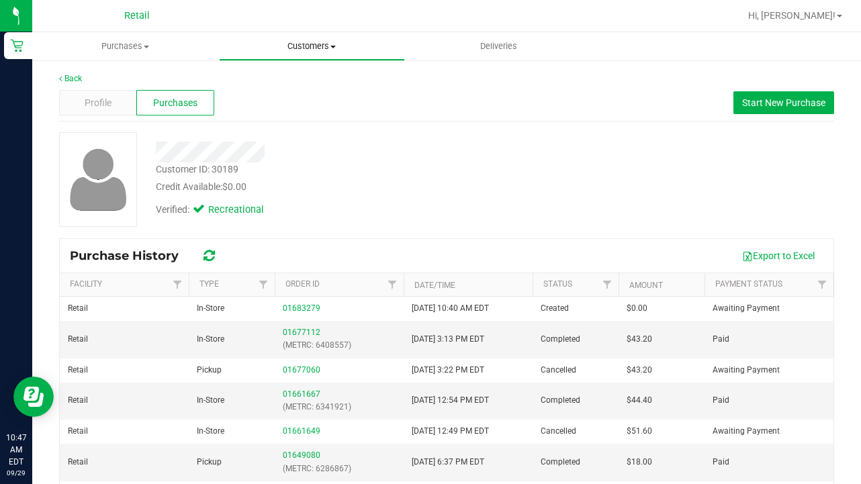
click at [303, 50] on span "Customers" at bounding box center [312, 46] width 185 height 12
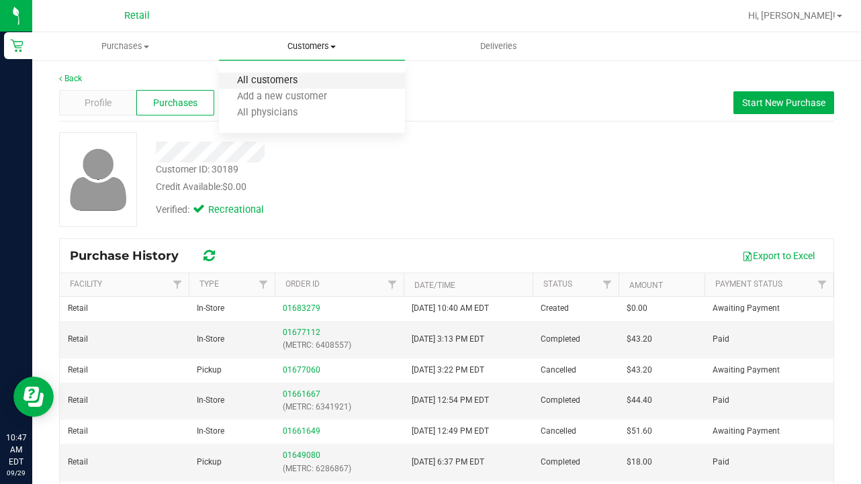
click at [302, 82] on span "All customers" at bounding box center [267, 80] width 97 height 11
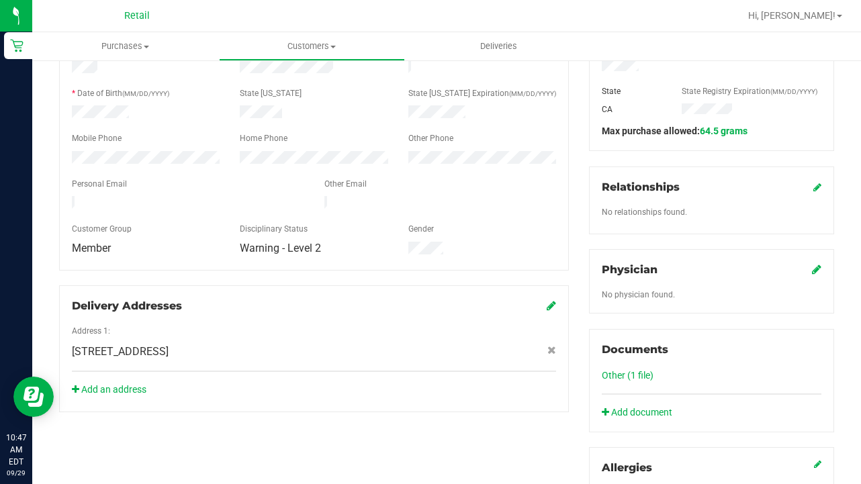
scroll to position [241, 0]
click at [626, 374] on link "Other (1 file)" at bounding box center [628, 375] width 52 height 11
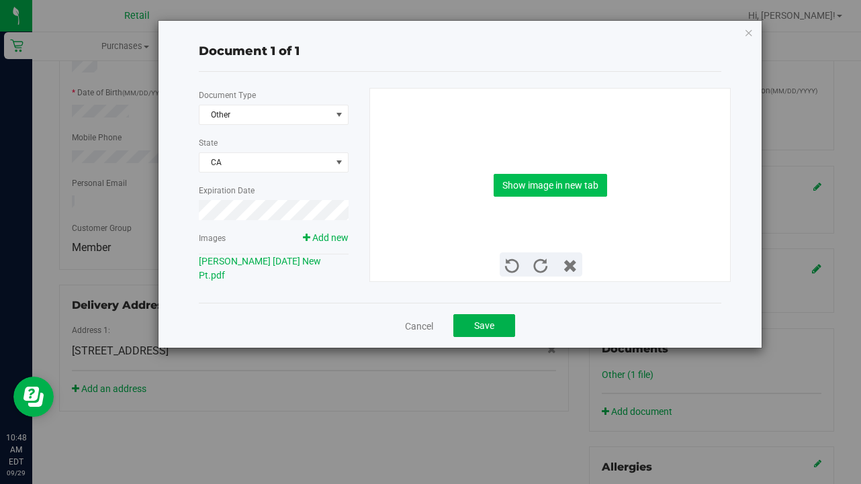
click at [512, 191] on button "Show image in new tab" at bounding box center [551, 185] width 114 height 23
click at [423, 325] on link "Cancel" at bounding box center [419, 326] width 28 height 13
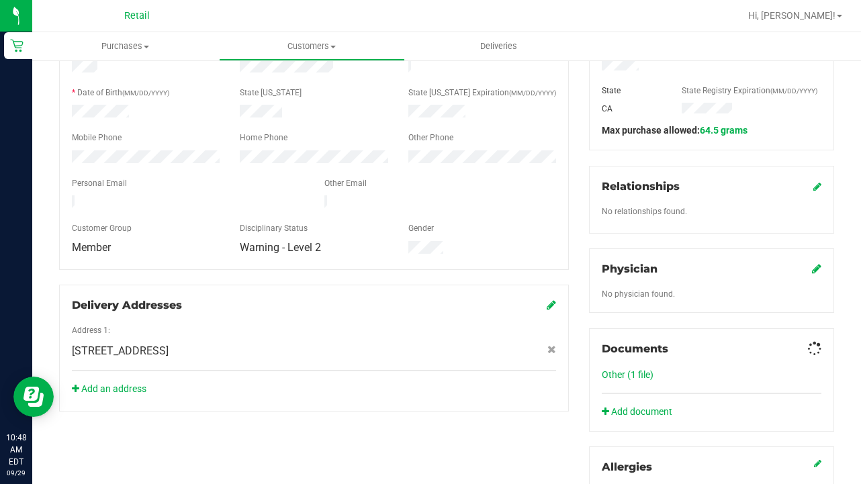
click at [423, 325] on div "Address 1:" at bounding box center [314, 332] width 505 height 15
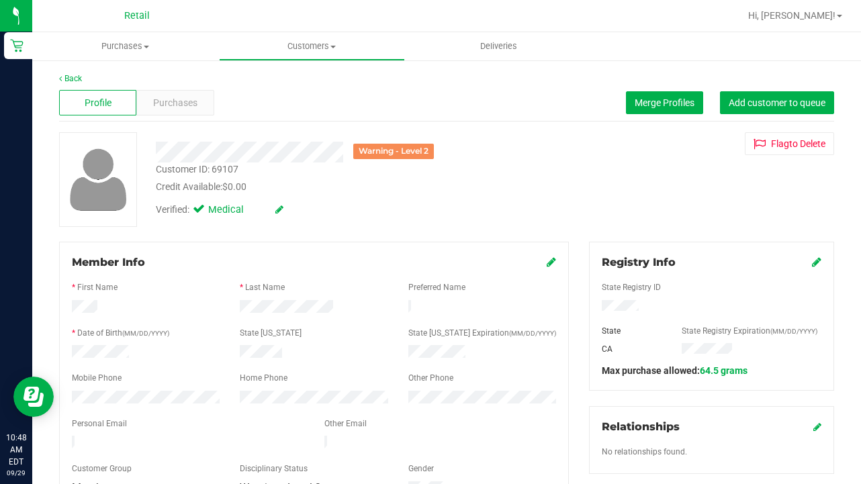
scroll to position [0, 0]
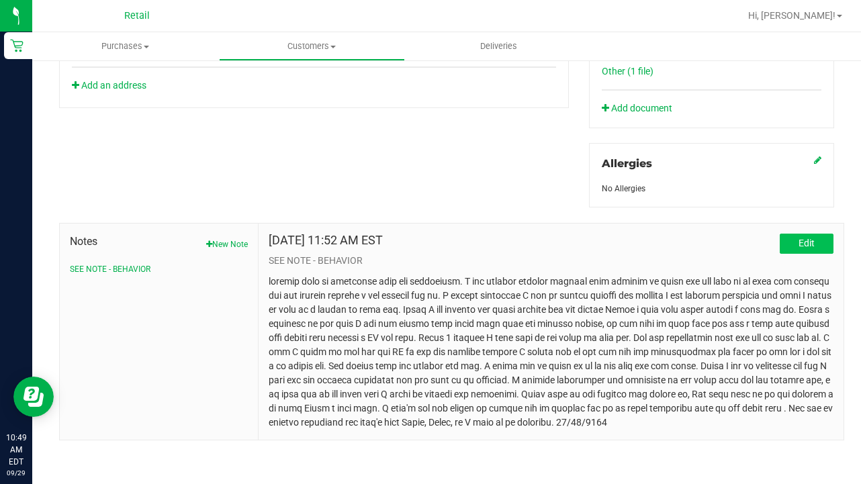
click at [822, 248] on button "Edit" at bounding box center [807, 244] width 54 height 20
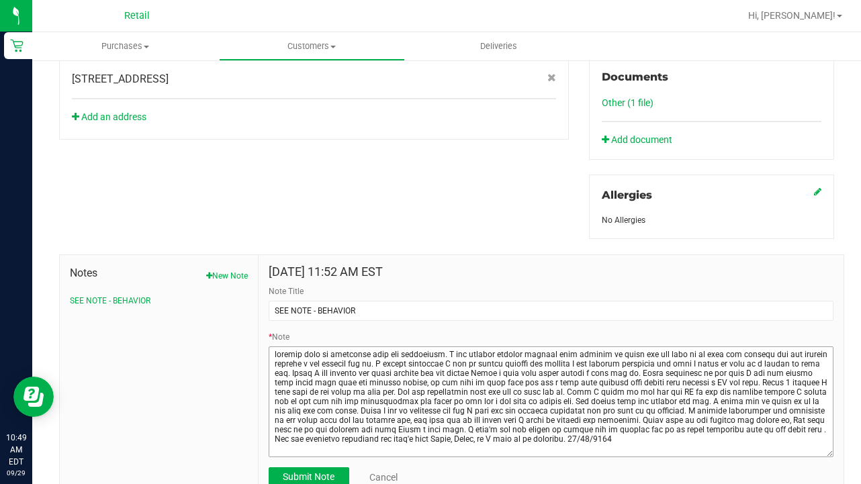
click at [831, 450] on textarea "* Note" at bounding box center [551, 402] width 565 height 111
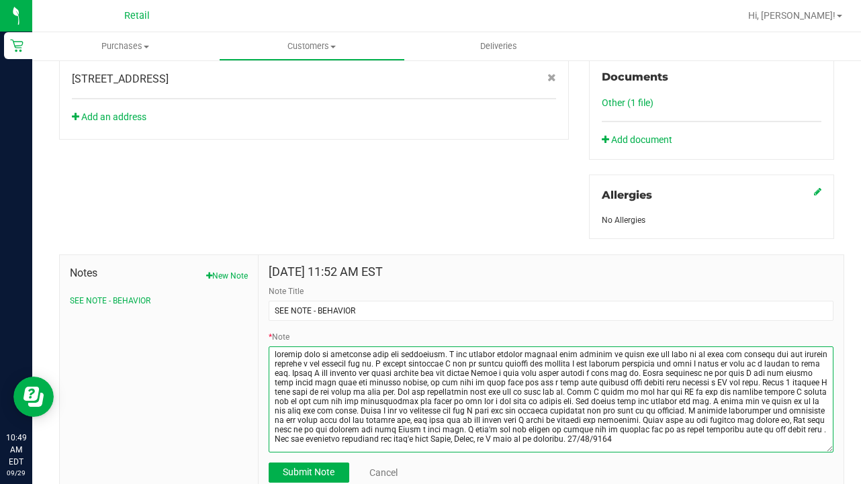
click at [464, 437] on textarea "* Note" at bounding box center [551, 400] width 565 height 106
paste textarea "Moments after being escorted out, the patron called back stating, “I left money…"
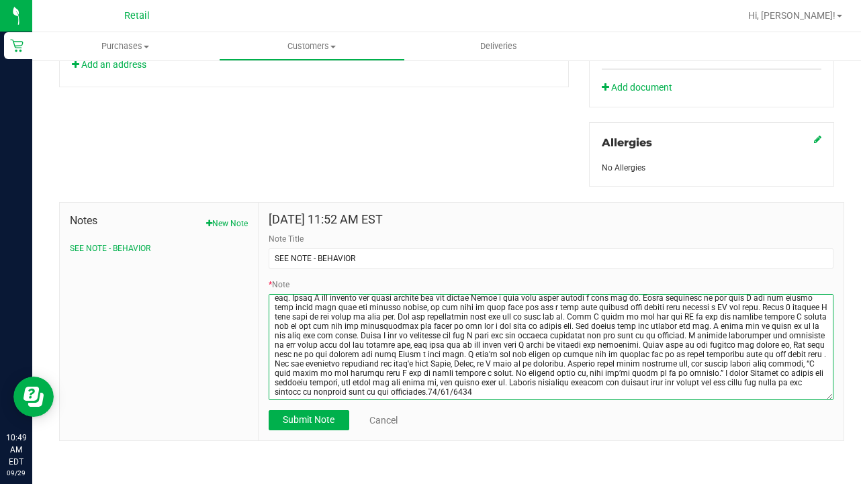
scroll to position [0, 0]
type textarea "patient came in extremely rude and aggressive. I was helping another patient wi…"
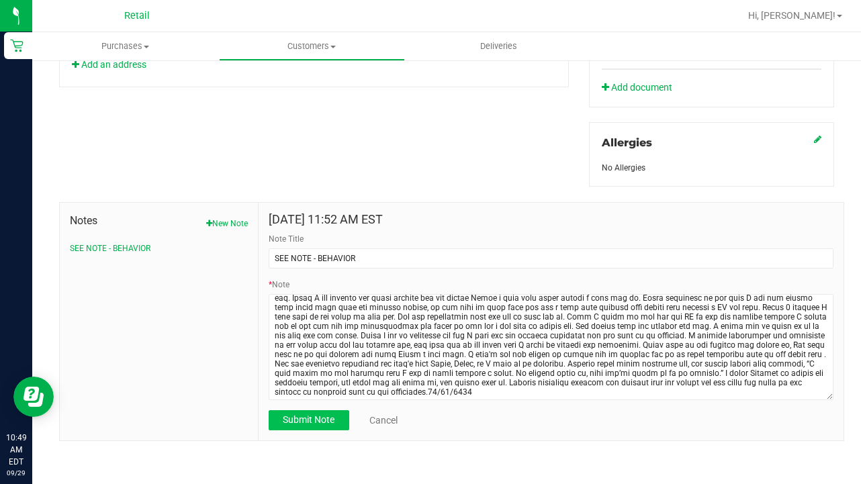
click at [294, 417] on span "Submit Note" at bounding box center [309, 420] width 52 height 11
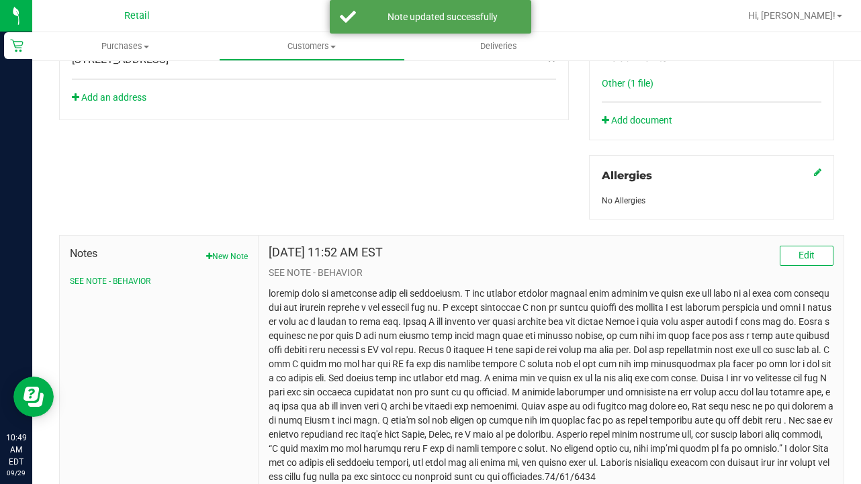
scroll to position [562, 0]
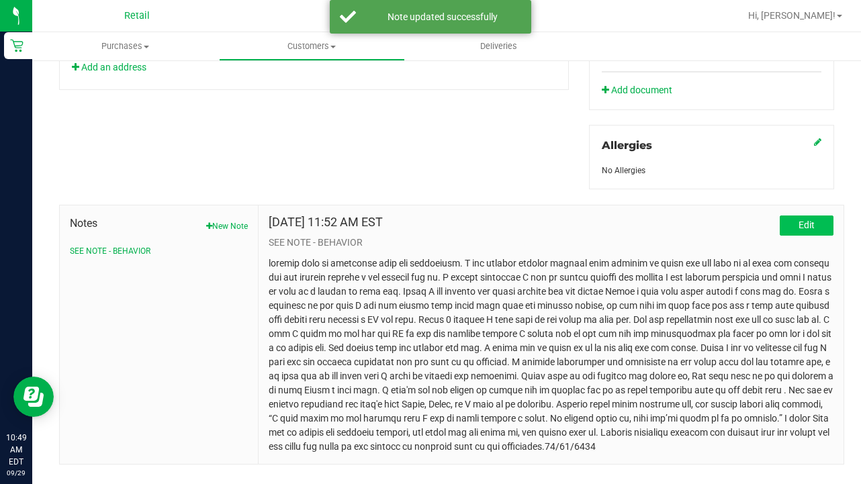
click at [823, 229] on button "Edit" at bounding box center [807, 226] width 54 height 20
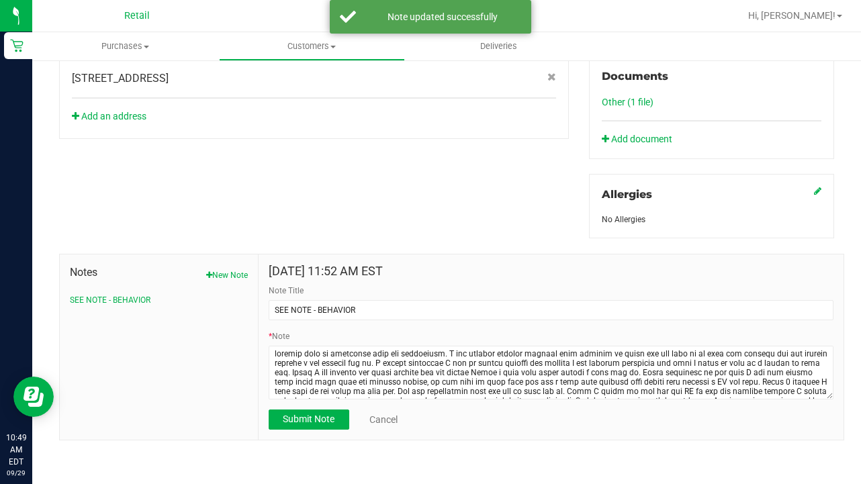
scroll to position [513, 0]
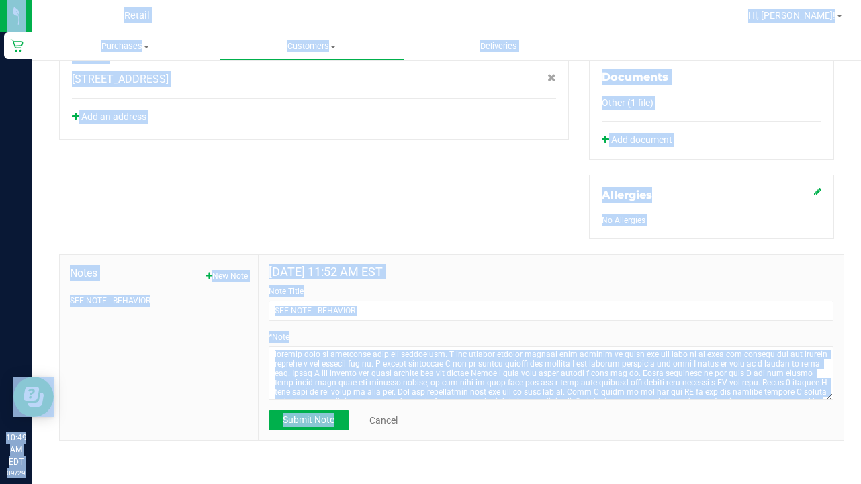
click at [495, 289] on div "Note Title SEE NOTE - BEHAVIOR" at bounding box center [551, 304] width 565 height 36
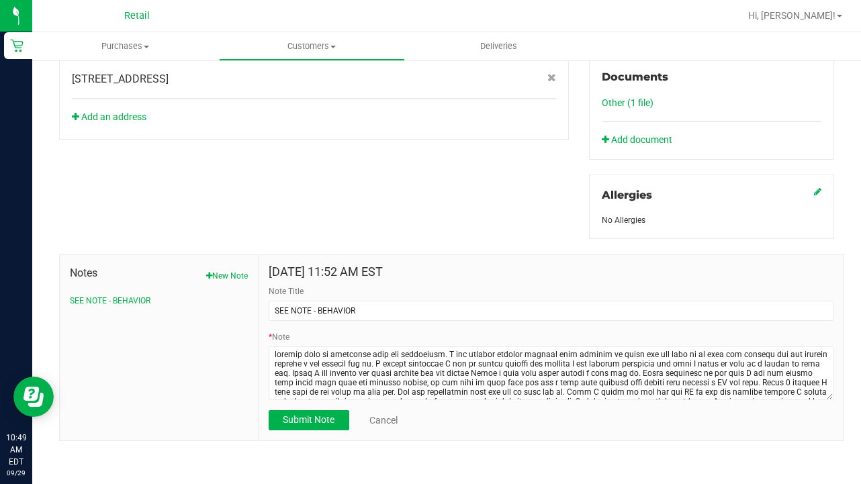
click at [495, 289] on div "Note Title SEE NOTE - BEHAVIOR" at bounding box center [551, 304] width 565 height 36
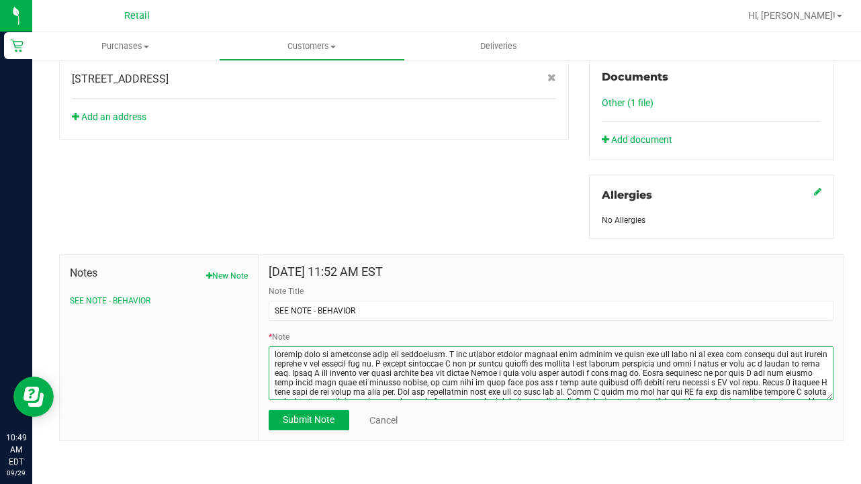
click at [274, 356] on textarea "* Note" at bounding box center [551, 374] width 565 height 54
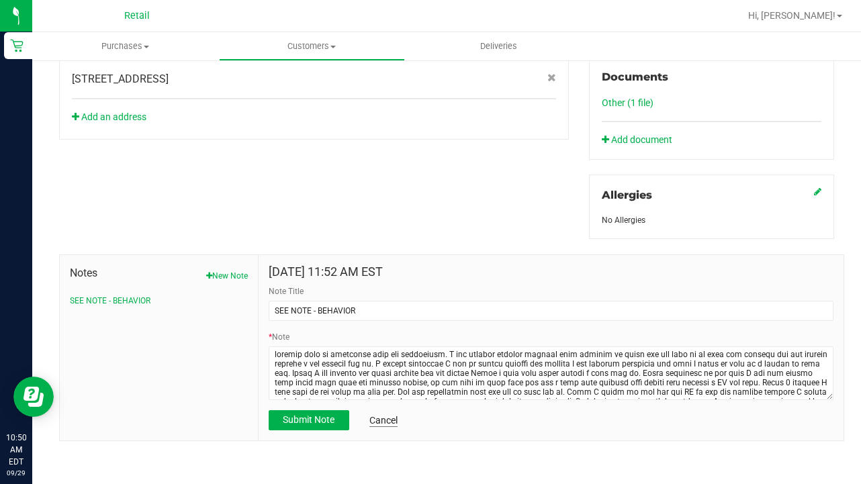
click at [381, 417] on link "Cancel" at bounding box center [384, 420] width 28 height 13
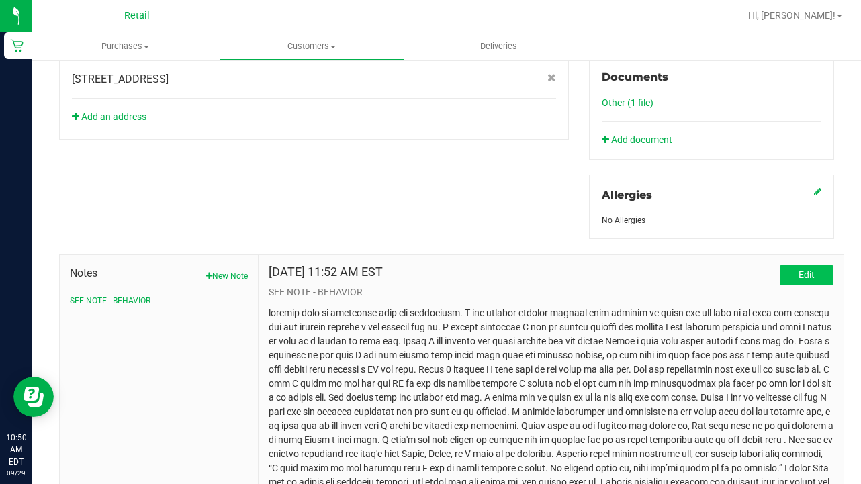
click at [808, 267] on button "Edit" at bounding box center [807, 275] width 54 height 20
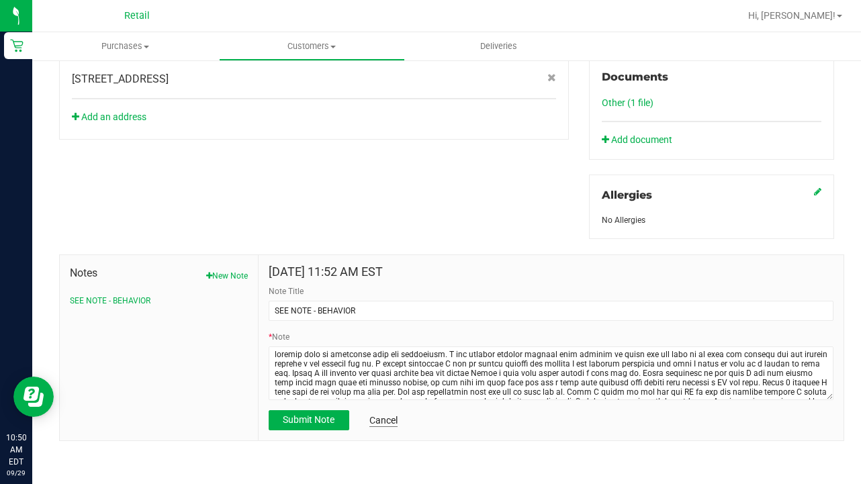
click at [382, 416] on link "Cancel" at bounding box center [384, 420] width 28 height 13
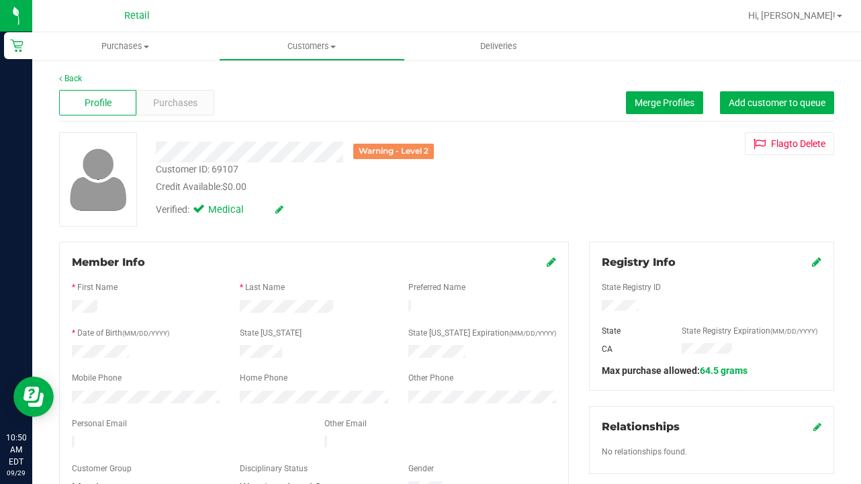
scroll to position [0, 0]
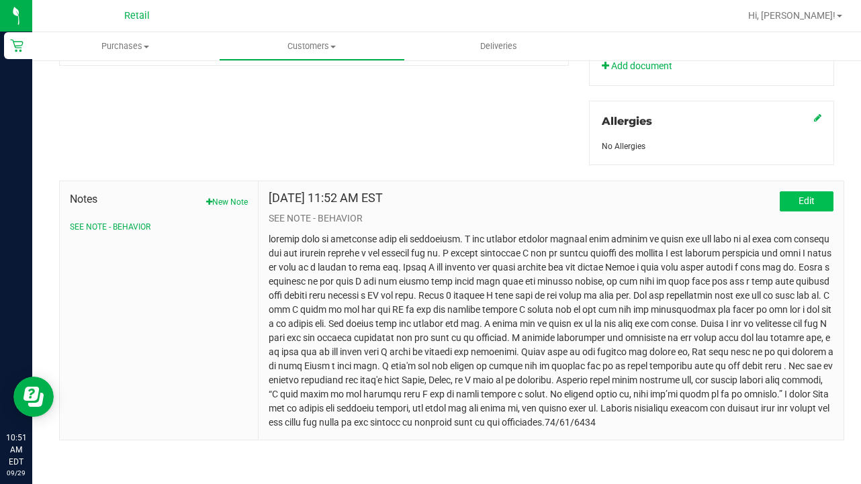
click at [802, 207] on button "Edit" at bounding box center [807, 202] width 54 height 20
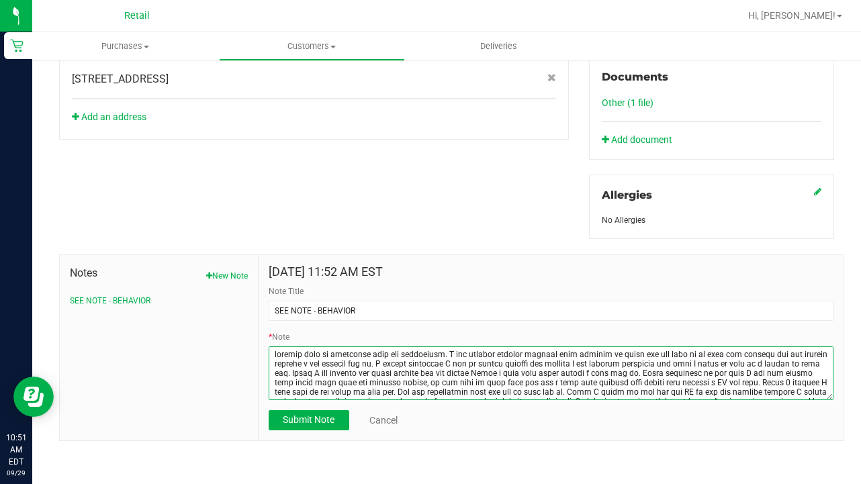
click at [278, 353] on textarea "* Note" at bounding box center [551, 374] width 565 height 54
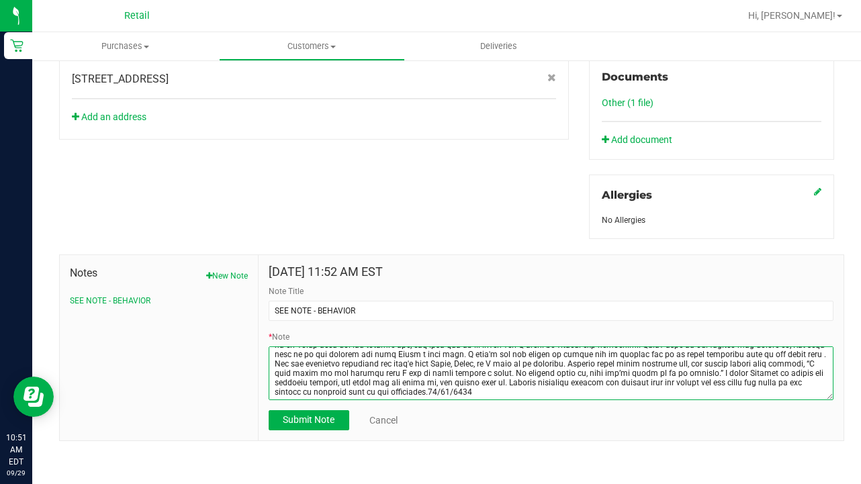
scroll to position [75, 0]
click at [833, 398] on textarea "* Note" at bounding box center [551, 374] width 565 height 54
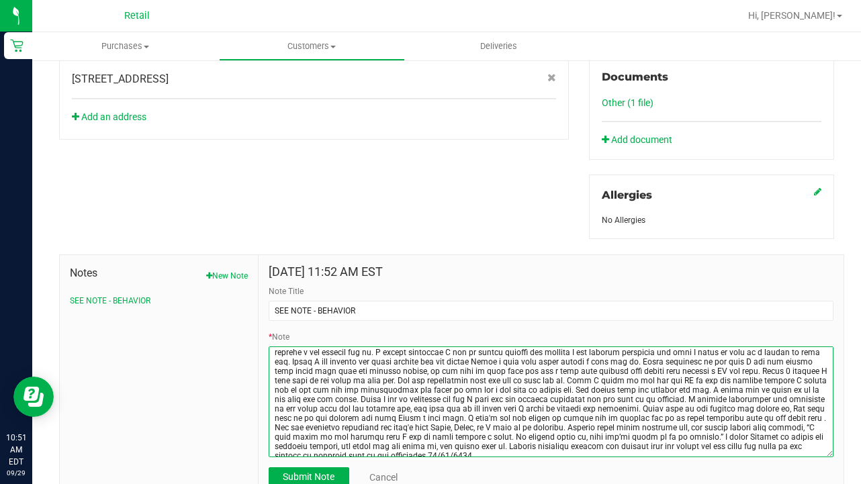
scroll to position [10, 0]
click at [834, 460] on div "Feb 25, 2025 11:52 AM EST Note Title SEE NOTE - BEHAVIOR * Note Submit Note Can…" at bounding box center [551, 380] width 585 height 251
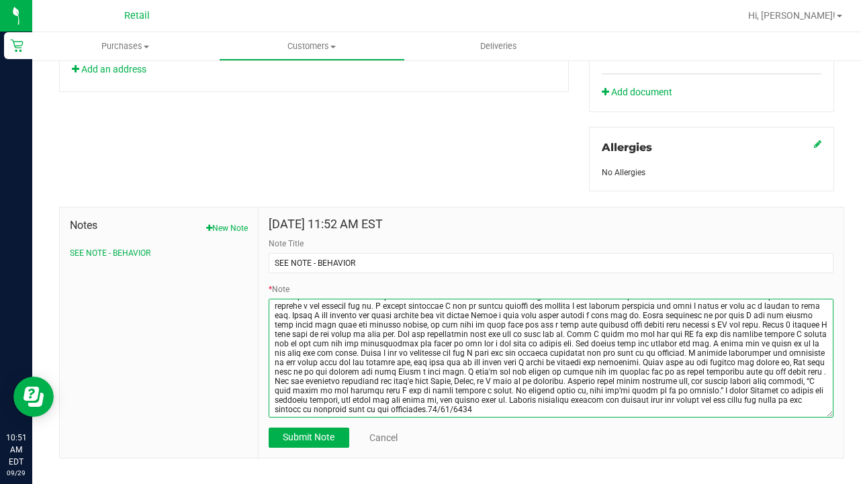
drag, startPoint x: 312, startPoint y: 409, endPoint x: 521, endPoint y: 382, distance: 211.4
click at [521, 383] on textarea "* Note" at bounding box center [551, 358] width 565 height 119
click at [457, 409] on textarea "* Note" at bounding box center [551, 358] width 565 height 119
drag, startPoint x: 460, startPoint y: 378, endPoint x: 314, endPoint y: 413, distance: 149.8
click at [314, 413] on textarea "* Note" at bounding box center [551, 358] width 565 height 119
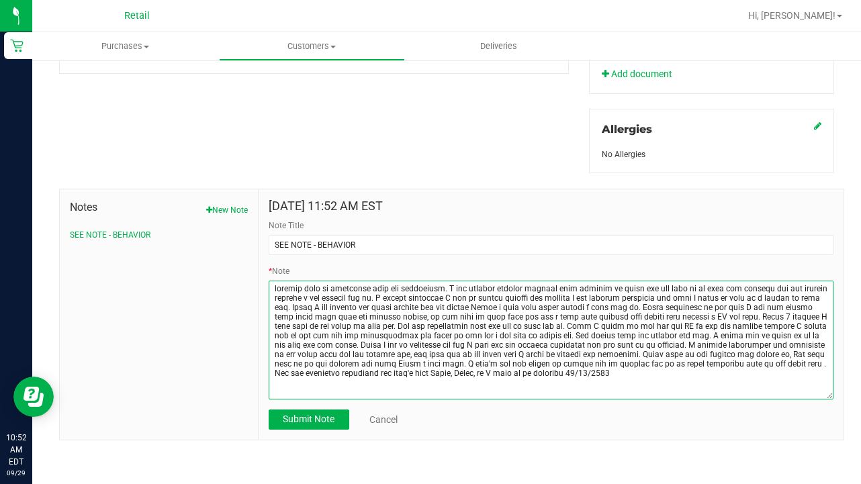
scroll to position [578, 0]
type textarea "patient came in extremely rude and aggressive. I was helping another patient wi…"
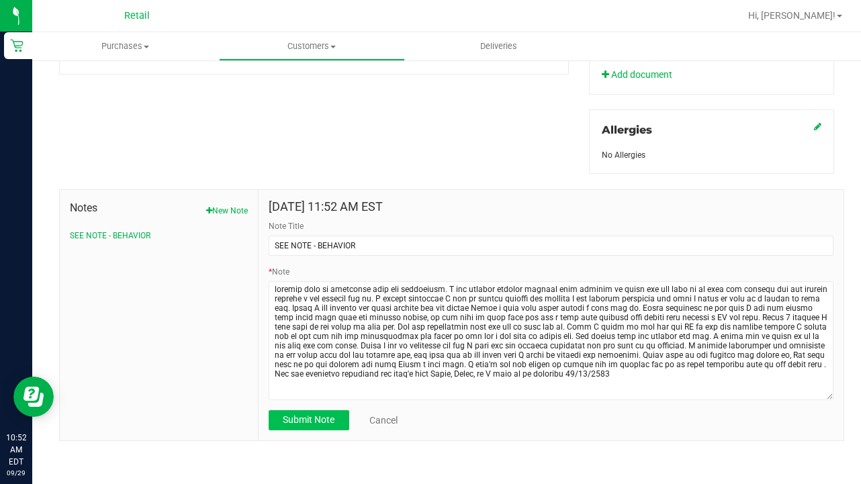
click at [321, 419] on span "Submit Note" at bounding box center [309, 420] width 52 height 11
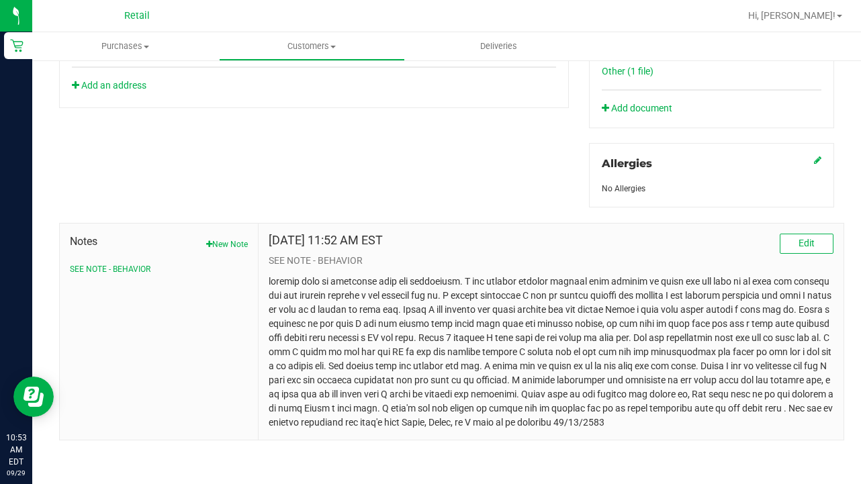
scroll to position [0, 0]
click at [797, 250] on button "Edit" at bounding box center [807, 244] width 54 height 20
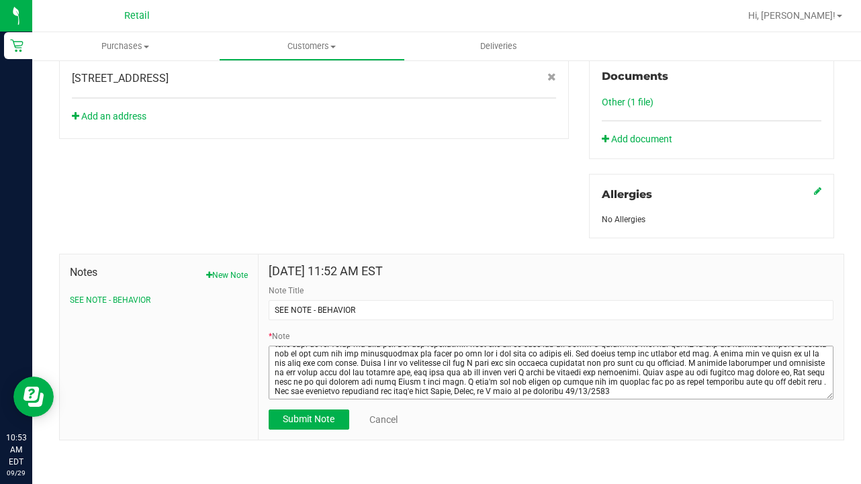
scroll to position [47, 0]
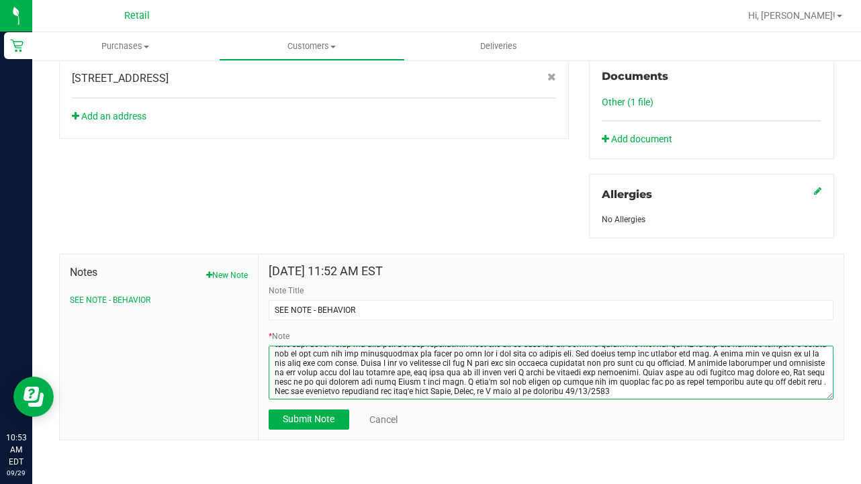
click at [798, 349] on textarea "* Note" at bounding box center [551, 373] width 565 height 54
type textarea "patient came in extremely rude and aggressive. I was helping another patient wi…"
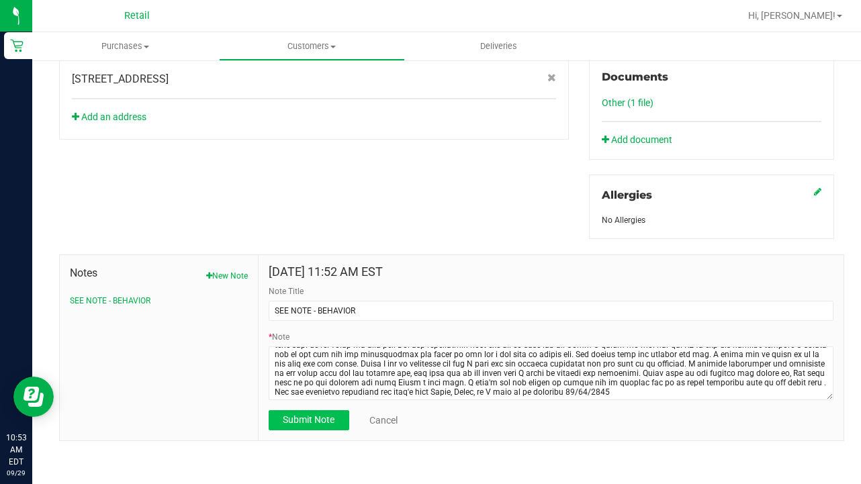
click at [295, 425] on button "Submit Note" at bounding box center [309, 421] width 81 height 20
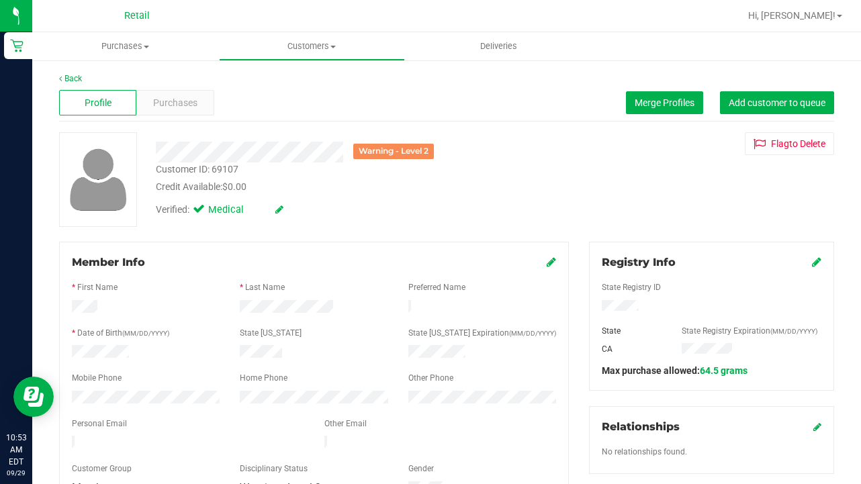
scroll to position [0, 0]
click at [323, 44] on span "Customers" at bounding box center [312, 46] width 185 height 12
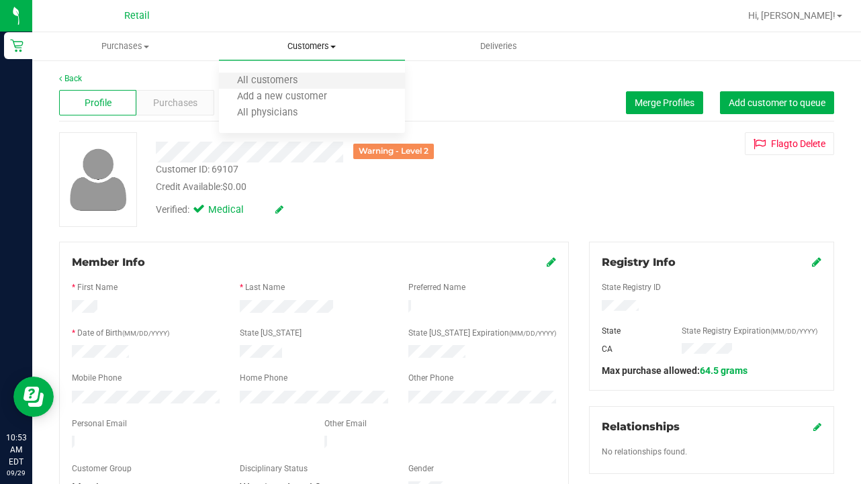
click at [323, 79] on li "All customers" at bounding box center [312, 81] width 187 height 16
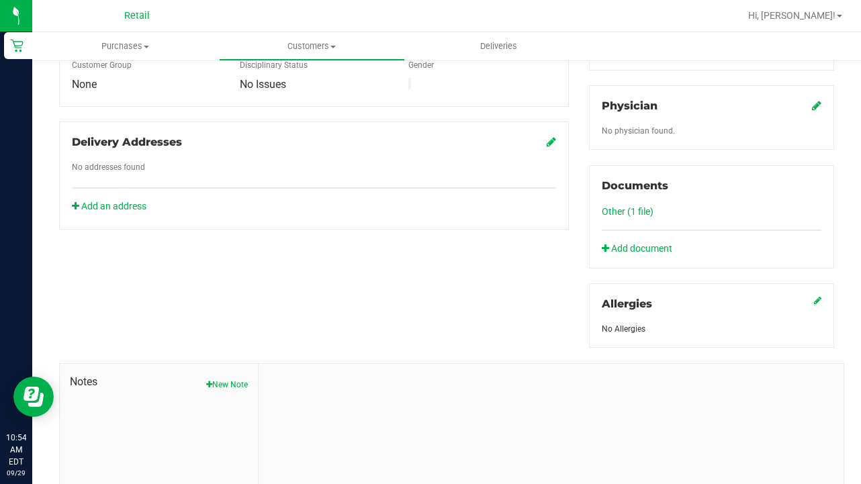
scroll to position [407, 0]
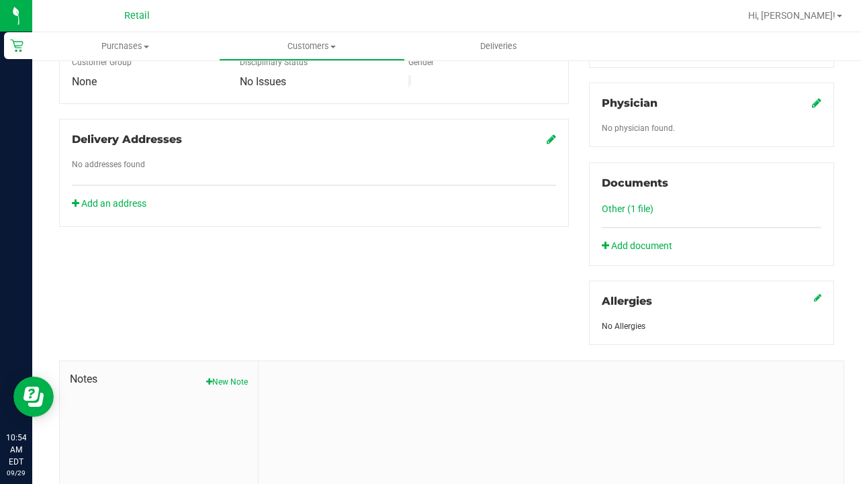
click at [640, 206] on link "Other (1 file)" at bounding box center [628, 209] width 52 height 11
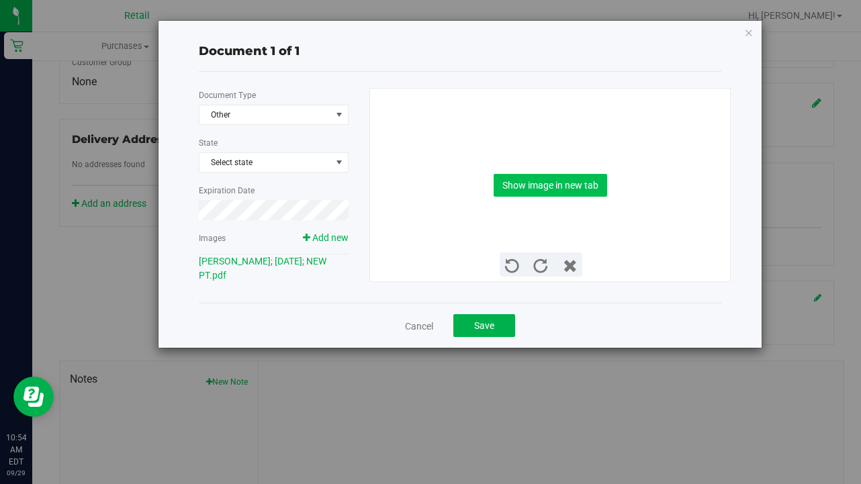
click at [532, 180] on button "Show image in new tab" at bounding box center [551, 185] width 114 height 23
click at [411, 325] on link "Cancel" at bounding box center [419, 326] width 28 height 13
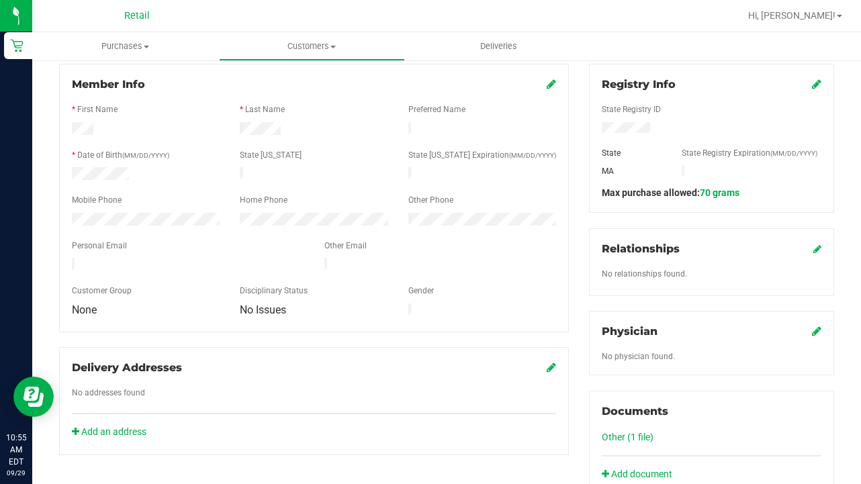
scroll to position [180, 0]
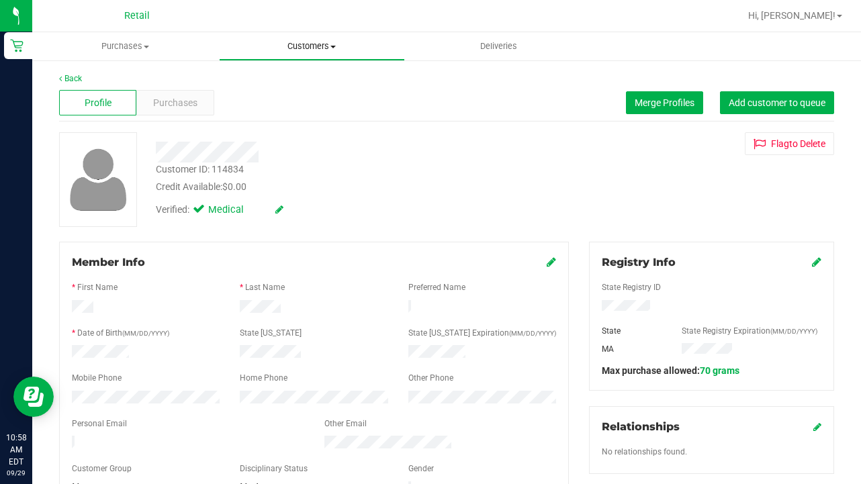
click at [319, 38] on uib-tab-heading "Customers All customers Add a new customer All physicians" at bounding box center [312, 46] width 185 height 27
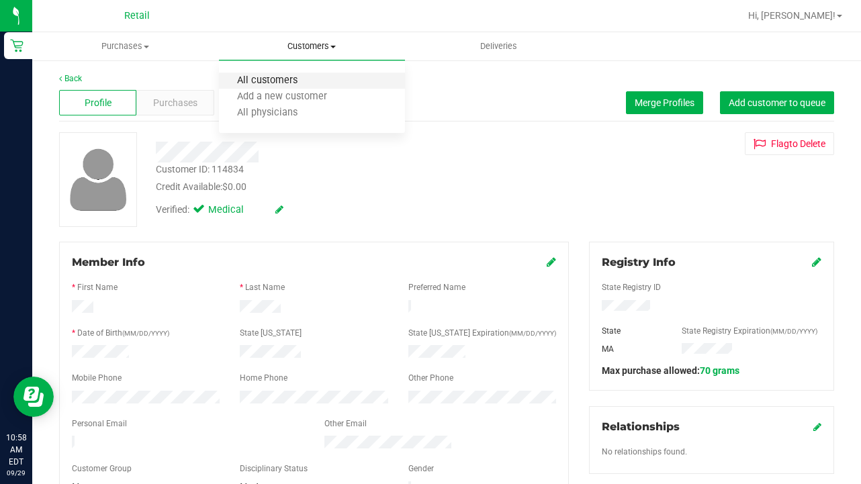
click at [294, 79] on span "All customers" at bounding box center [267, 80] width 97 height 11
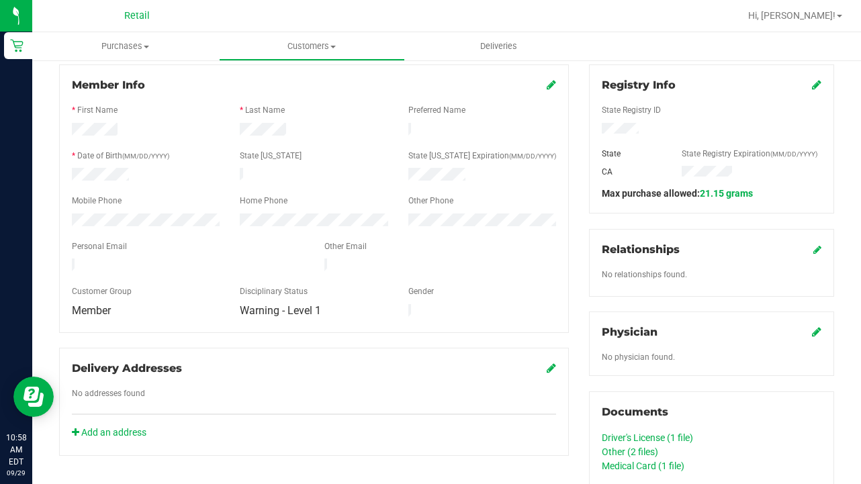
scroll to position [178, 0]
click at [673, 438] on link "Driver's License (1 file)" at bounding box center [647, 437] width 91 height 11
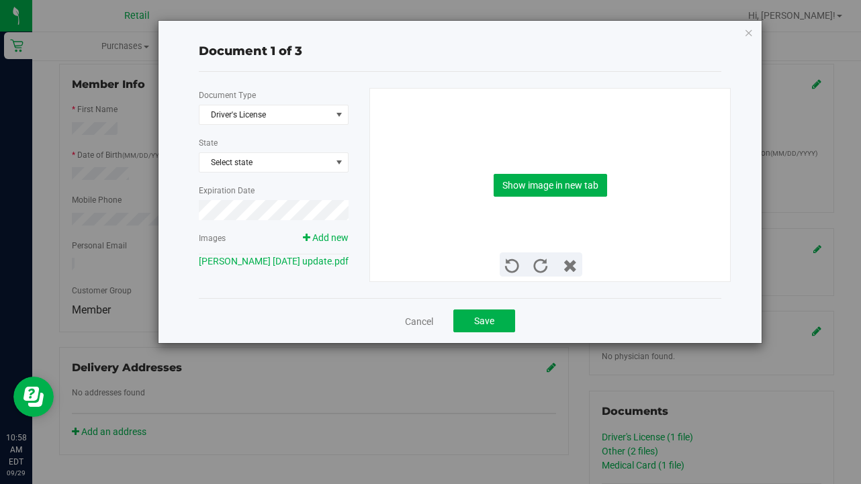
click at [542, 197] on div "Show image in new tab" at bounding box center [550, 185] width 341 height 193
click at [542, 192] on button "Show image in new tab" at bounding box center [551, 185] width 114 height 23
click at [470, 319] on button "Save" at bounding box center [485, 321] width 62 height 23
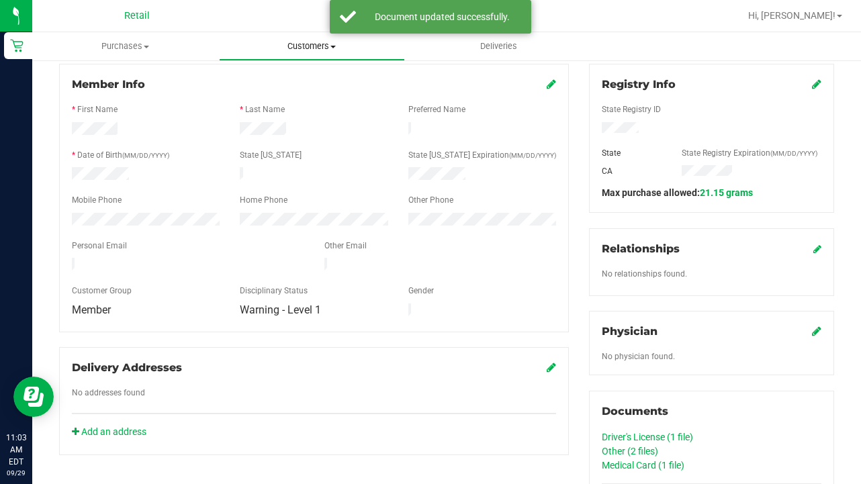
click at [319, 47] on span "Customers" at bounding box center [312, 46] width 185 height 12
click at [319, 70] on ul "All customers Add a new customer All physicians" at bounding box center [312, 97] width 187 height 73
click at [309, 33] on uib-tab-heading "Customers All customers Add a new customer All physicians" at bounding box center [312, 46] width 187 height 28
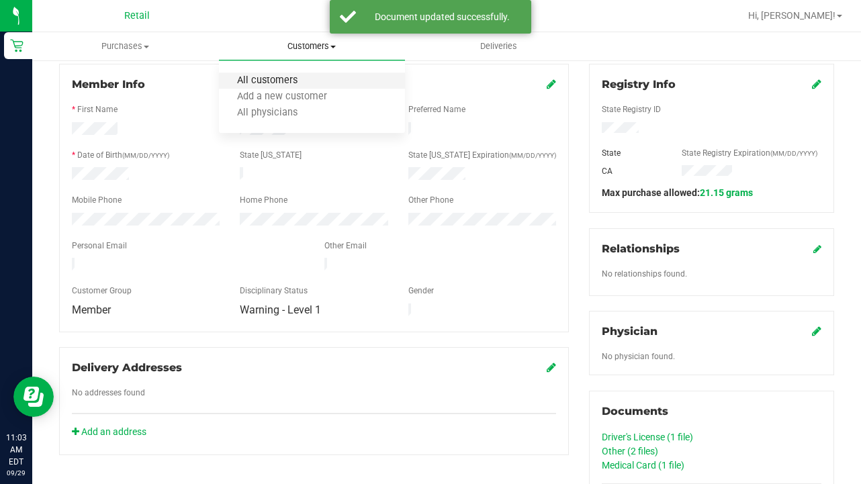
click at [309, 77] on span "All customers" at bounding box center [267, 80] width 97 height 11
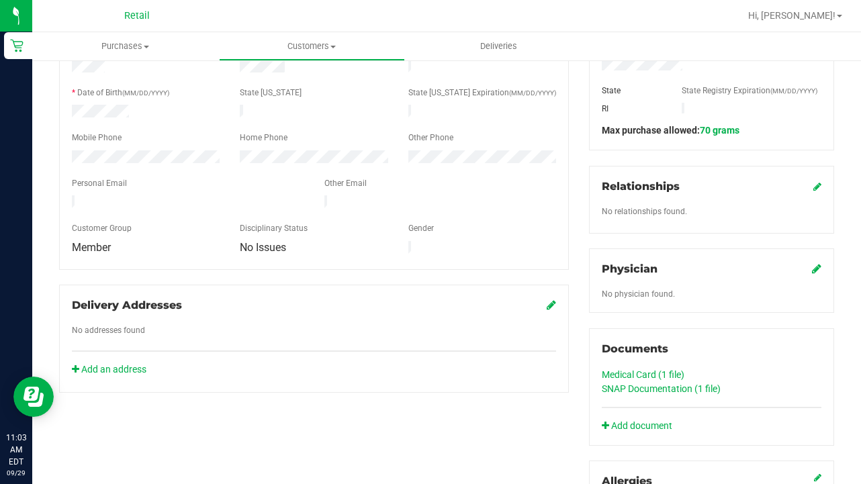
scroll to position [243, 0]
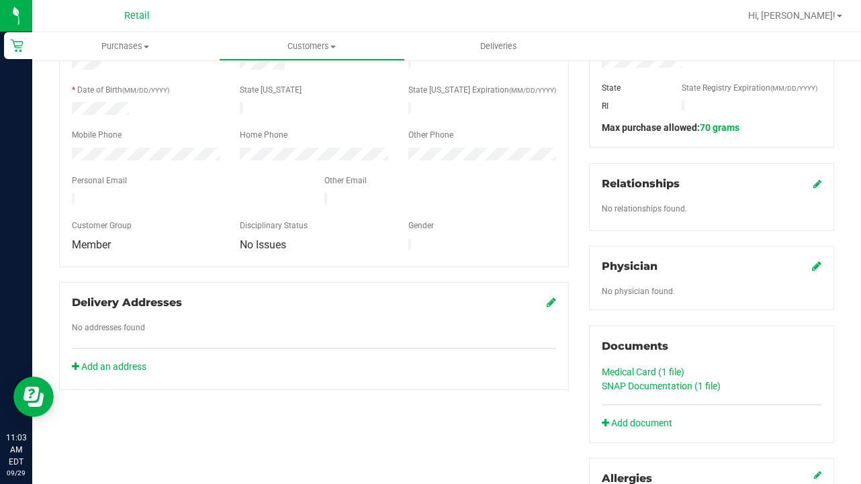
click at [648, 373] on link "Medical Card (1 file)" at bounding box center [643, 372] width 83 height 11
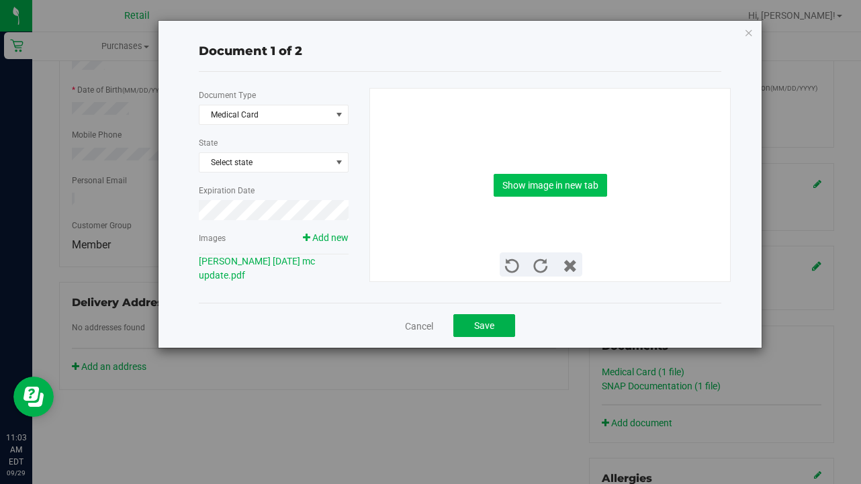
click at [521, 191] on button "Show image in new tab" at bounding box center [551, 185] width 114 height 23
click at [423, 323] on link "Cancel" at bounding box center [419, 326] width 28 height 13
click at [423, 323] on div "No addresses found" at bounding box center [314, 329] width 505 height 15
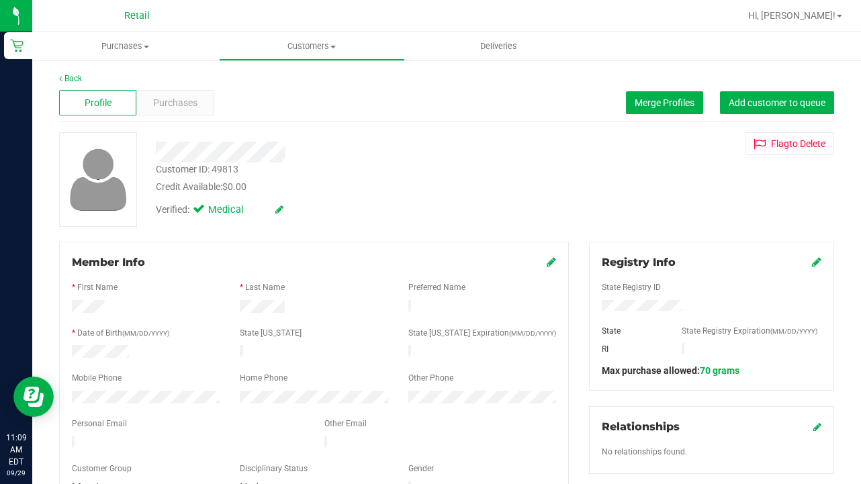
scroll to position [0, 0]
click at [298, 42] on span "Customers" at bounding box center [312, 46] width 185 height 12
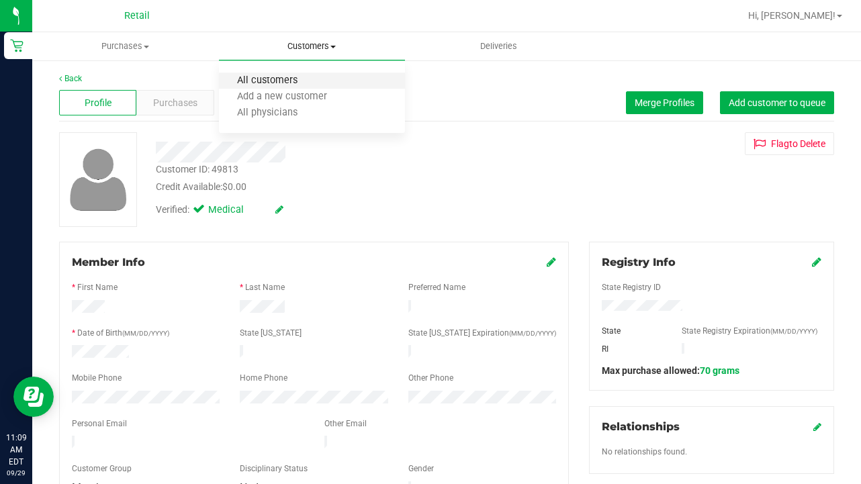
click at [298, 79] on span "All customers" at bounding box center [267, 80] width 97 height 11
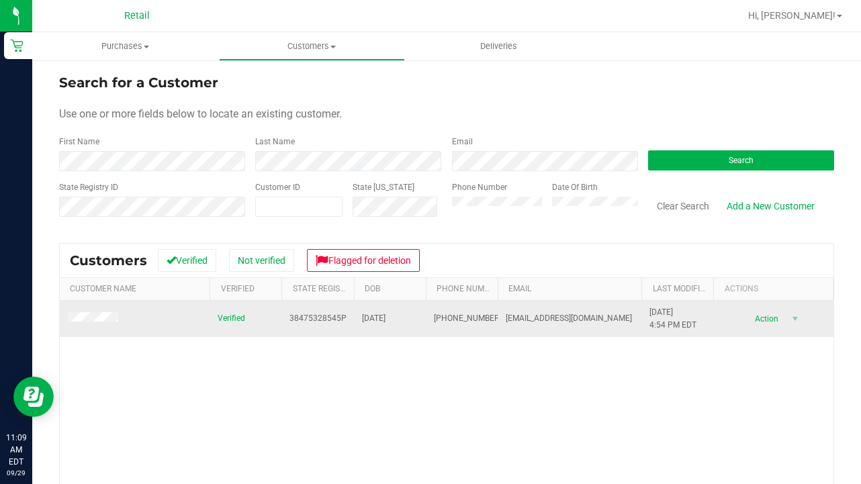
click at [103, 325] on span at bounding box center [95, 318] width 54 height 13
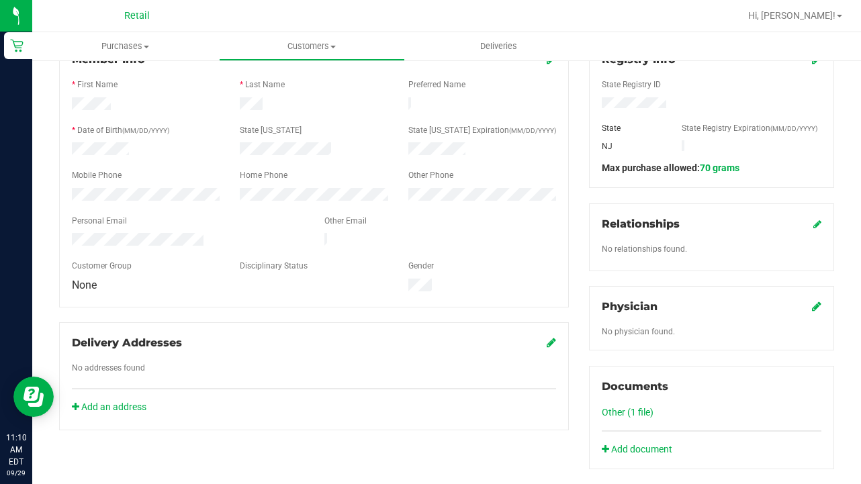
scroll to position [205, 0]
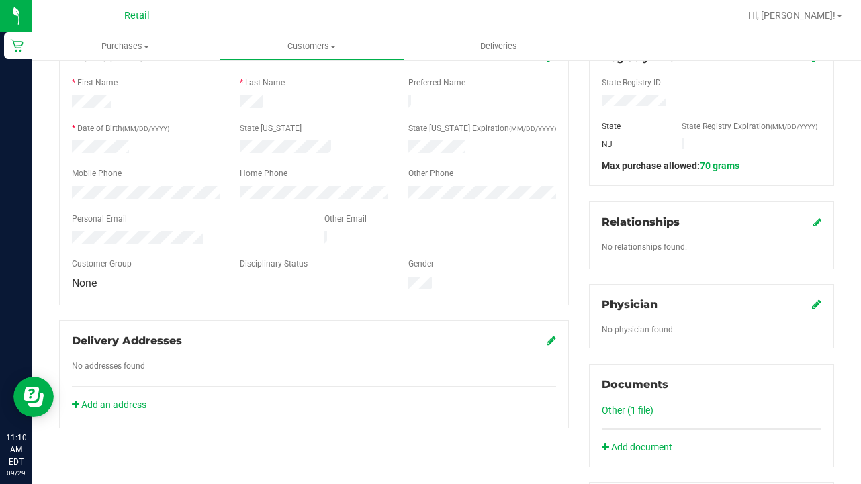
click at [636, 407] on link "Other (1 file)" at bounding box center [628, 410] width 52 height 11
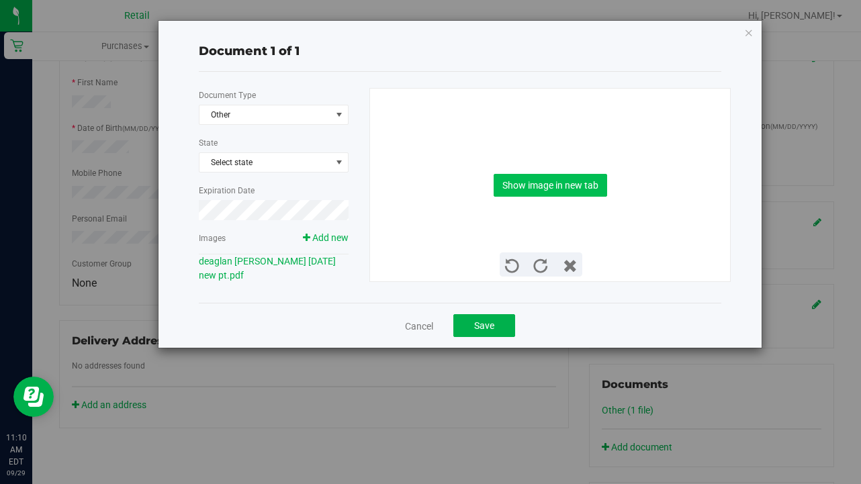
click at [536, 180] on button "Show image in new tab" at bounding box center [551, 185] width 114 height 23
click at [415, 327] on link "Cancel" at bounding box center [419, 326] width 28 height 13
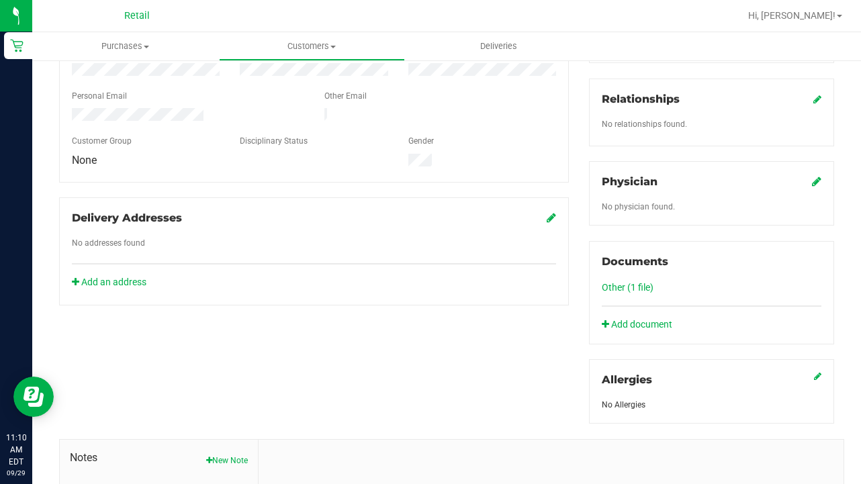
scroll to position [329, 0]
click at [308, 47] on span "Customers" at bounding box center [312, 46] width 185 height 12
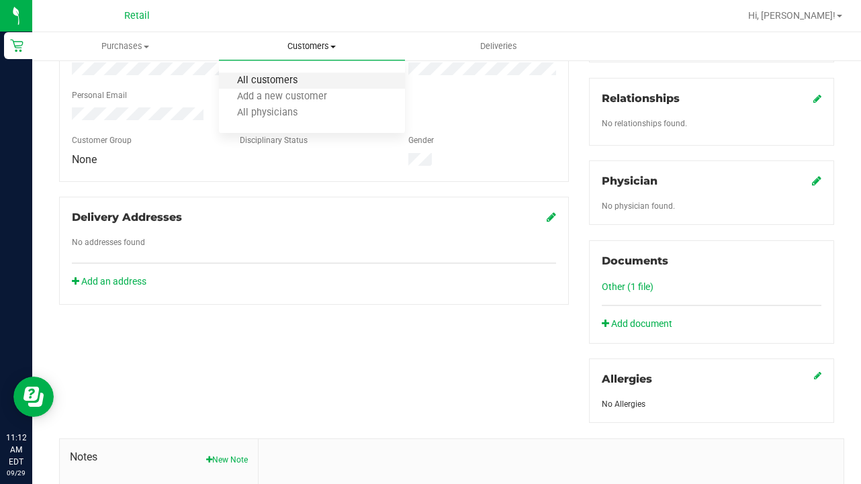
click at [308, 79] on span "All customers" at bounding box center [267, 80] width 97 height 11
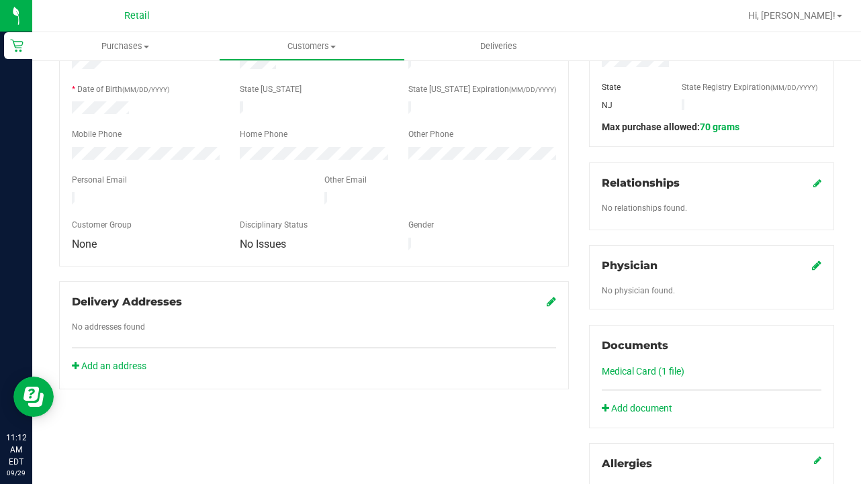
scroll to position [254, 0]
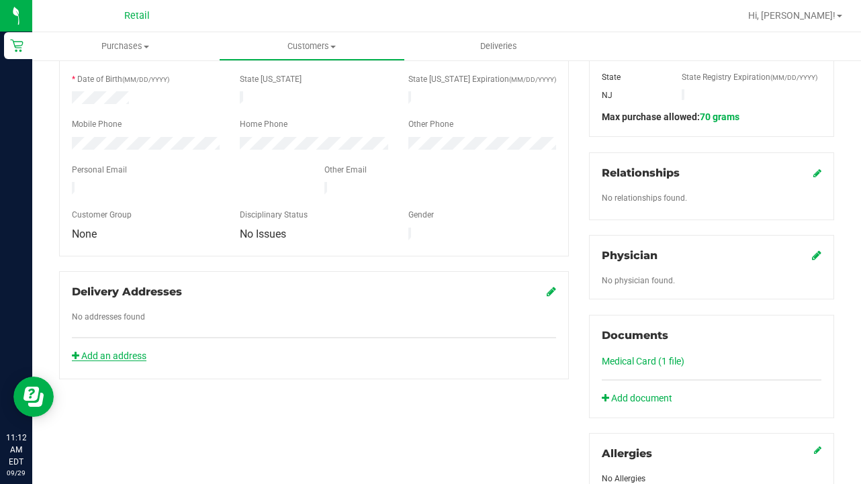
click at [97, 351] on link "Add an address" at bounding box center [109, 356] width 75 height 11
click at [303, 53] on uib-tab-heading "Customers All customers Add a new customer All physicians" at bounding box center [312, 46] width 185 height 27
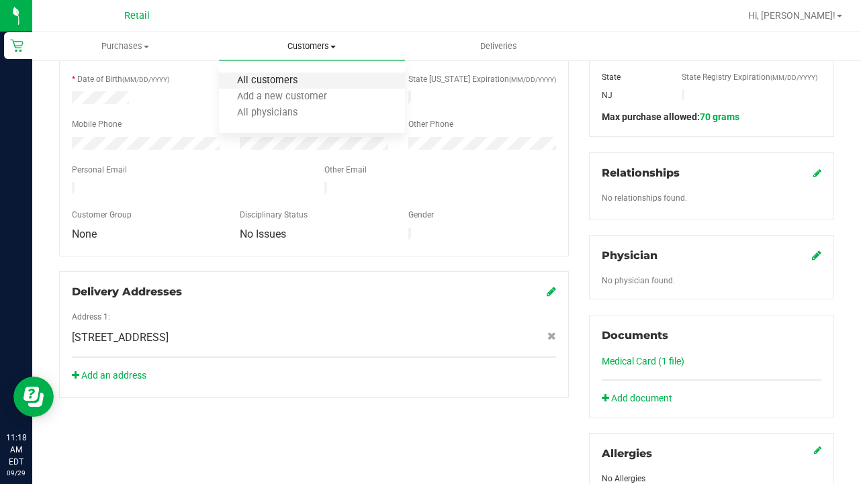
click at [298, 84] on span "All customers" at bounding box center [267, 80] width 97 height 11
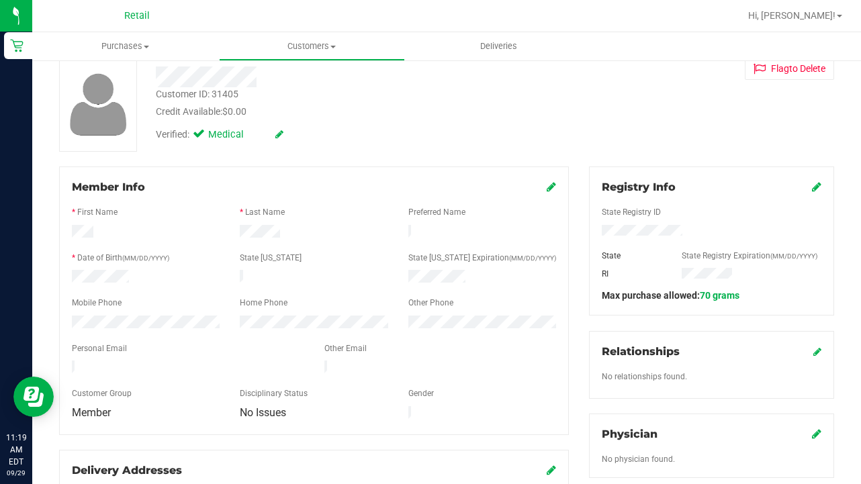
scroll to position [78, 0]
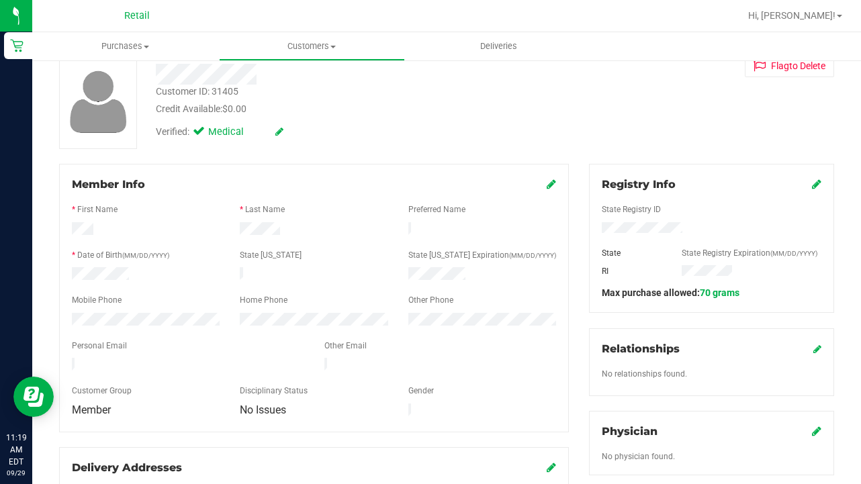
click at [813, 183] on icon at bounding box center [816, 184] width 9 height 11
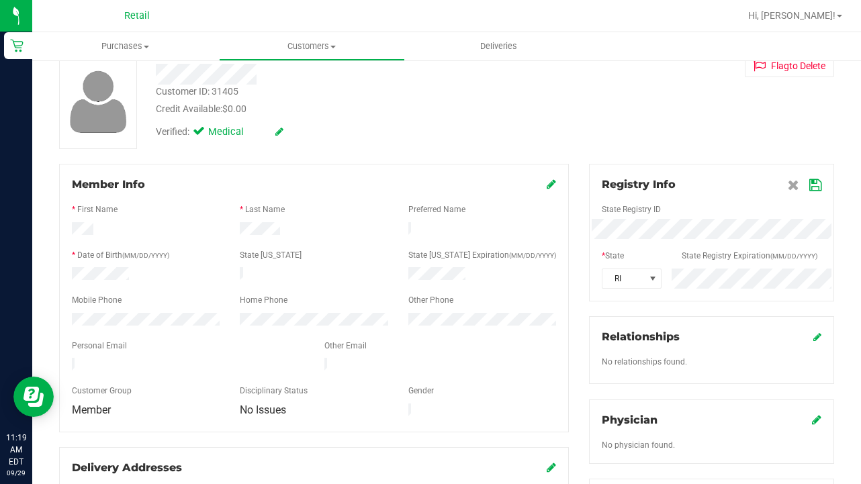
click at [812, 186] on icon at bounding box center [816, 185] width 12 height 11
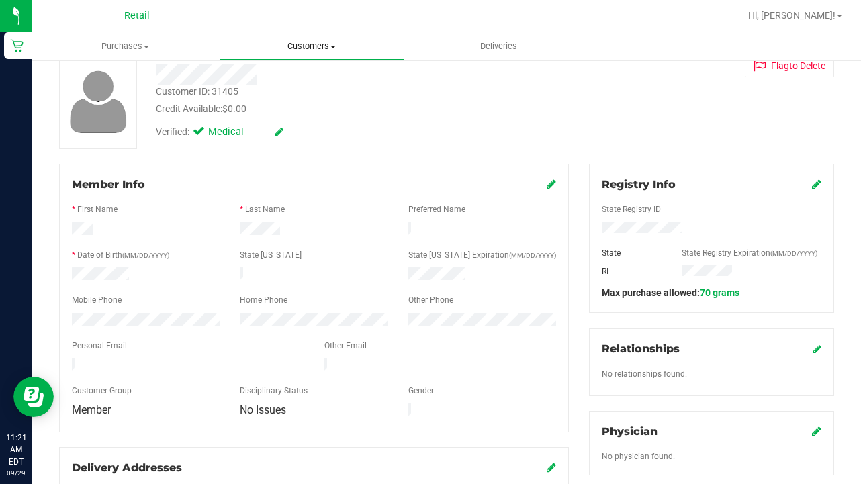
click at [300, 46] on span "Customers" at bounding box center [312, 46] width 185 height 12
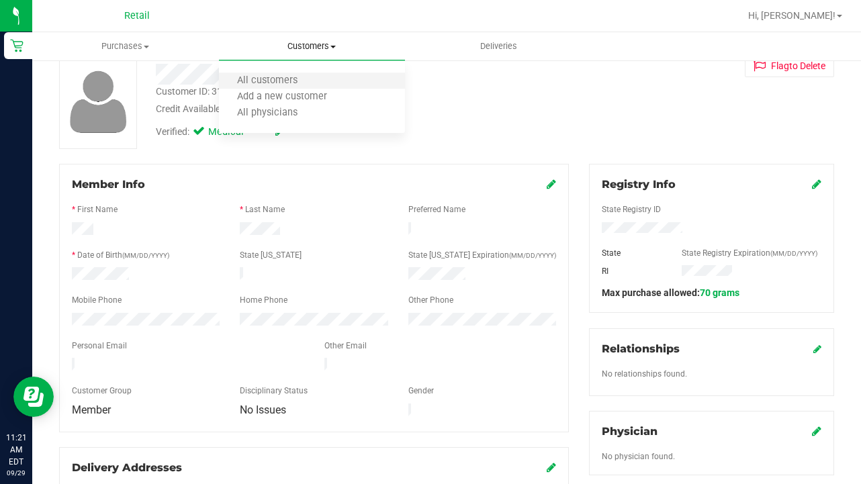
click at [298, 73] on li "All customers" at bounding box center [312, 81] width 187 height 16
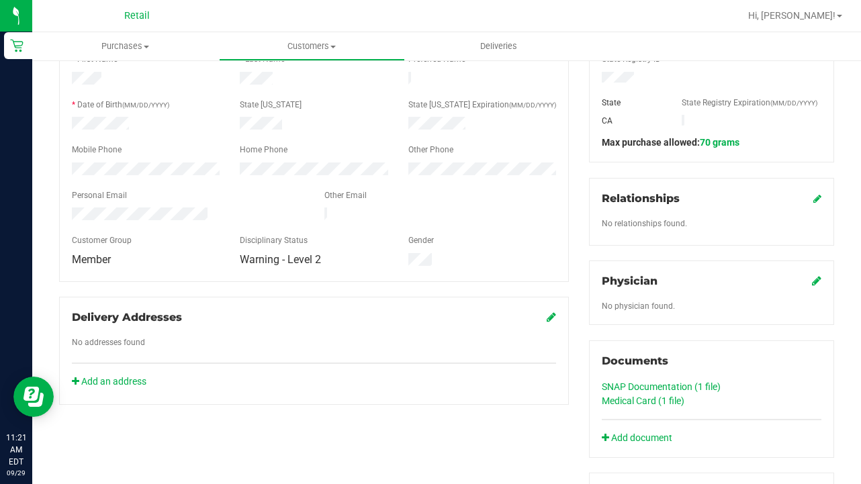
scroll to position [311, 0]
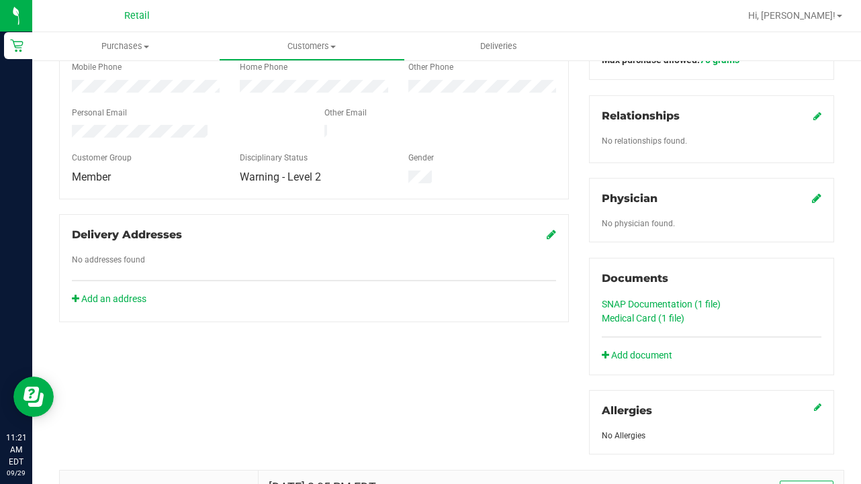
click at [646, 316] on link "Medical Card (1 file)" at bounding box center [643, 318] width 83 height 11
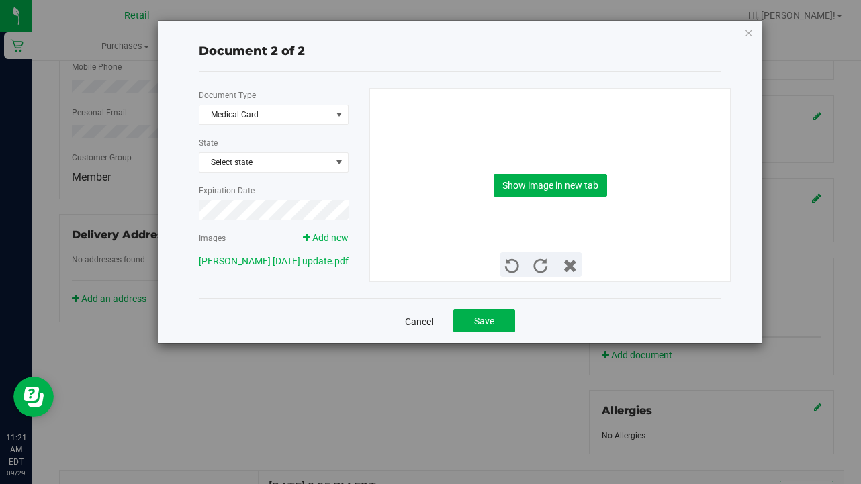
click at [420, 326] on link "Cancel" at bounding box center [419, 321] width 28 height 13
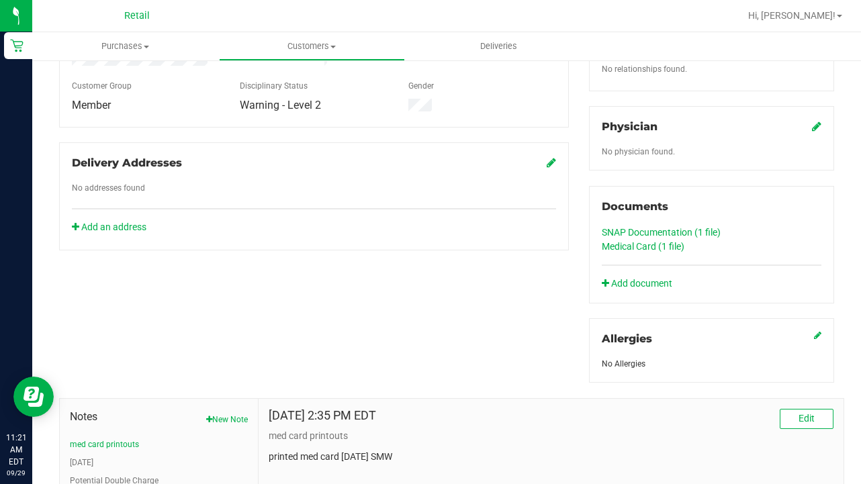
scroll to position [510, 0]
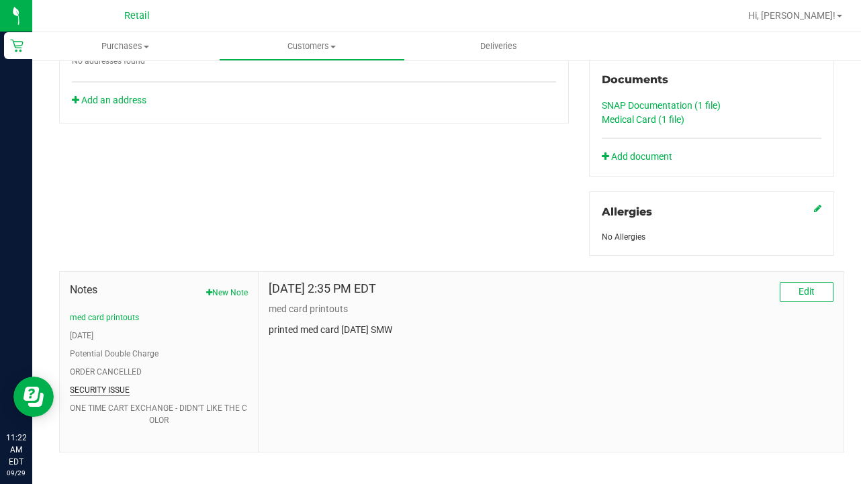
click at [116, 386] on button "SECURITY ISSUE" at bounding box center [100, 390] width 60 height 12
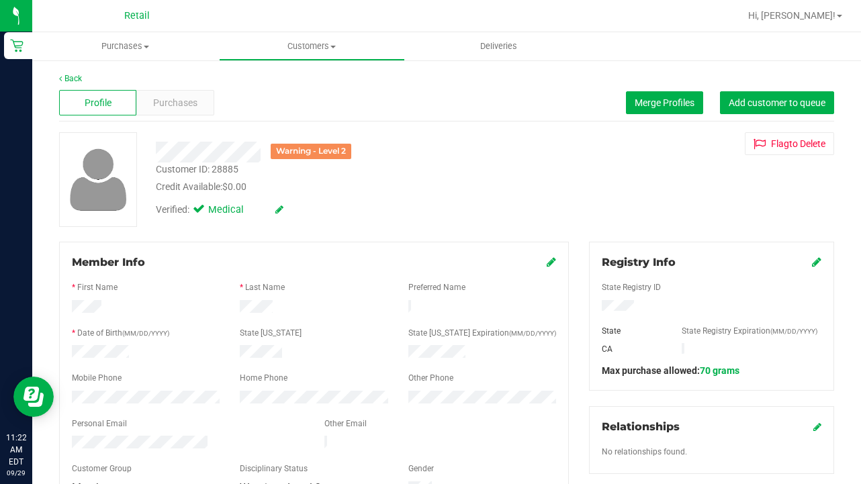
scroll to position [0, 0]
click at [548, 261] on icon at bounding box center [551, 262] width 9 height 11
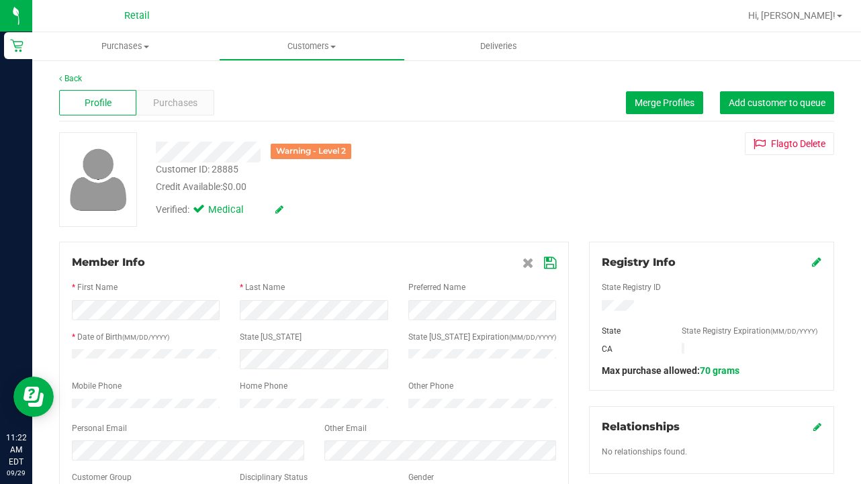
click at [336, 324] on div at bounding box center [314, 326] width 484 height 11
click at [527, 259] on icon at bounding box center [528, 263] width 11 height 11
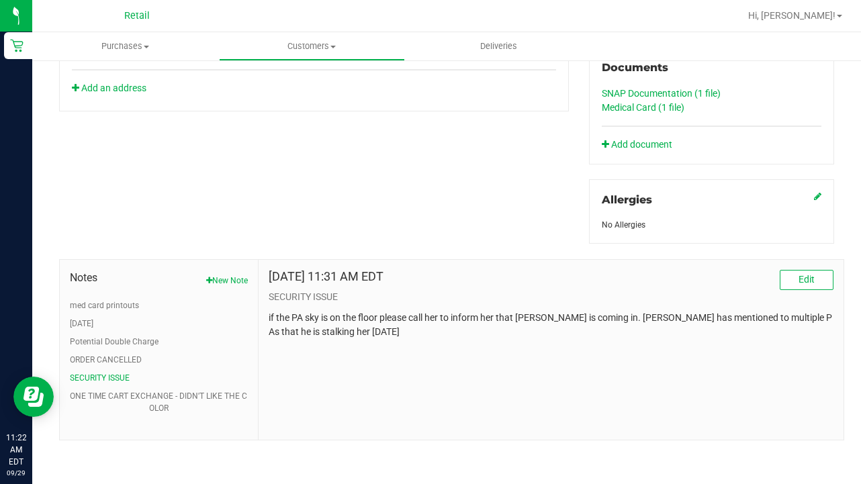
scroll to position [522, 0]
click at [83, 320] on button "[DATE]" at bounding box center [82, 324] width 24 height 12
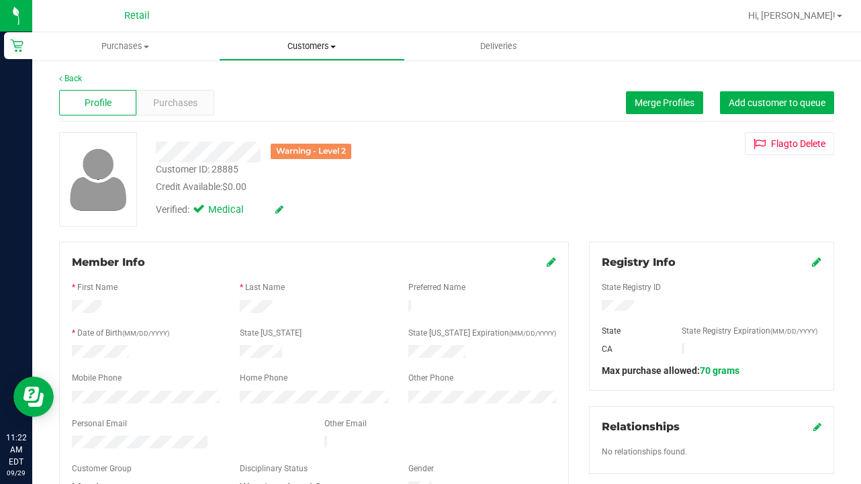
scroll to position [0, 0]
click at [306, 31] on nav "Retail Hi, [PERSON_NAME]!" at bounding box center [446, 16] width 829 height 32
click at [302, 46] on span "Customers" at bounding box center [312, 46] width 185 height 12
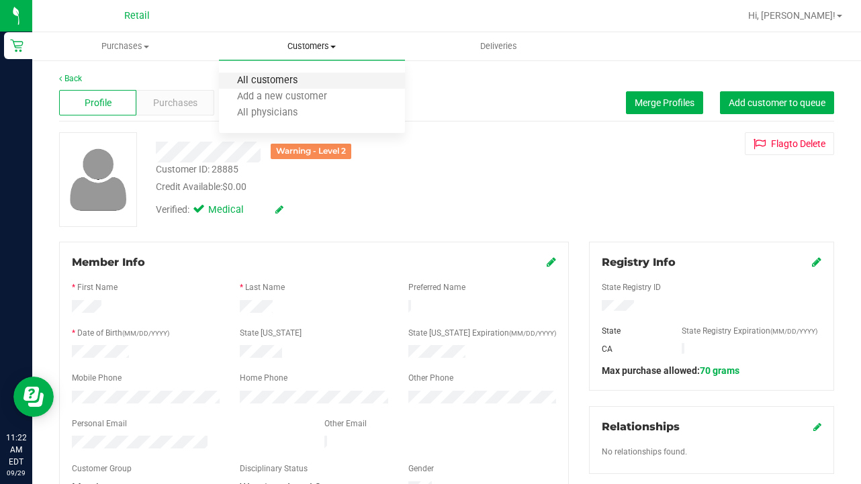
click at [302, 80] on span "All customers" at bounding box center [267, 80] width 97 height 11
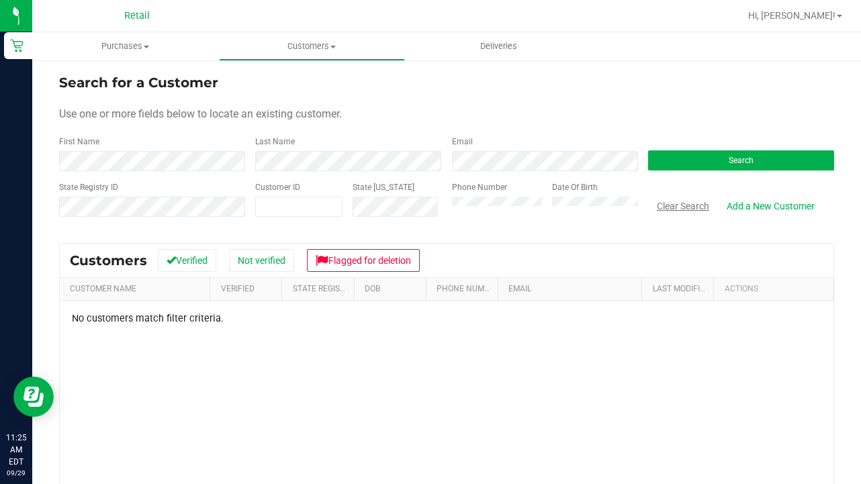
click at [672, 208] on button "Clear Search" at bounding box center [683, 206] width 70 height 23
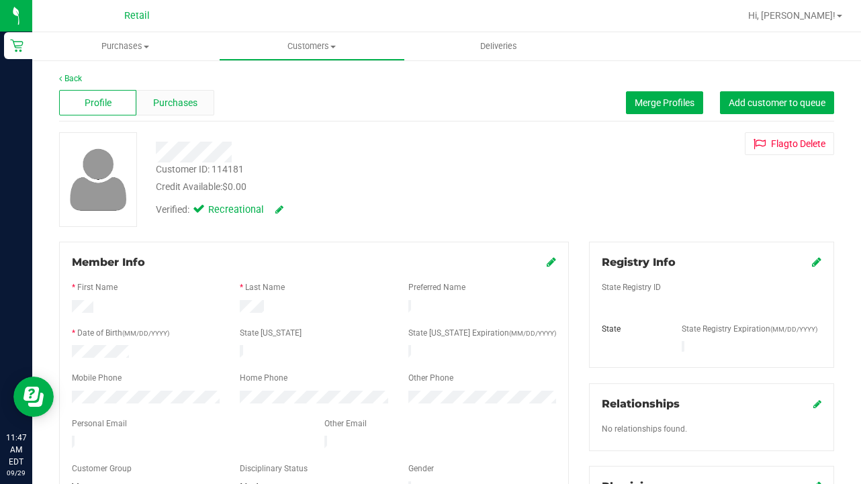
click at [188, 110] on span "Purchases" at bounding box center [175, 103] width 44 height 14
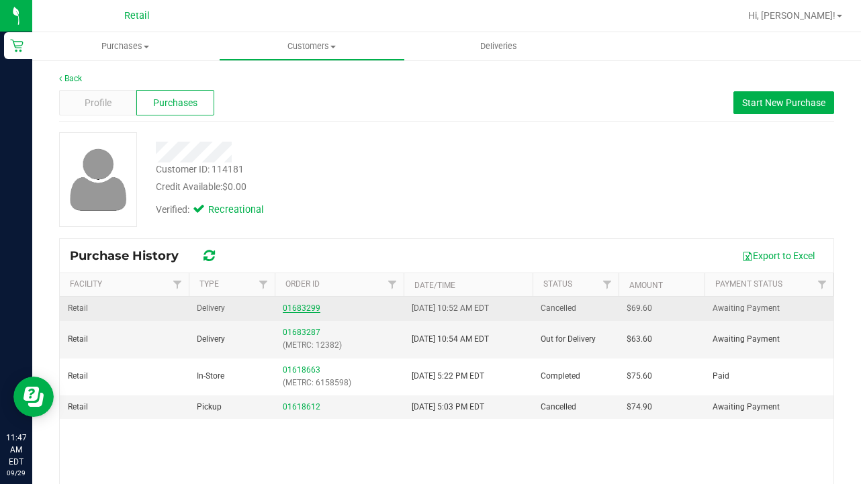
click at [312, 306] on link "01683299" at bounding box center [302, 308] width 38 height 9
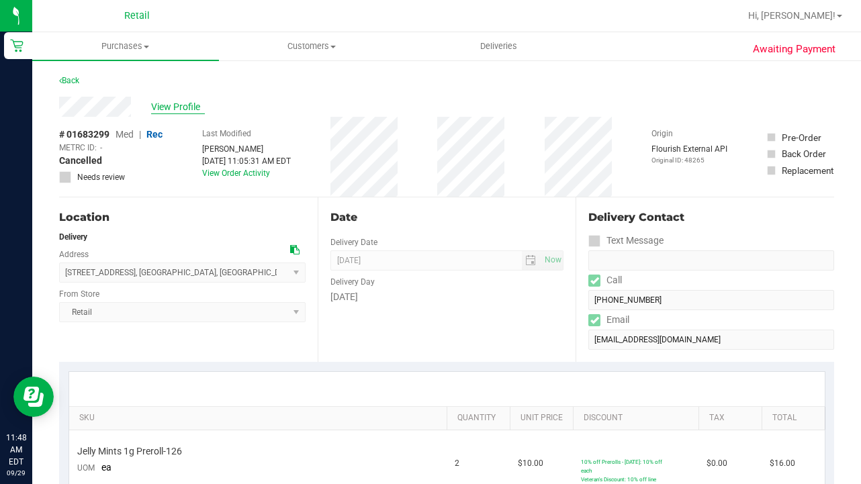
click at [187, 105] on span "View Profile" at bounding box center [178, 107] width 54 height 14
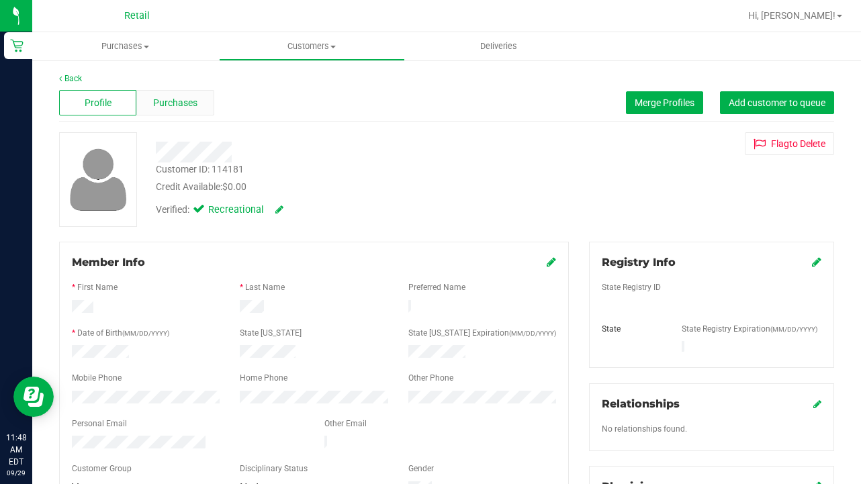
click at [183, 93] on div "Purchases" at bounding box center [174, 103] width 77 height 26
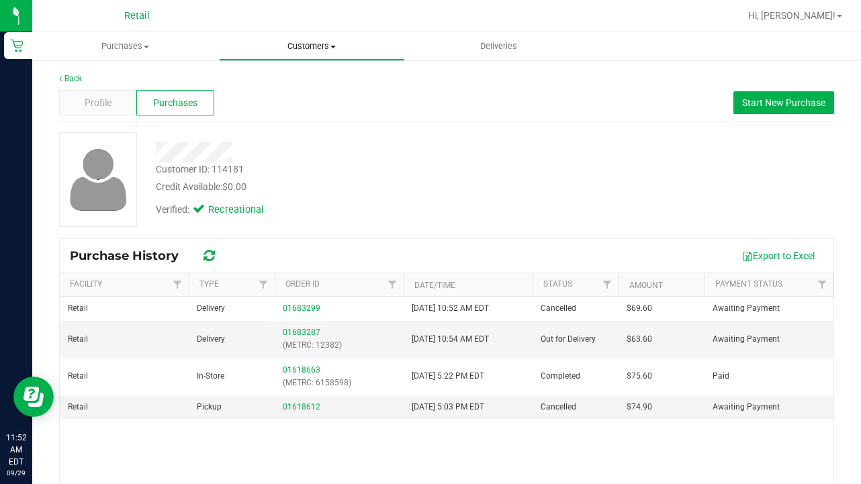
click at [321, 44] on span "Customers" at bounding box center [312, 46] width 185 height 12
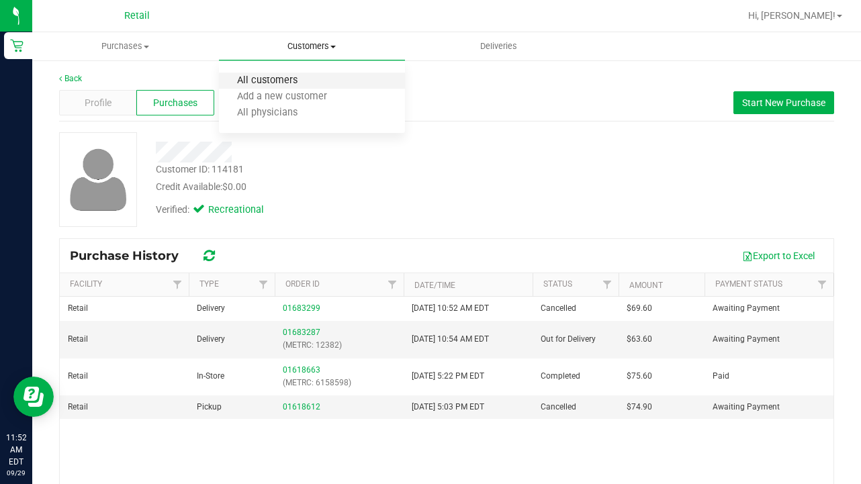
click at [308, 76] on span "All customers" at bounding box center [267, 80] width 97 height 11
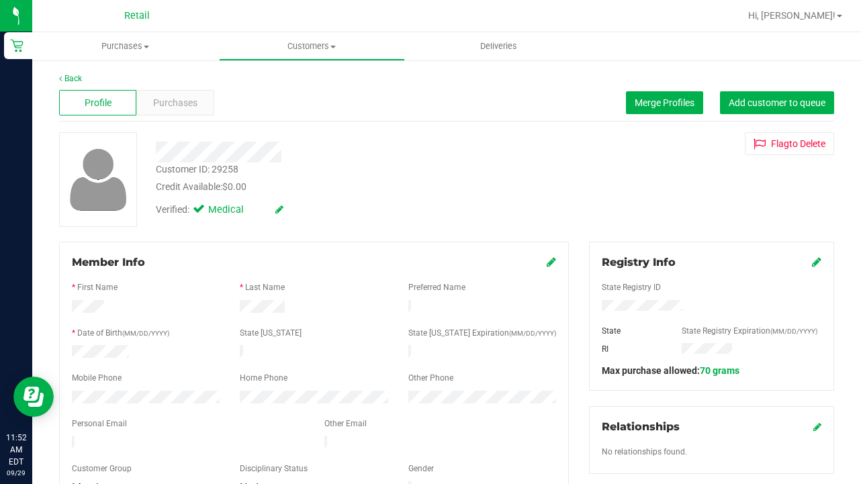
click at [821, 260] on icon at bounding box center [816, 262] width 9 height 11
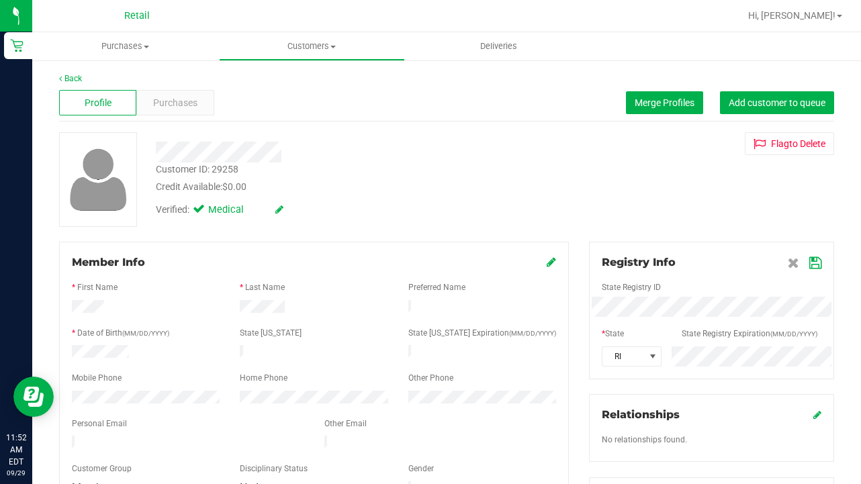
click at [810, 261] on icon at bounding box center [816, 263] width 12 height 11
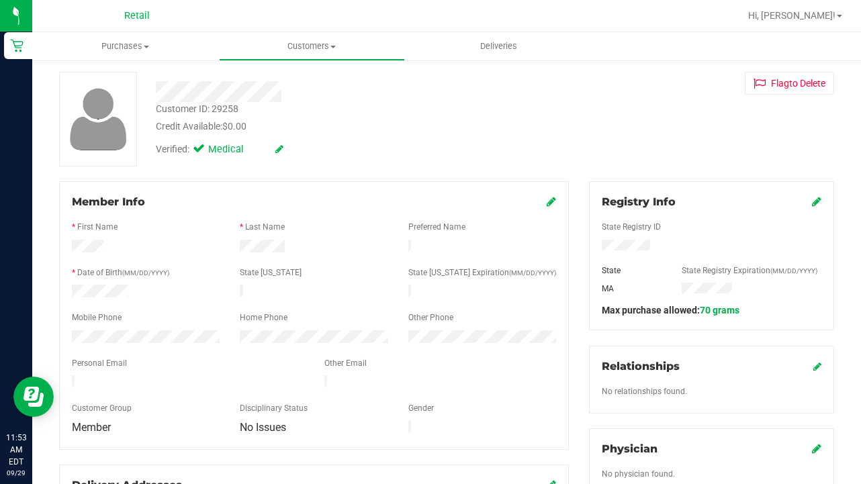
scroll to position [62, 0]
click at [549, 200] on icon at bounding box center [551, 200] width 9 height 11
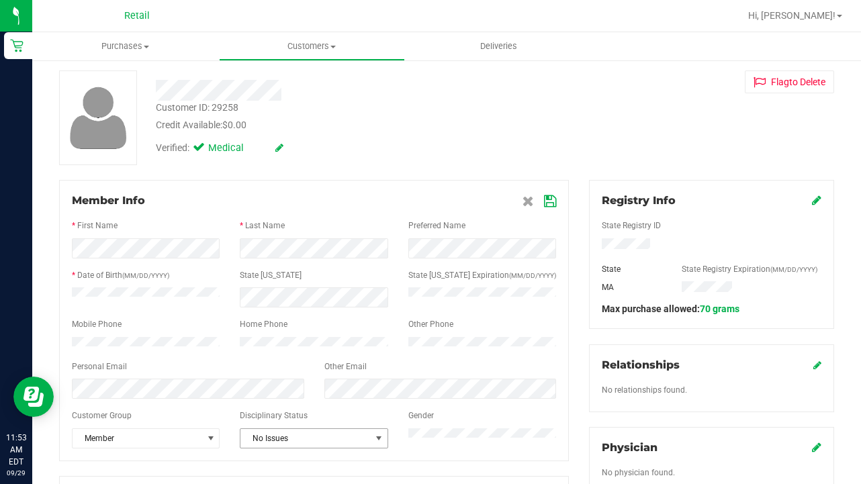
click at [322, 442] on span "No Issues" at bounding box center [306, 438] width 130 height 19
click at [323, 398] on li "Warning - Level 2" at bounding box center [314, 405] width 146 height 20
click at [149, 448] on span "Member" at bounding box center [138, 438] width 130 height 19
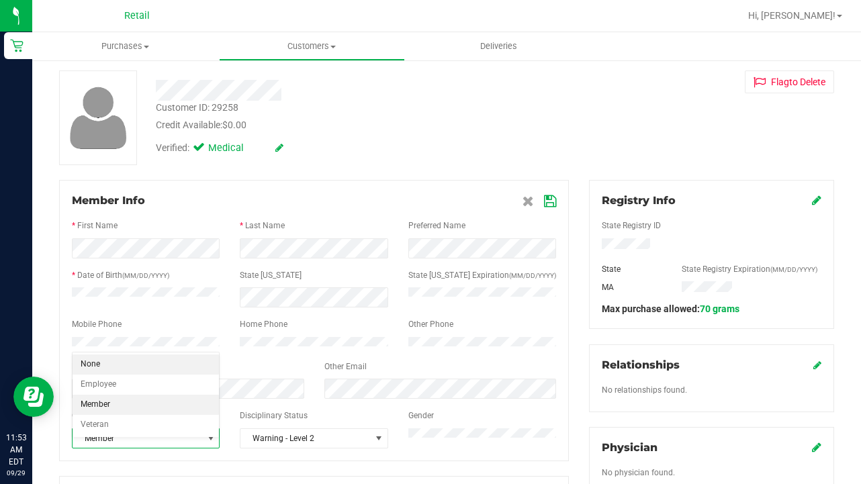
click at [164, 355] on li "None" at bounding box center [146, 365] width 146 height 20
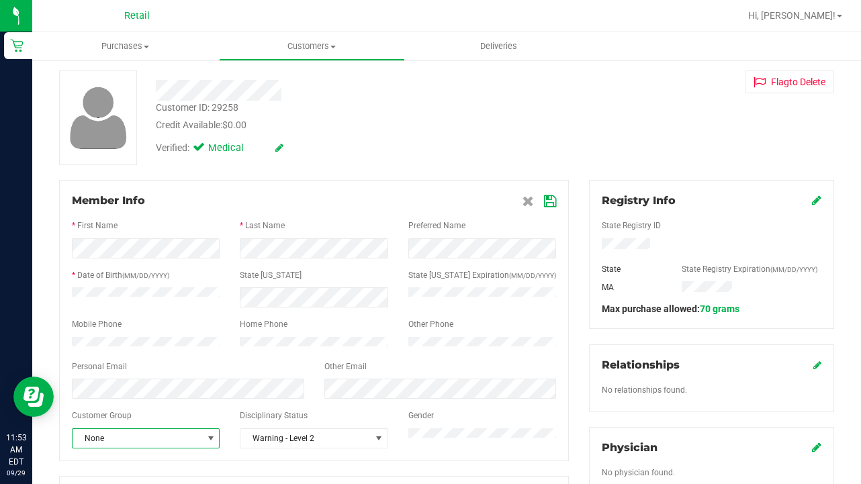
click at [551, 204] on icon at bounding box center [550, 201] width 12 height 11
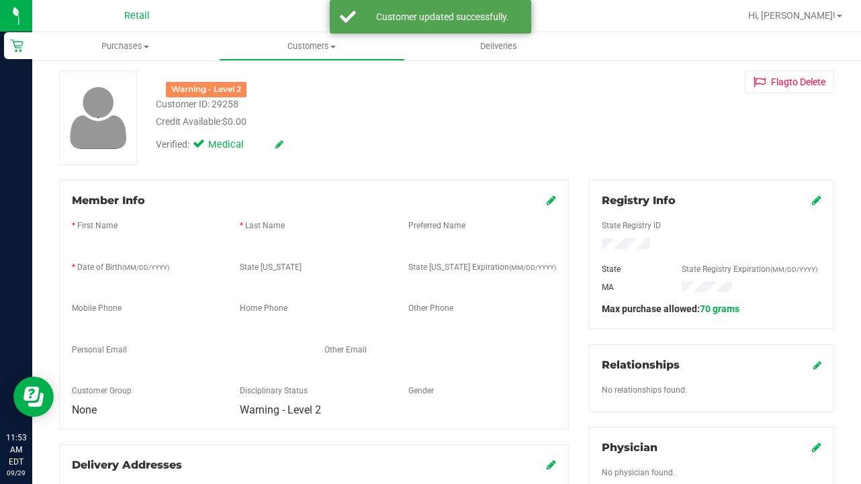
scroll to position [525, 0]
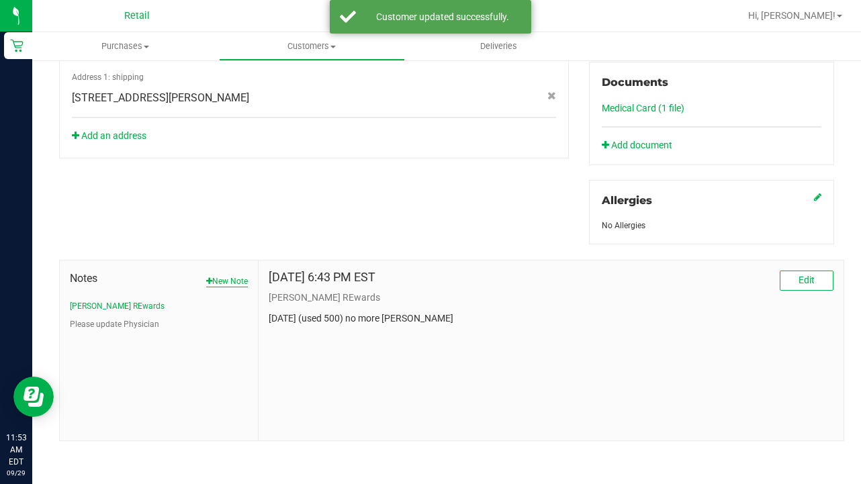
click at [225, 276] on button "New Note" at bounding box center [227, 282] width 42 height 12
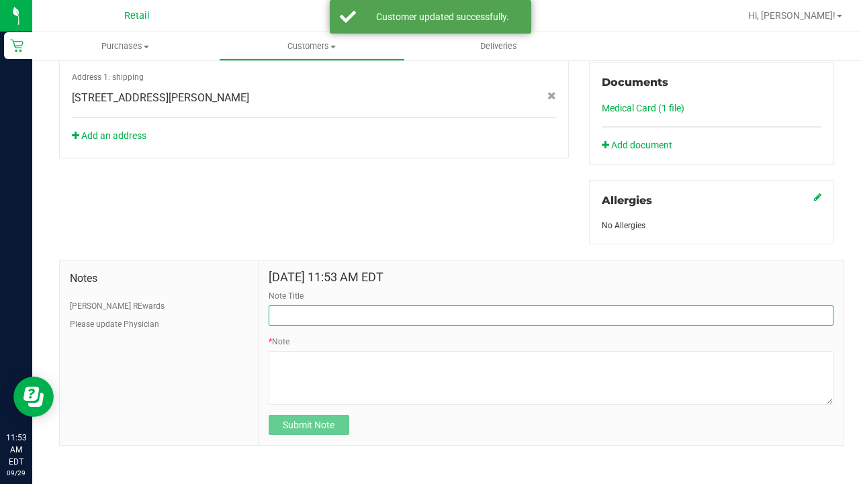
click at [319, 319] on input "Note Title" at bounding box center [551, 316] width 565 height 20
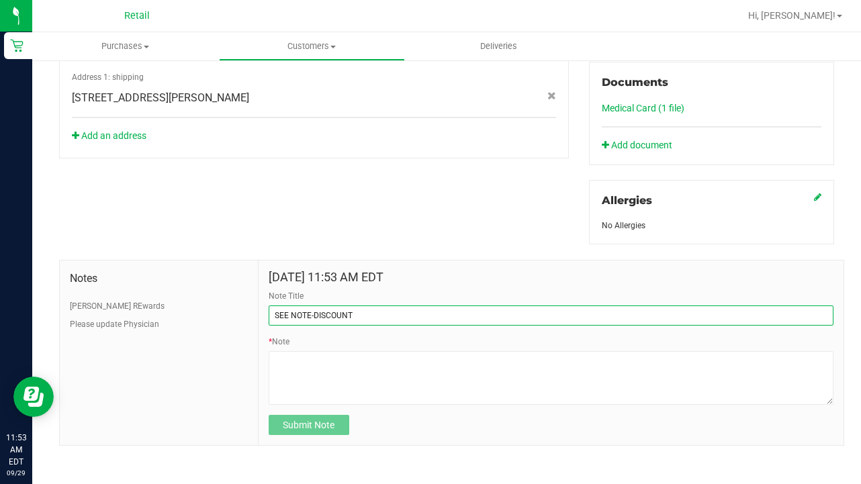
type input "SEE NOTE-DISCOUNT"
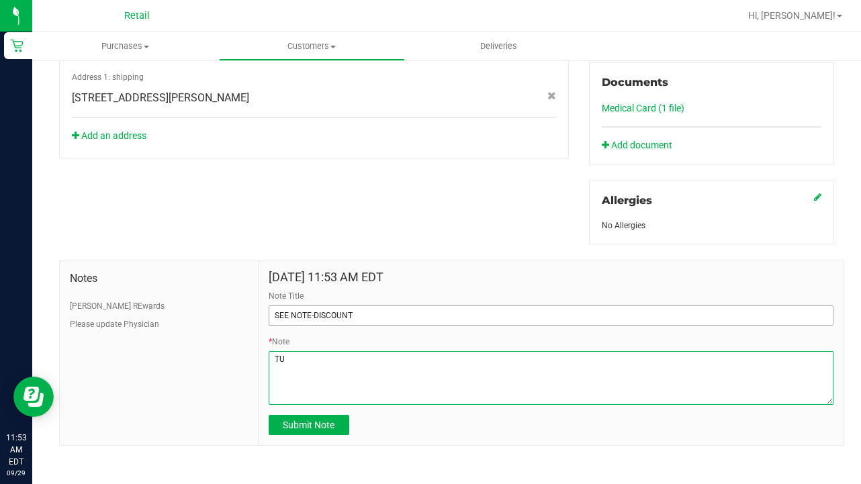
type textarea "T"
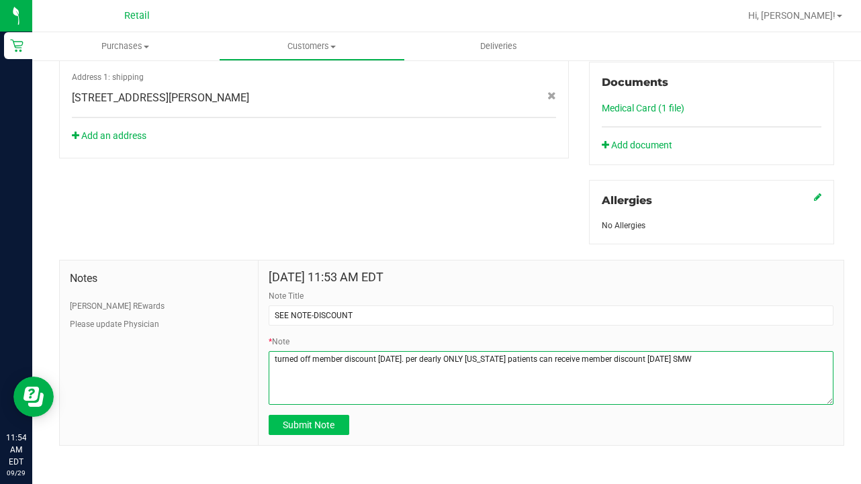
type textarea "turned off member discount [DATE]. per dearly ONLY [US_STATE] patients can rece…"
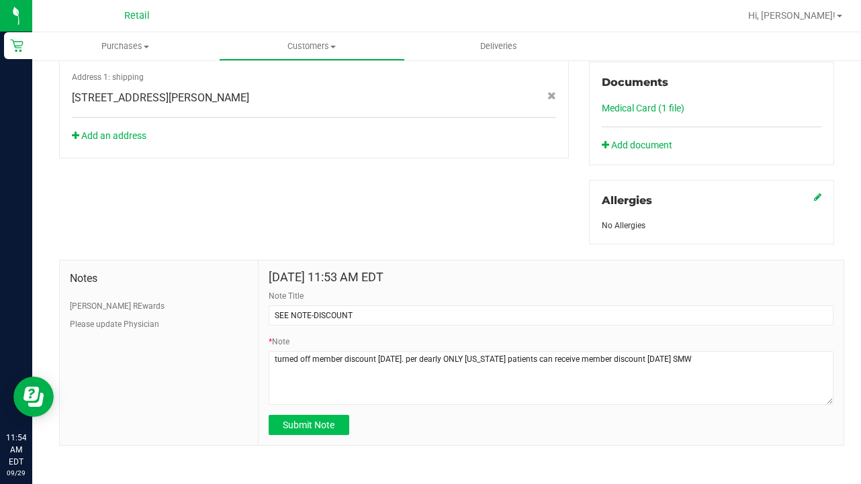
click at [327, 431] on button "Submit Note" at bounding box center [309, 425] width 81 height 20
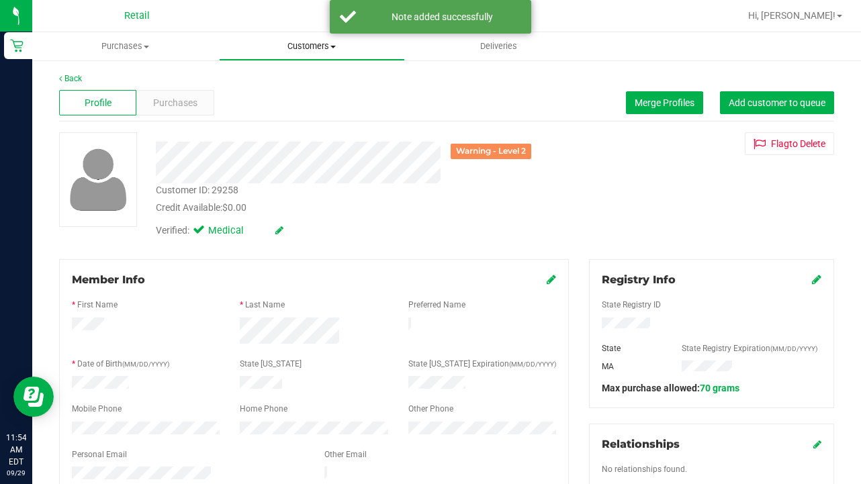
scroll to position [0, 0]
click at [300, 49] on span "Customers" at bounding box center [312, 46] width 185 height 12
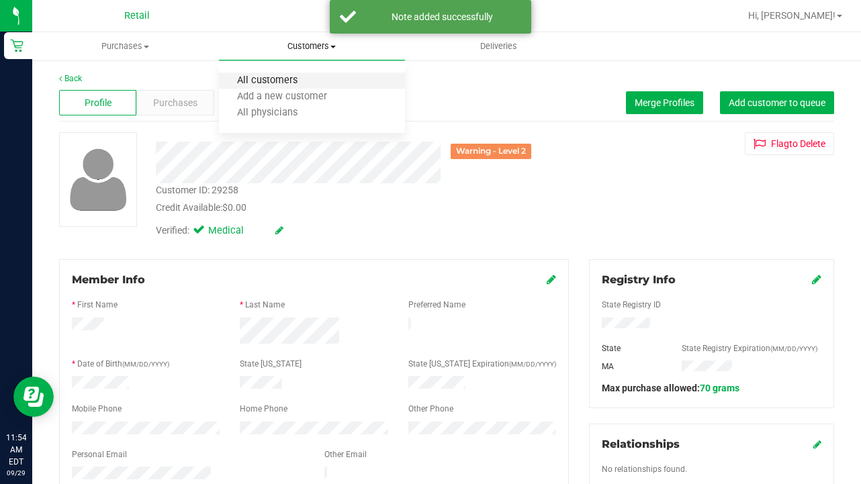
click at [301, 83] on span "All customers" at bounding box center [267, 80] width 97 height 11
